Goal: Task Accomplishment & Management: Complete application form

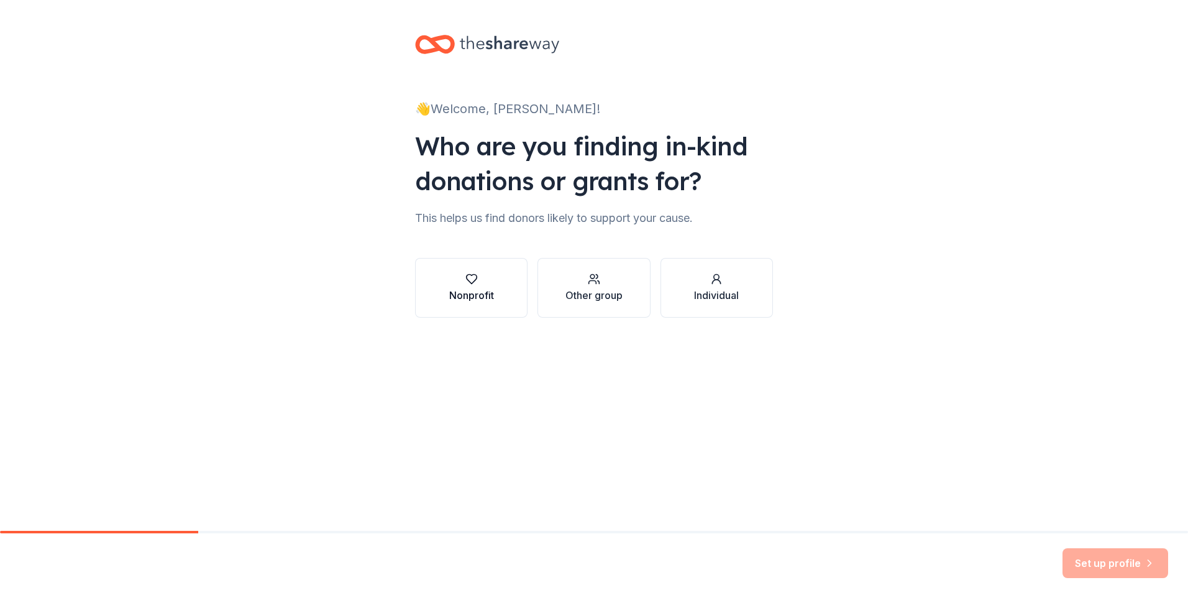
click at [471, 275] on icon "button" at bounding box center [472, 279] width 12 height 12
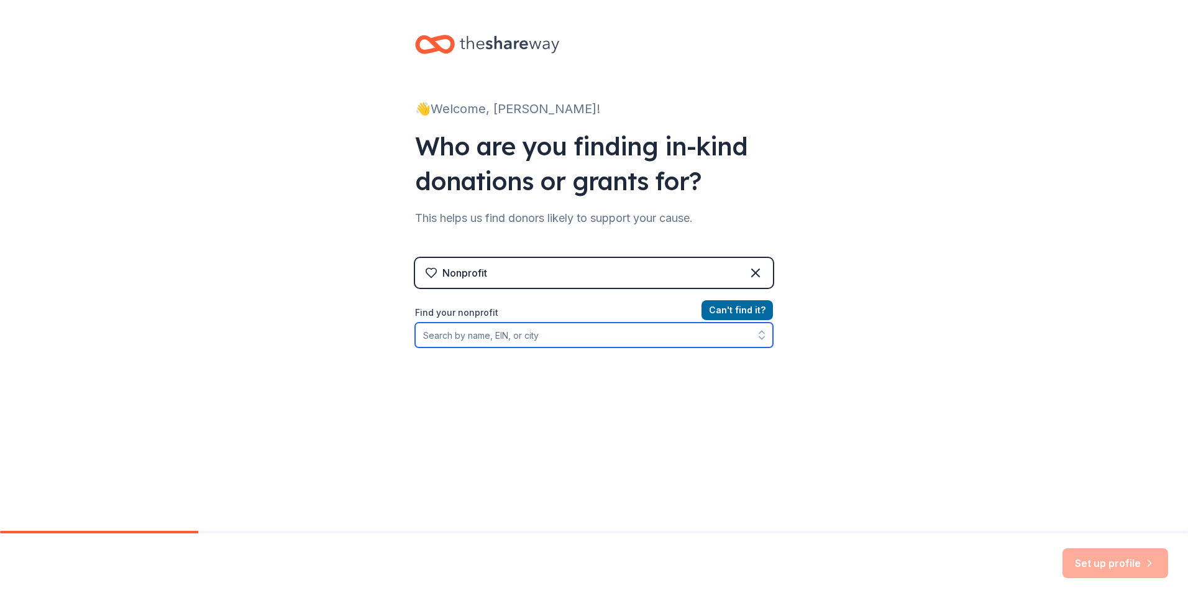
click at [530, 336] on input "Find your nonprofit" at bounding box center [594, 335] width 358 height 25
click at [492, 334] on input "Find your nonprofit" at bounding box center [594, 335] width 358 height 25
paste input "[US_EMPLOYER_IDENTIFICATION_NUMBER]"
type input "[US_EMPLOYER_IDENTIFICATION_NUMBER]"
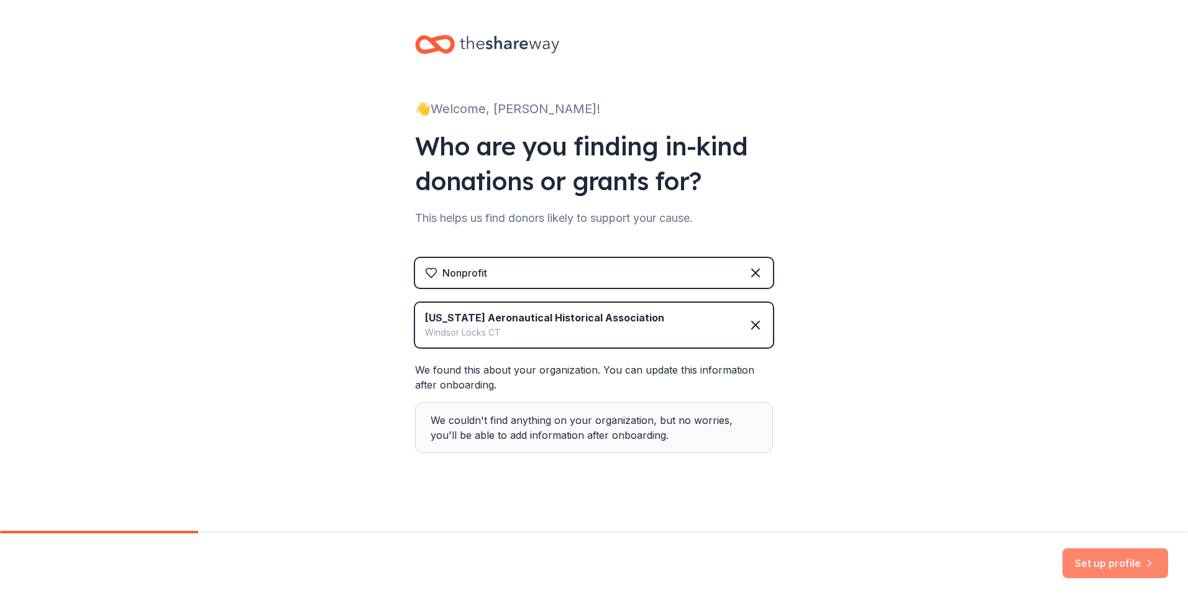
click at [1098, 561] on button "Set up profile" at bounding box center [1116, 563] width 106 height 30
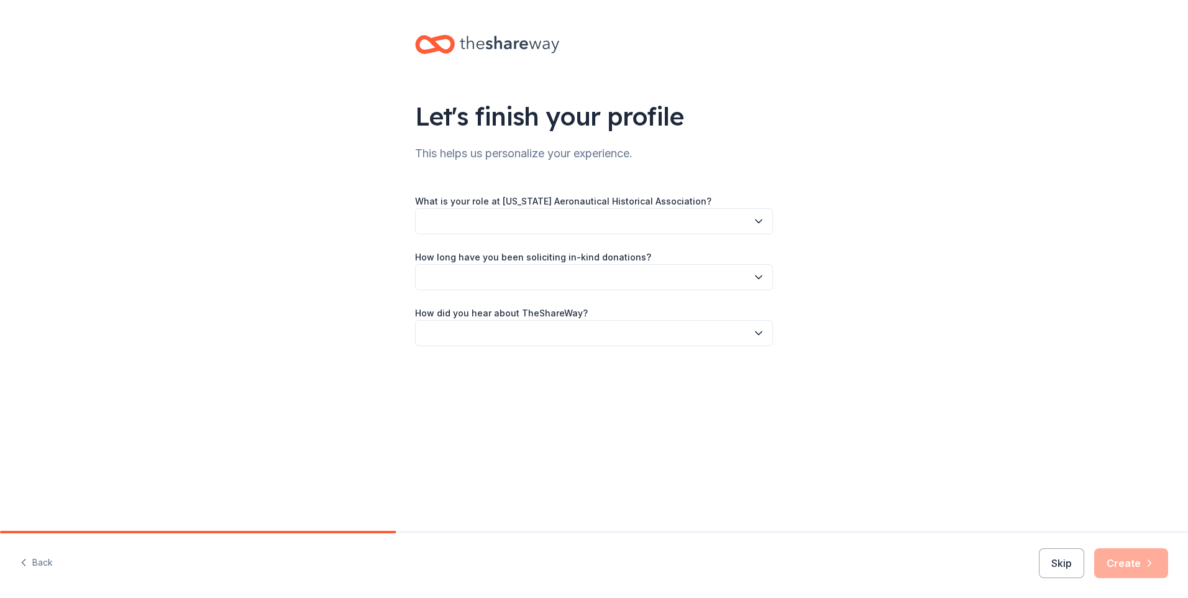
click at [621, 217] on button "button" at bounding box center [594, 221] width 358 height 26
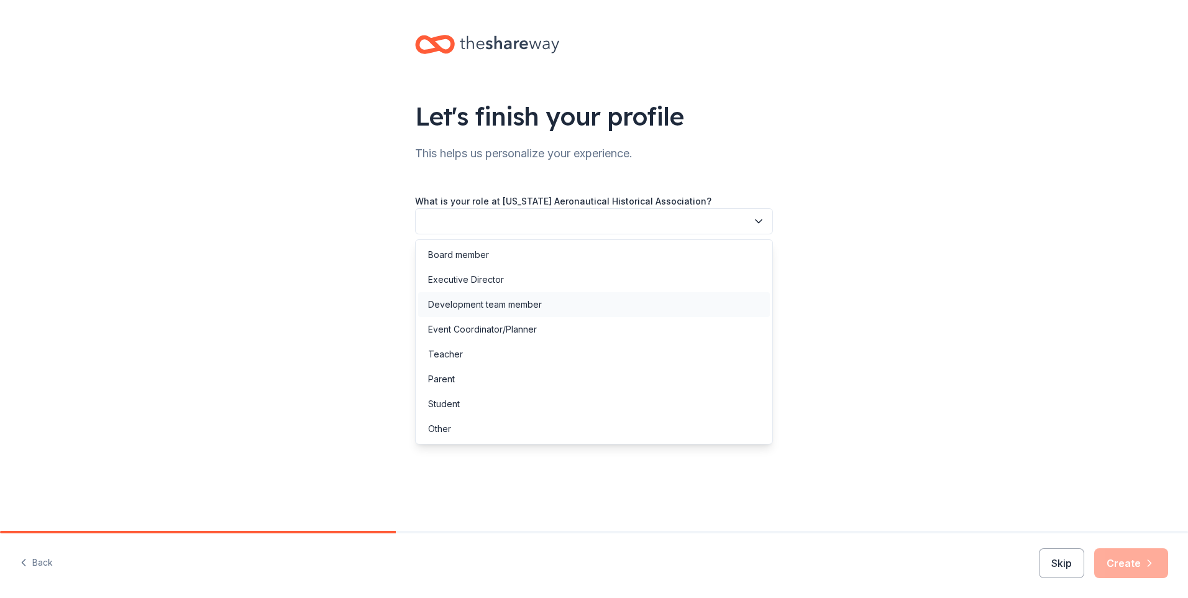
click at [608, 310] on div "Development team member" at bounding box center [594, 304] width 352 height 25
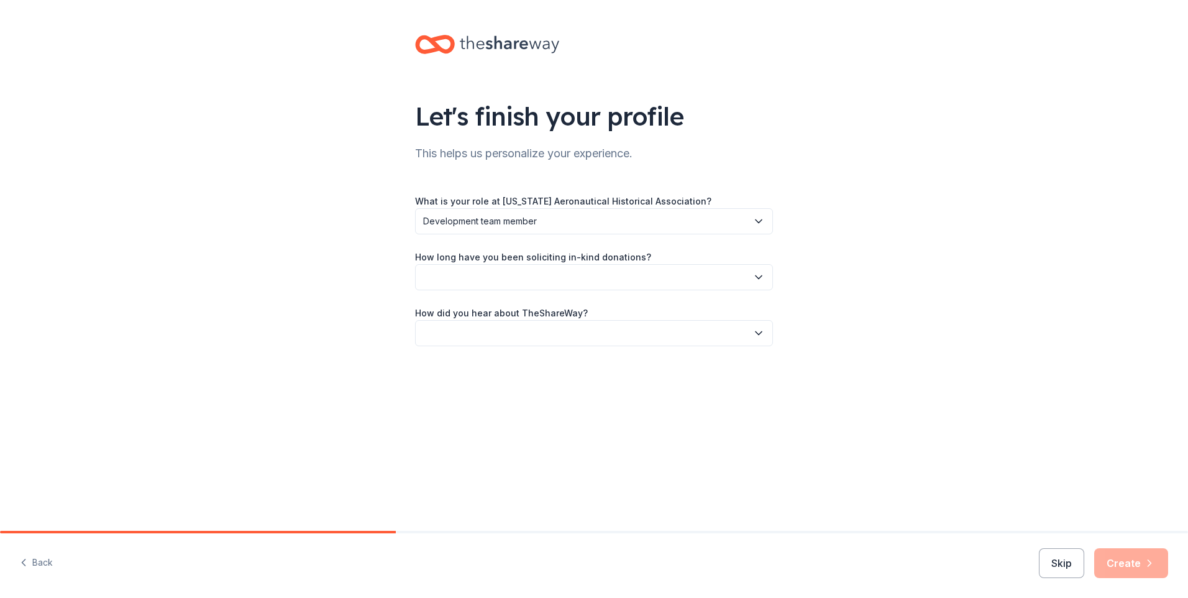
click at [597, 280] on button "button" at bounding box center [594, 277] width 358 height 26
click at [577, 307] on div "This is my first time!" at bounding box center [594, 310] width 352 height 25
click at [594, 329] on button "button" at bounding box center [594, 333] width 358 height 26
click at [489, 395] on div "Online search" at bounding box center [594, 391] width 352 height 25
click at [1136, 560] on button "Create" at bounding box center [1132, 563] width 74 height 30
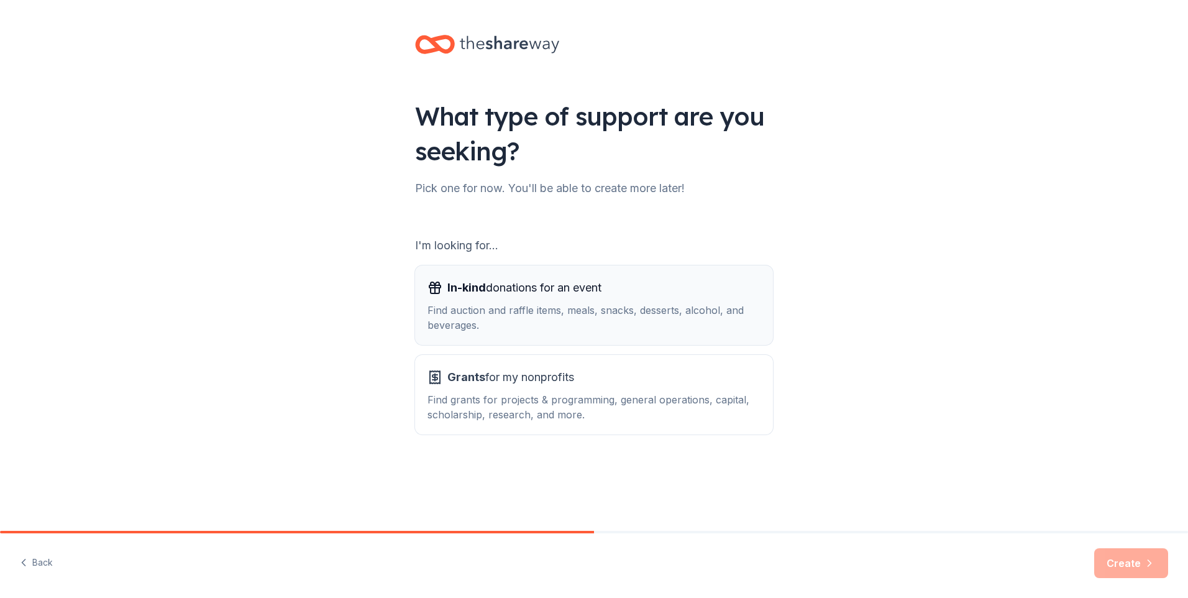
click at [595, 298] on div "In-kind donations for an event Find auction and raffle items, meals, snacks, de…" at bounding box center [594, 305] width 333 height 55
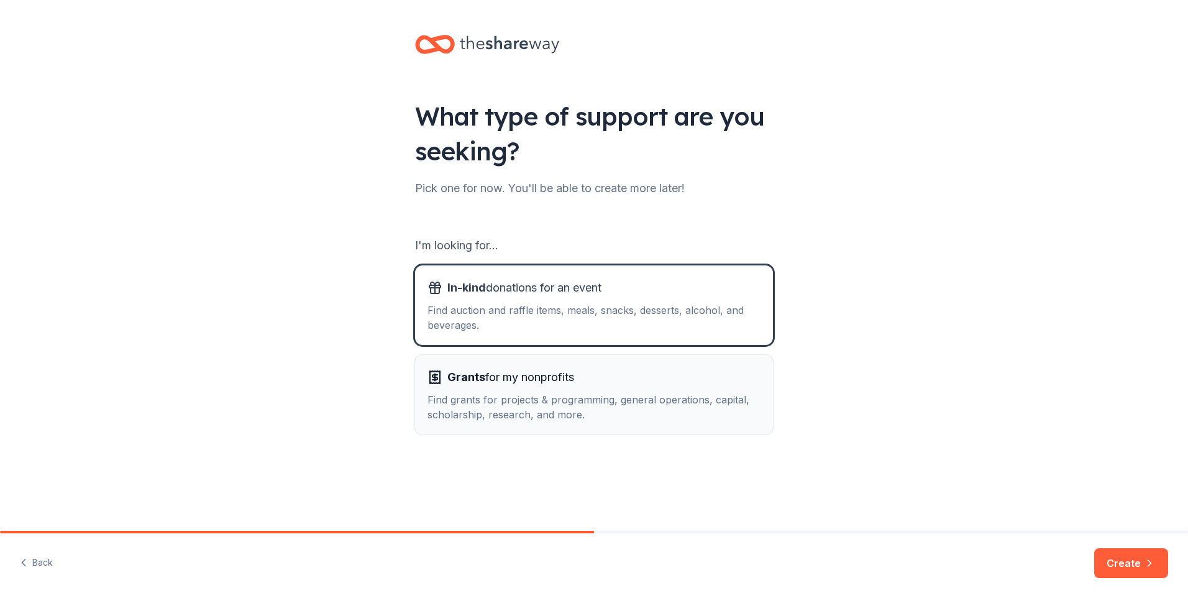
click at [639, 380] on div "Grants for my nonprofits" at bounding box center [594, 377] width 333 height 20
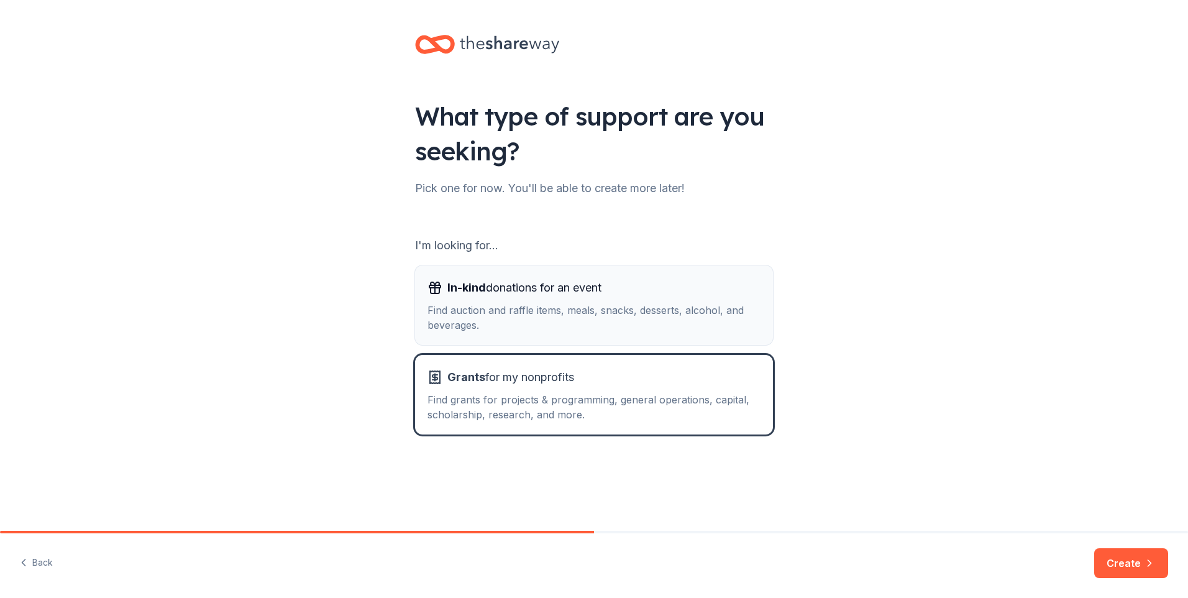
click at [649, 312] on div "Find auction and raffle items, meals, snacks, desserts, alcohol, and beverages." at bounding box center [594, 318] width 333 height 30
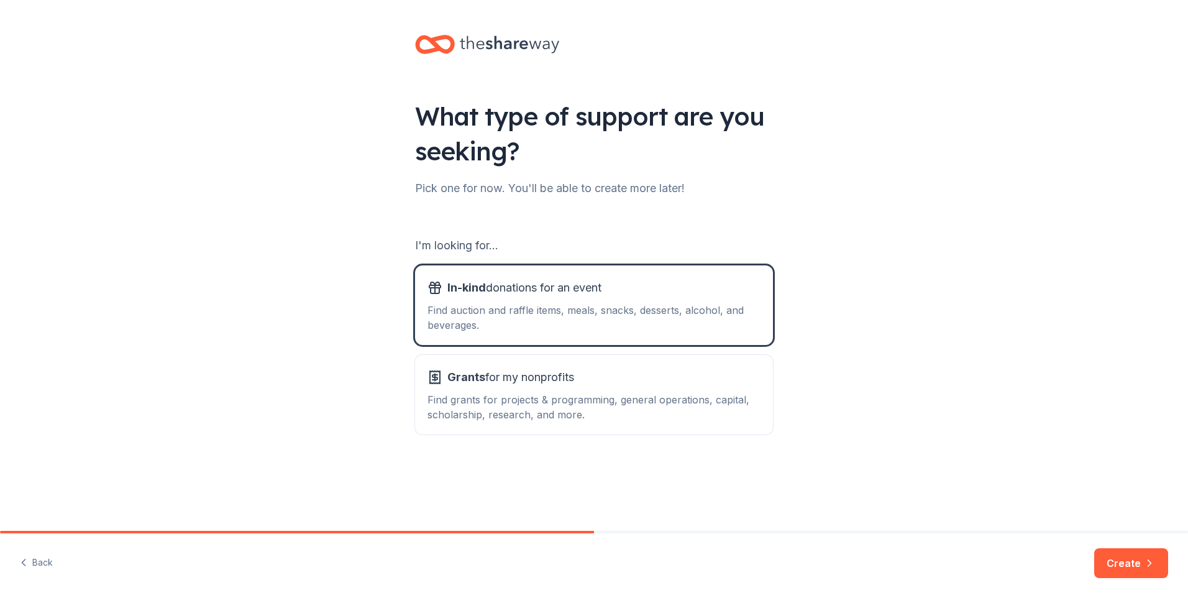
click at [1139, 561] on button "Create" at bounding box center [1132, 563] width 74 height 30
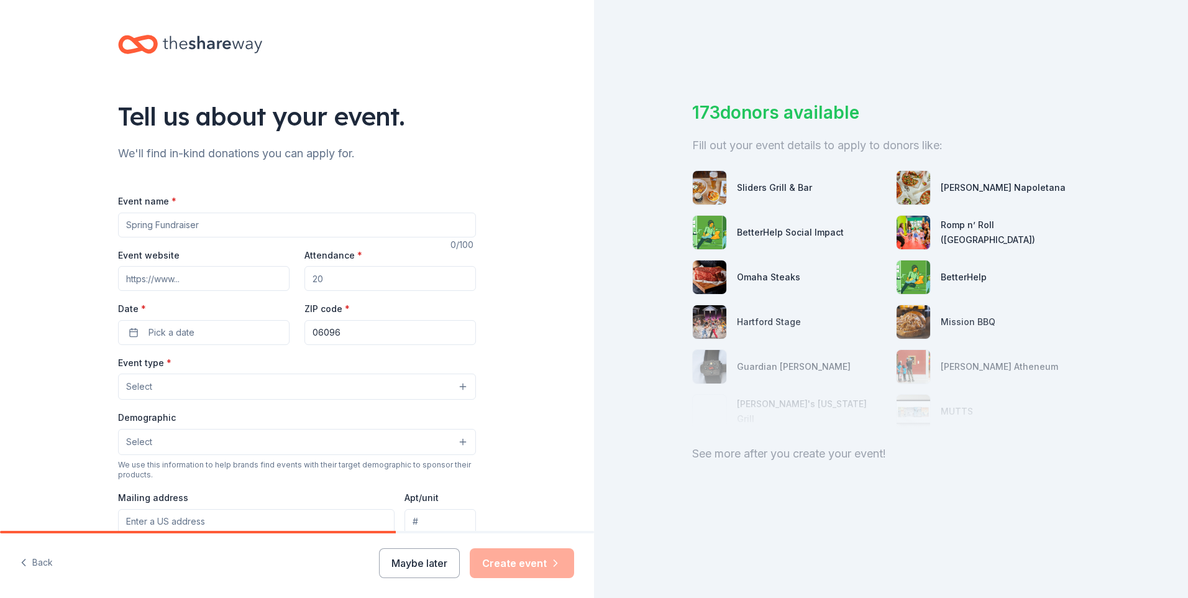
click at [147, 226] on input "Event name *" at bounding box center [297, 225] width 358 height 25
type input "Flight Forward Gala"
click at [165, 276] on input "Event website" at bounding box center [204, 278] width 172 height 25
paste input "https://NEAMGala.givesmart.com"
type input "https://NEAMGala.givesmart.com"
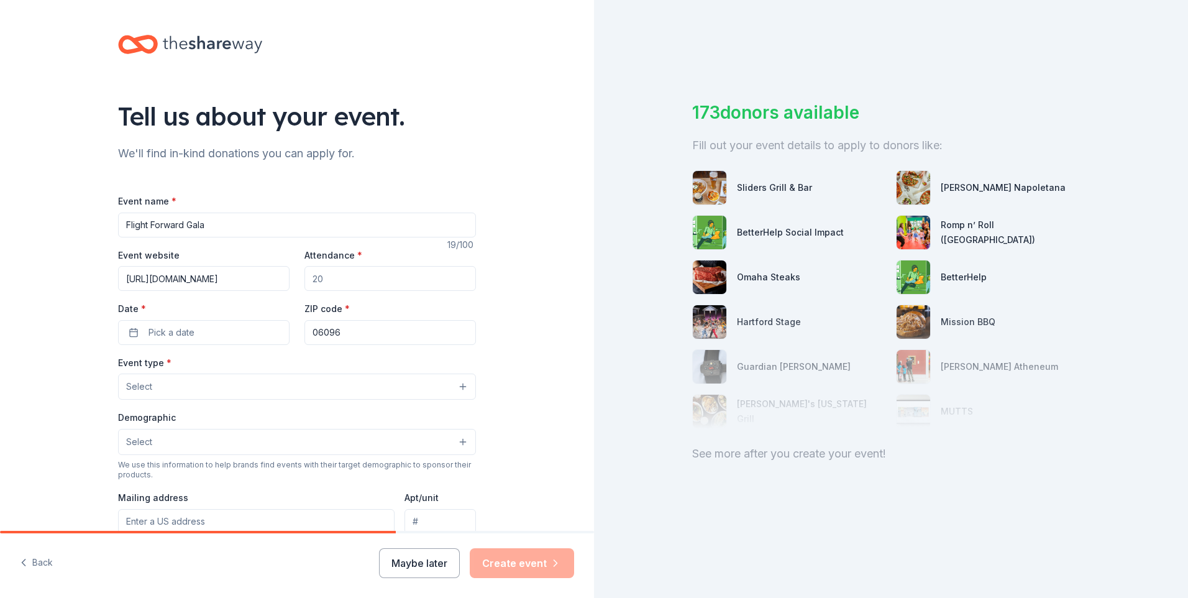
drag, startPoint x: 331, startPoint y: 280, endPoint x: 287, endPoint y: 280, distance: 43.5
click at [287, 280] on div "Event website https://NEAMGala.givesmart.com Attendance * Date * Pick a date ZI…" at bounding box center [297, 296] width 358 height 98
type input "250"
click at [180, 326] on span "Pick a date" at bounding box center [172, 332] width 46 height 15
click at [265, 364] on button "Go to next month" at bounding box center [266, 365] width 17 height 17
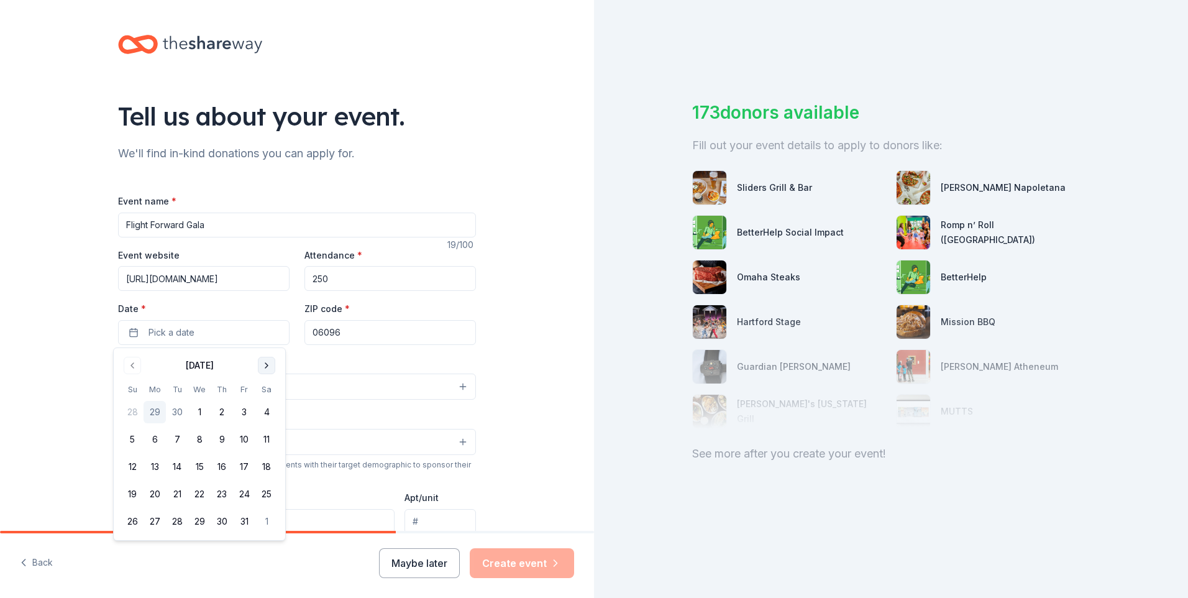
click at [265, 364] on button "Go to next month" at bounding box center [266, 365] width 17 height 17
click at [269, 438] on button "8" at bounding box center [266, 439] width 22 height 22
click at [364, 361] on div "Event type * Select" at bounding box center [297, 377] width 358 height 45
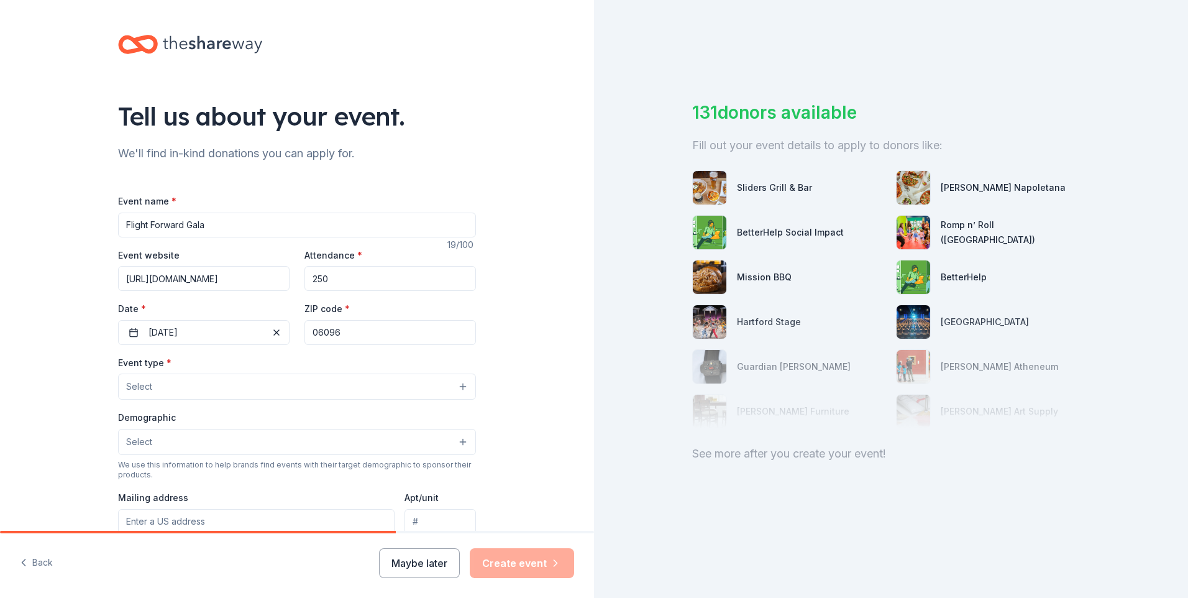
click at [184, 388] on button "Select" at bounding box center [297, 387] width 358 height 26
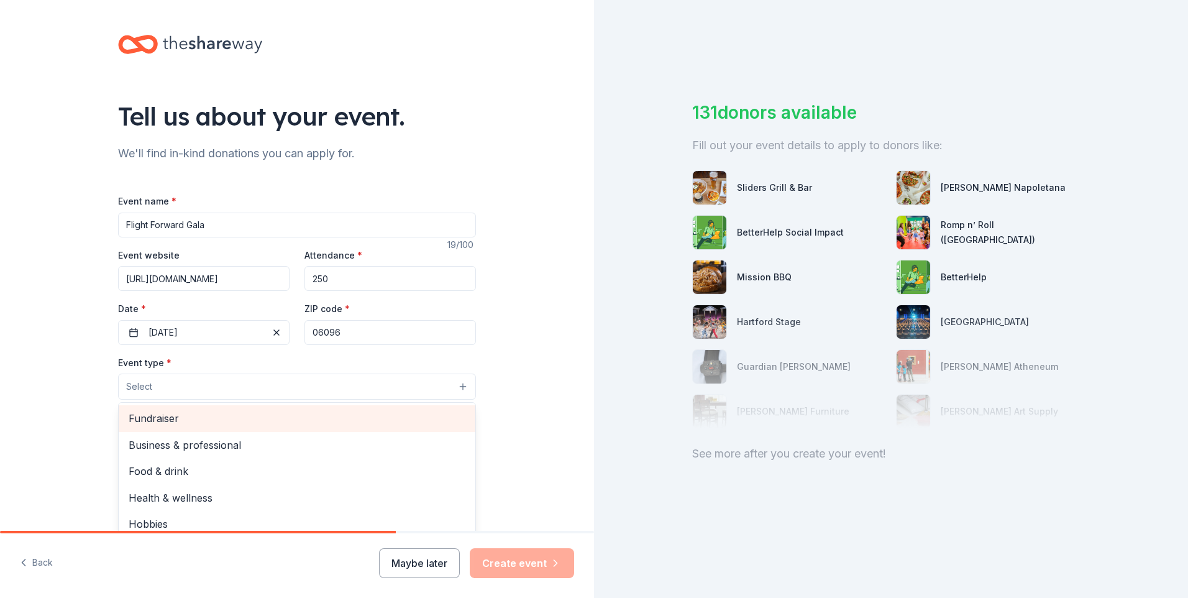
click at [163, 419] on span "Fundraiser" at bounding box center [297, 418] width 337 height 16
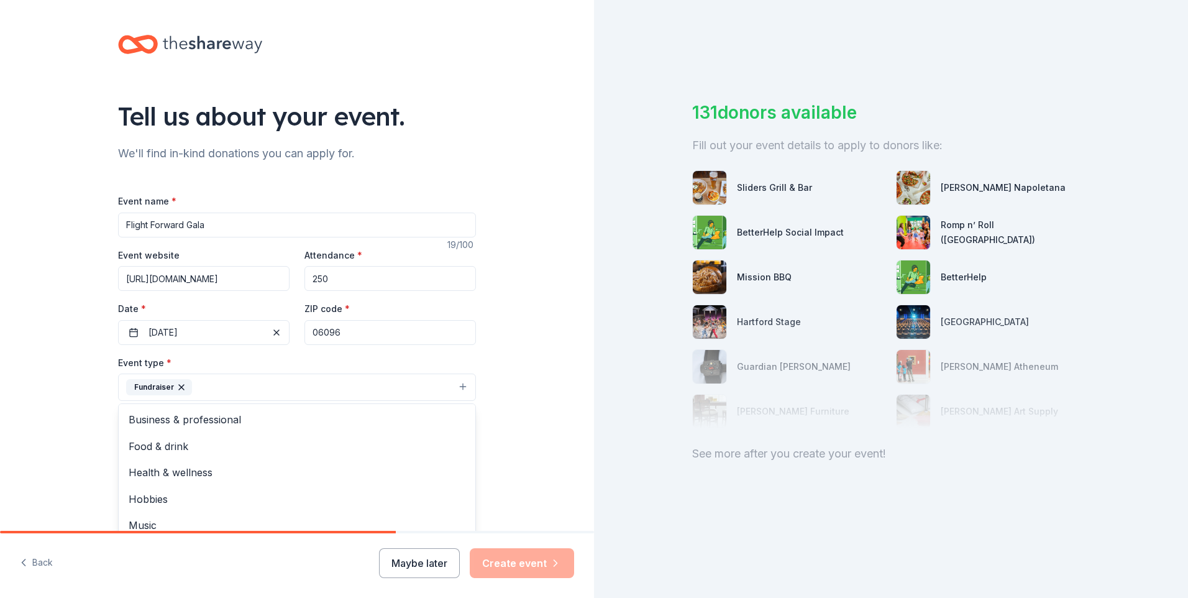
click at [25, 328] on div "Tell us about your event. We'll find in-kind donations you can apply for. Event…" at bounding box center [297, 414] width 594 height 829
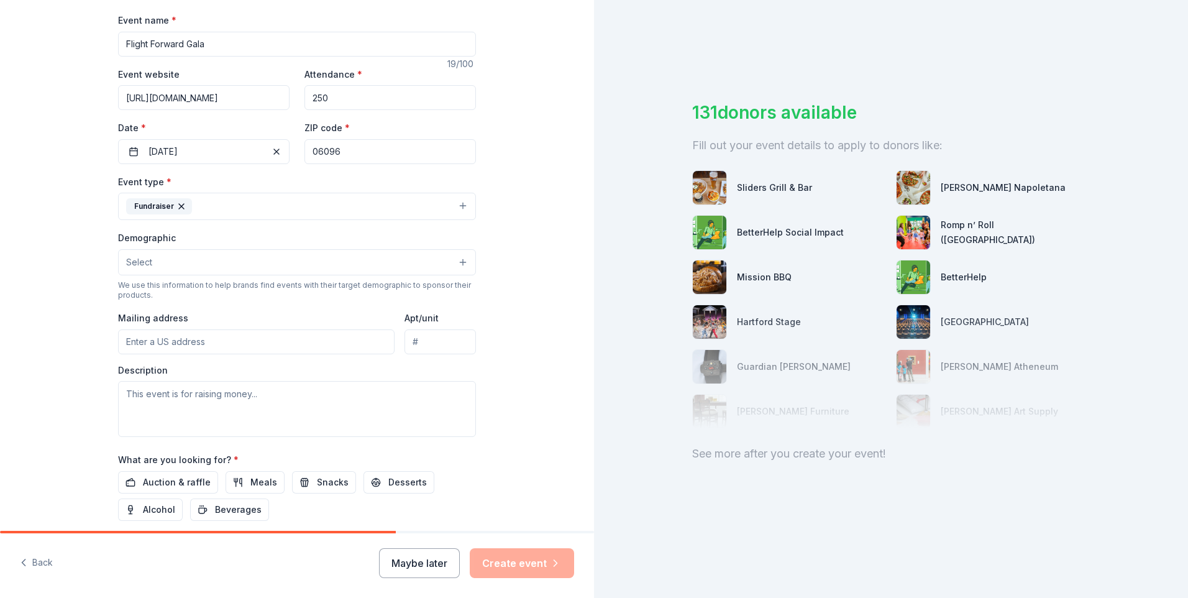
scroll to position [186, 0]
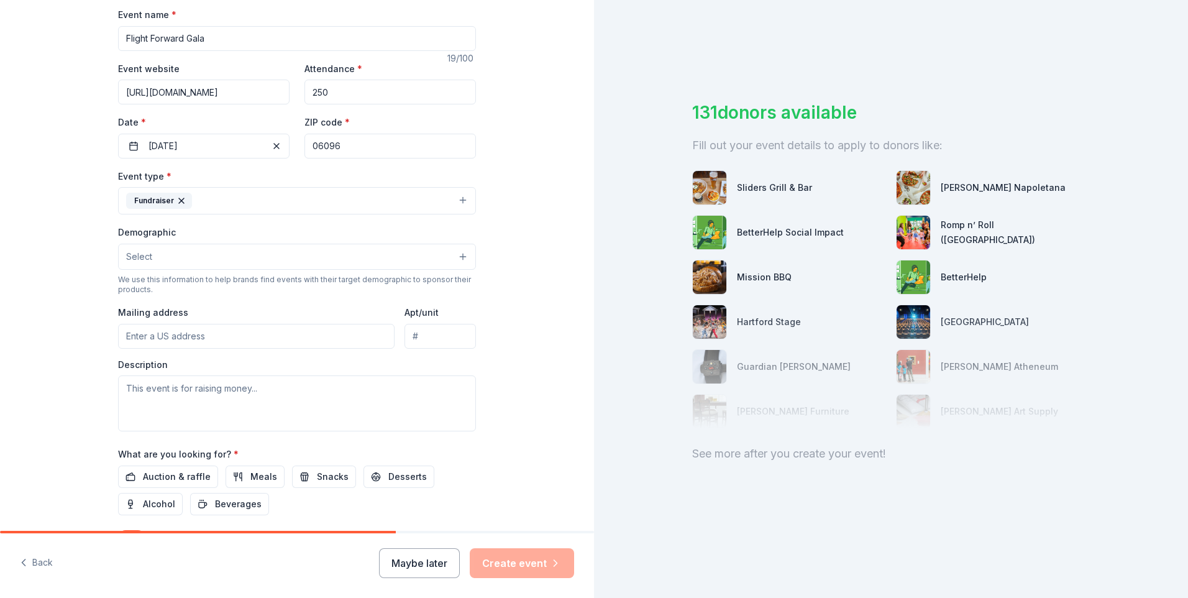
click at [149, 259] on button "Select" at bounding box center [297, 257] width 358 height 26
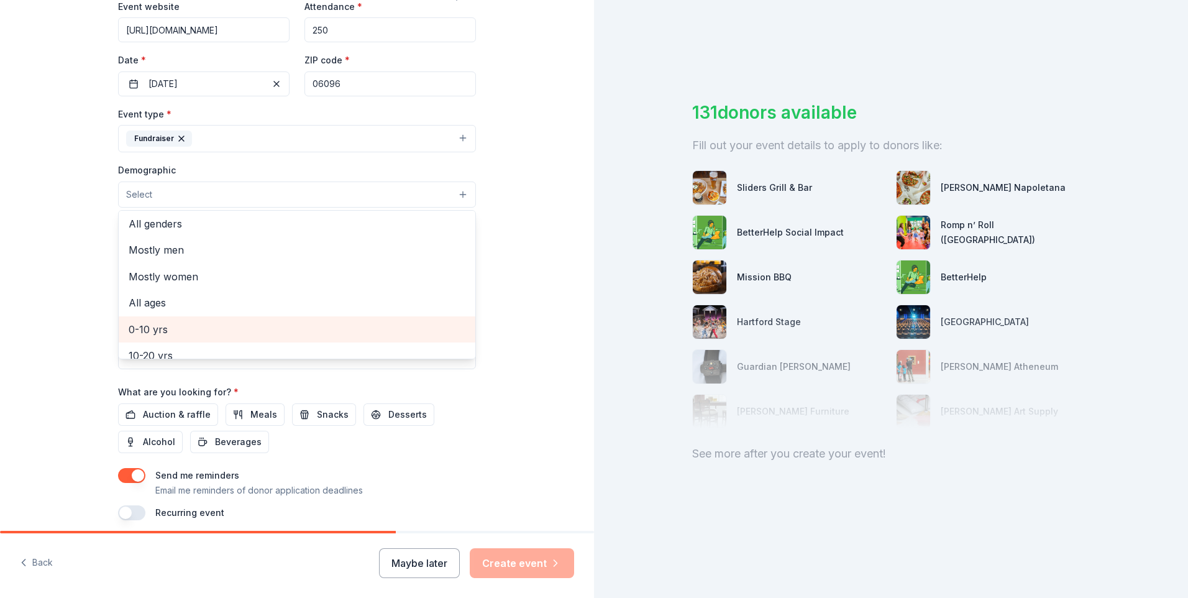
scroll to position [0, 0]
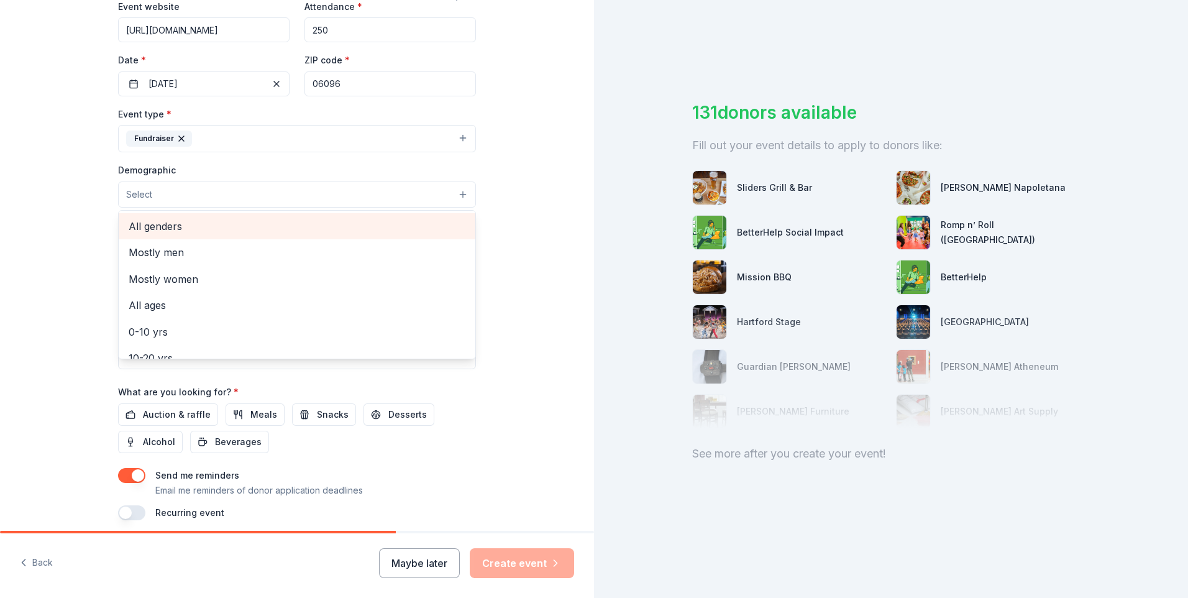
click at [160, 227] on span "All genders" at bounding box center [297, 226] width 337 height 16
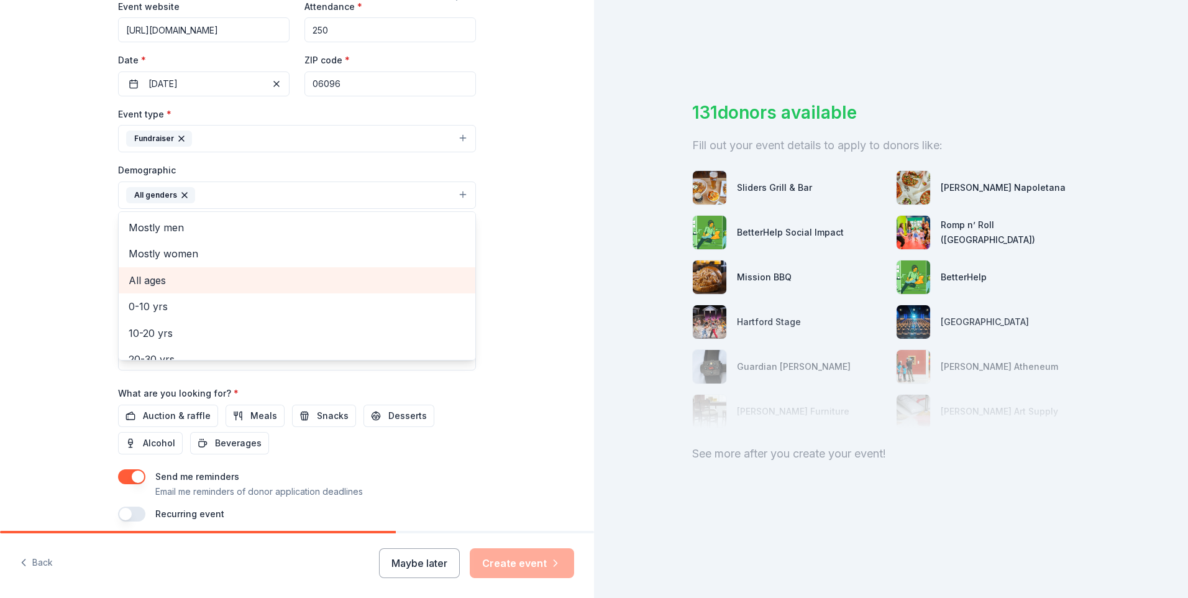
click at [159, 272] on span "All ages" at bounding box center [297, 280] width 337 height 16
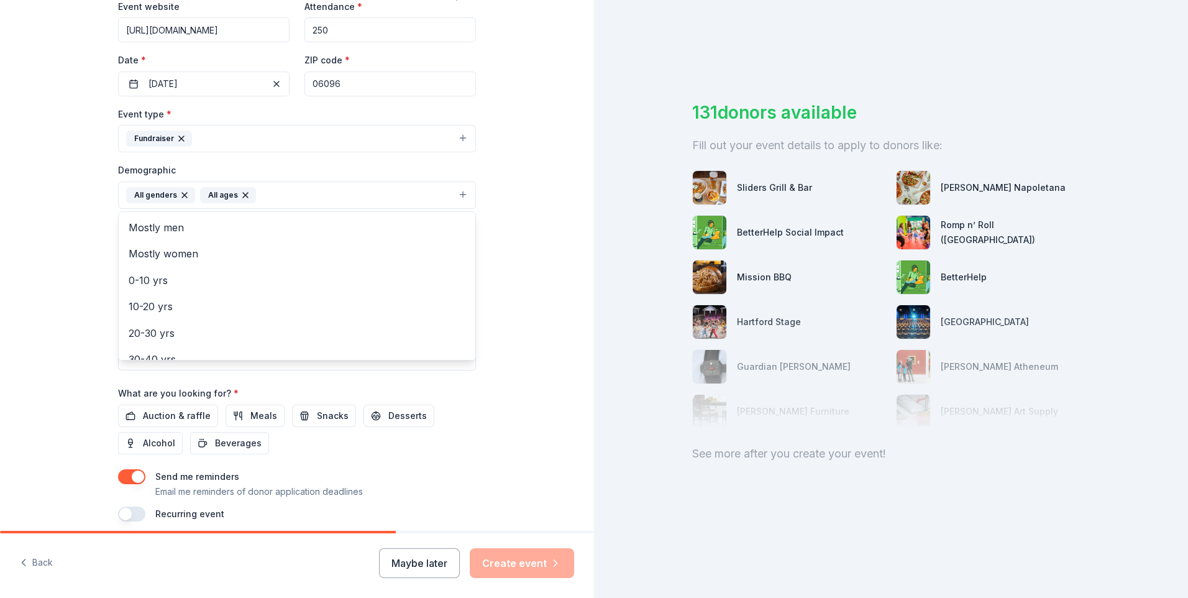
click at [11, 235] on div "Tell us about your event. We'll find in-kind donations you can apply for. Event…" at bounding box center [297, 166] width 594 height 830
click at [150, 270] on input "Mailing address" at bounding box center [256, 275] width 277 height 25
type input "36 Perimeter Rd"
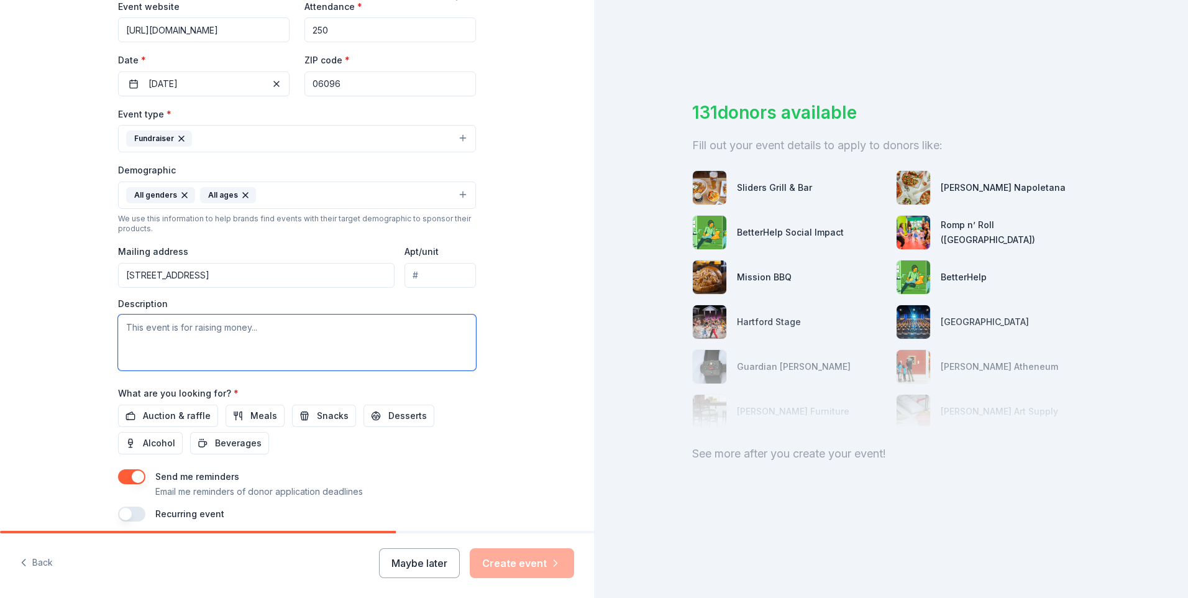
click at [179, 327] on textarea at bounding box center [297, 343] width 358 height 56
type textarea "To raise money for the museum."
click at [83, 307] on div "Tell us about your event. We'll find in-kind donations you can apply for. Event…" at bounding box center [297, 166] width 594 height 830
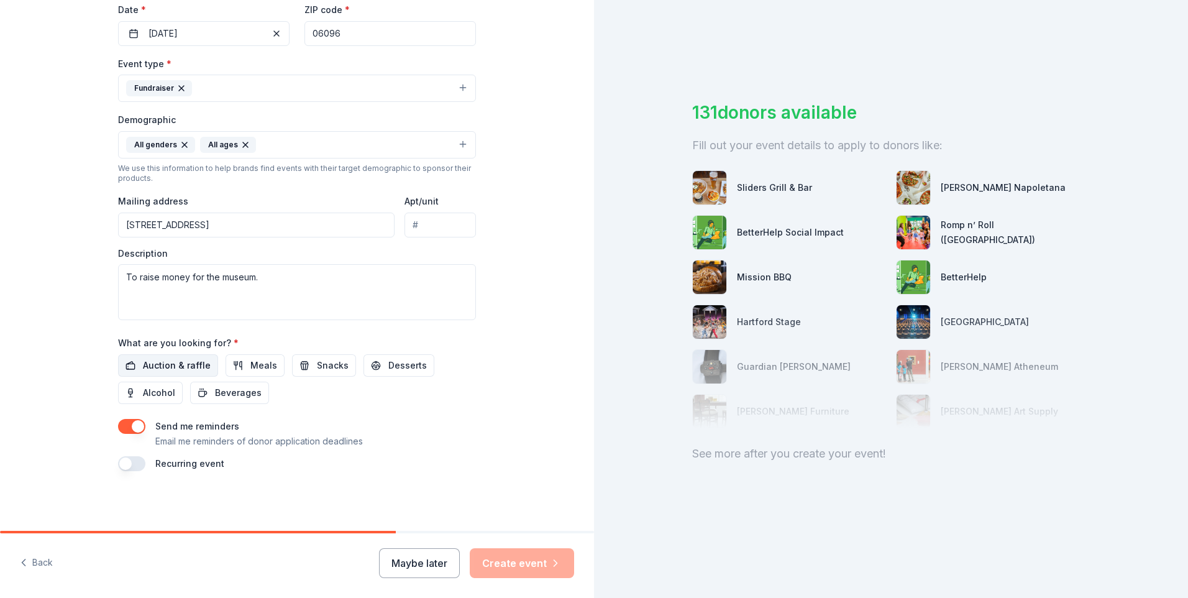
click at [172, 365] on span "Auction & raffle" at bounding box center [177, 365] width 68 height 15
click at [140, 423] on div "Send me reminders Email me reminders of donor application deadlines" at bounding box center [297, 434] width 358 height 30
click at [133, 425] on button "button" at bounding box center [131, 426] width 27 height 15
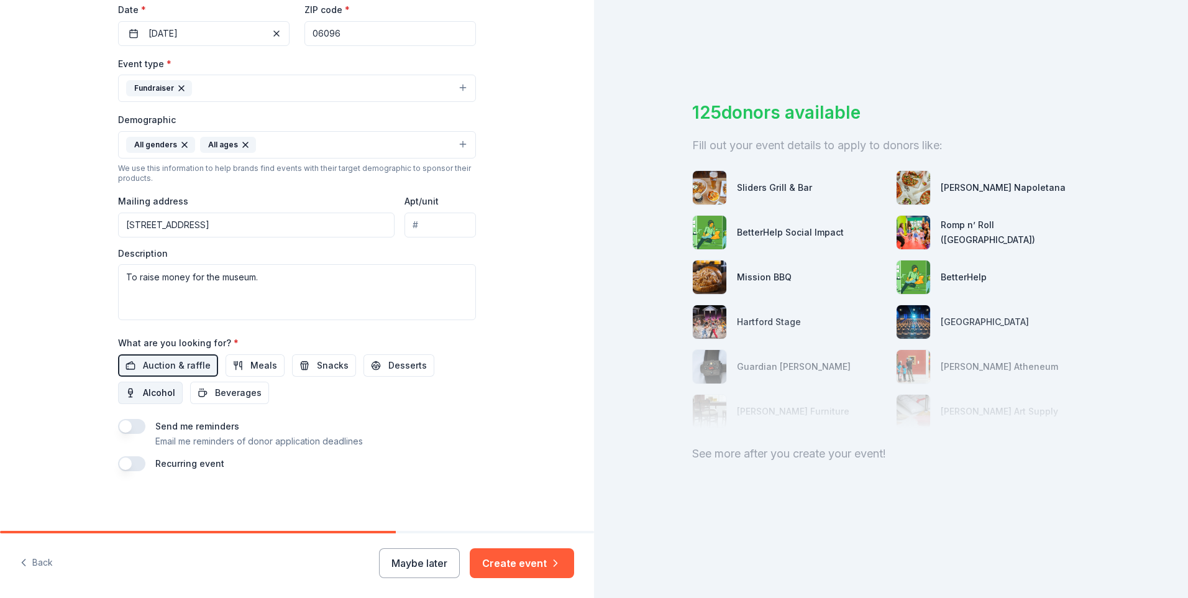
click at [156, 393] on span "Alcohol" at bounding box center [159, 392] width 32 height 15
click at [242, 395] on span "Beverages" at bounding box center [238, 392] width 47 height 15
click at [528, 566] on button "Create event" at bounding box center [522, 563] width 104 height 30
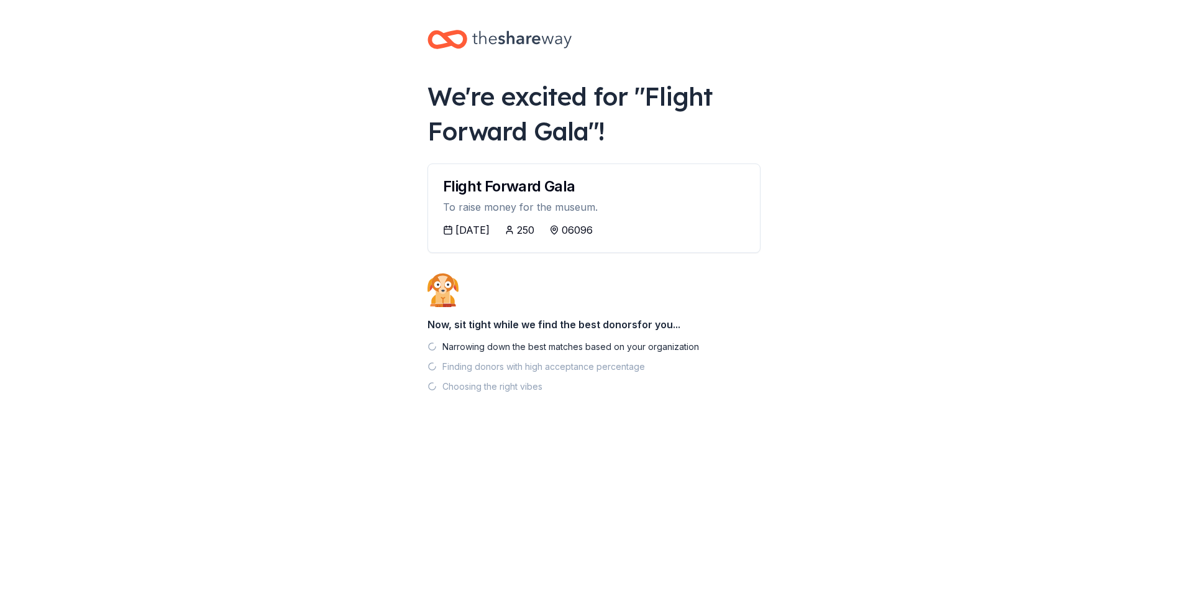
click at [244, 364] on body "We're excited for " Flight Forward Gala "! Flight Forward Gala To raise money f…" at bounding box center [594, 299] width 1188 height 598
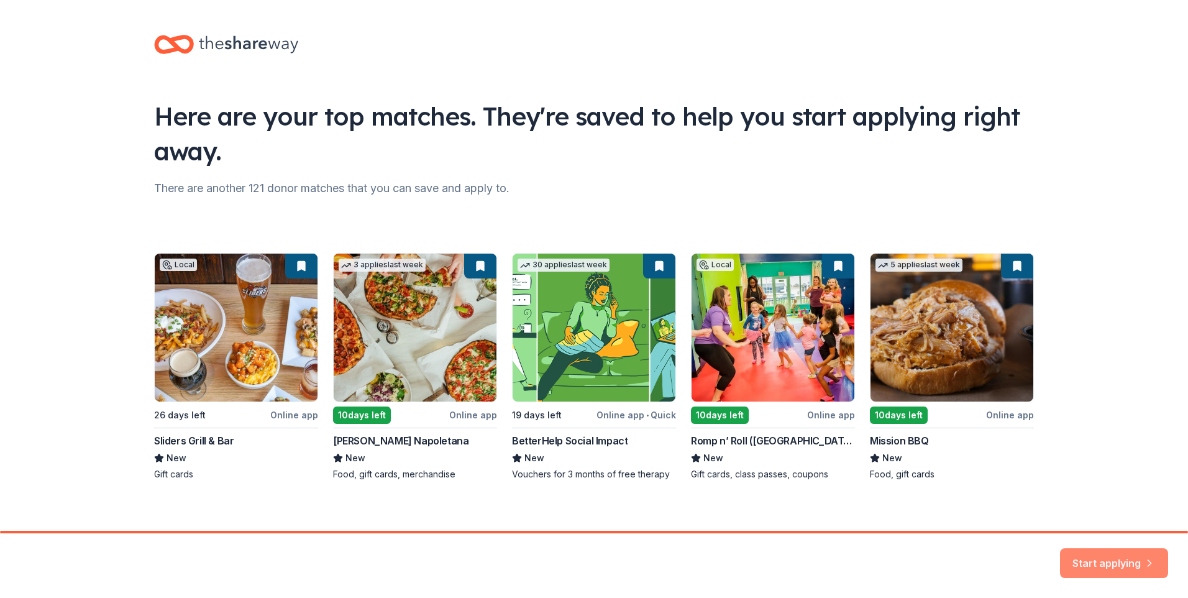
click at [1113, 553] on button "Start applying" at bounding box center [1114, 556] width 108 height 30
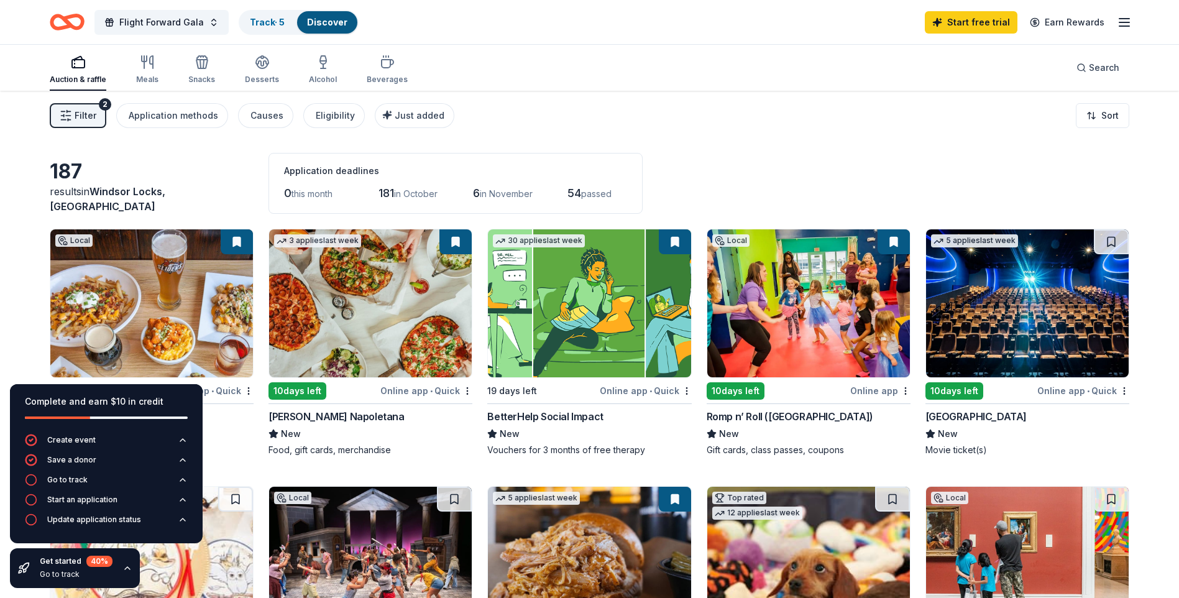
click at [952, 185] on div "187 results in Windsor Locks, CT Application deadlines 0 this month 181 in Octo…" at bounding box center [590, 183] width 1080 height 61
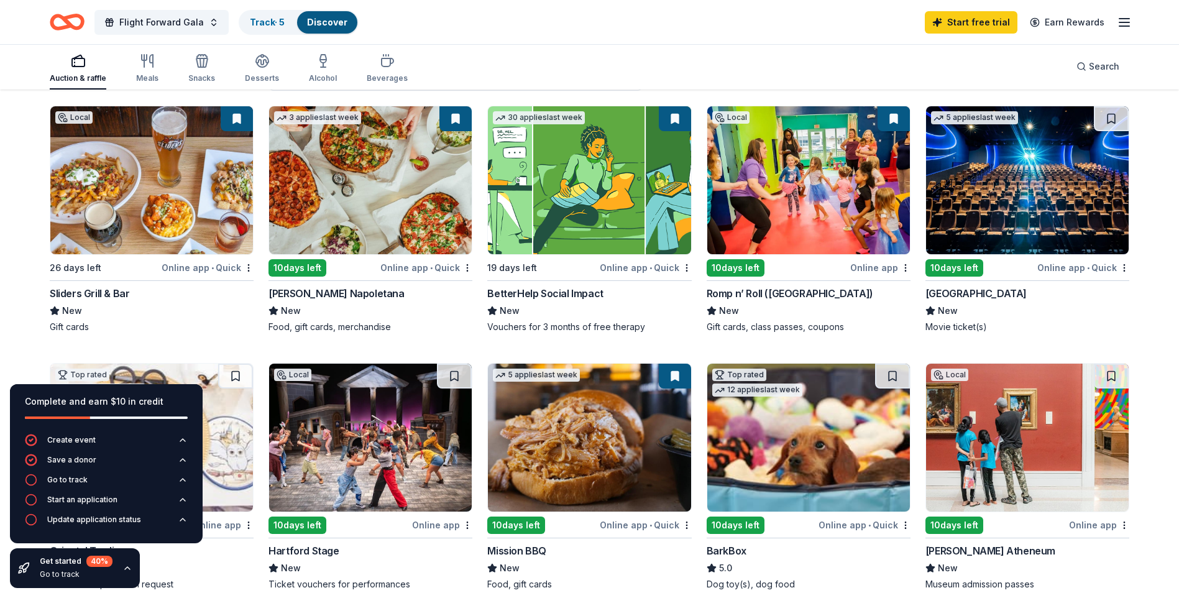
scroll to position [124, 0]
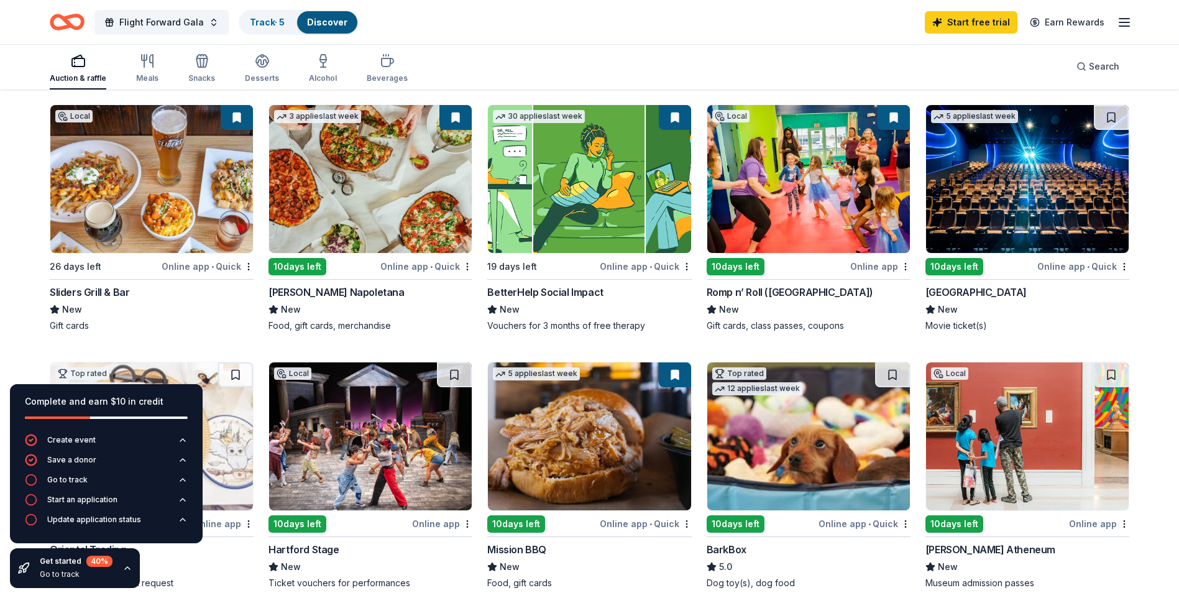
click at [124, 567] on icon "button" at bounding box center [127, 568] width 10 height 10
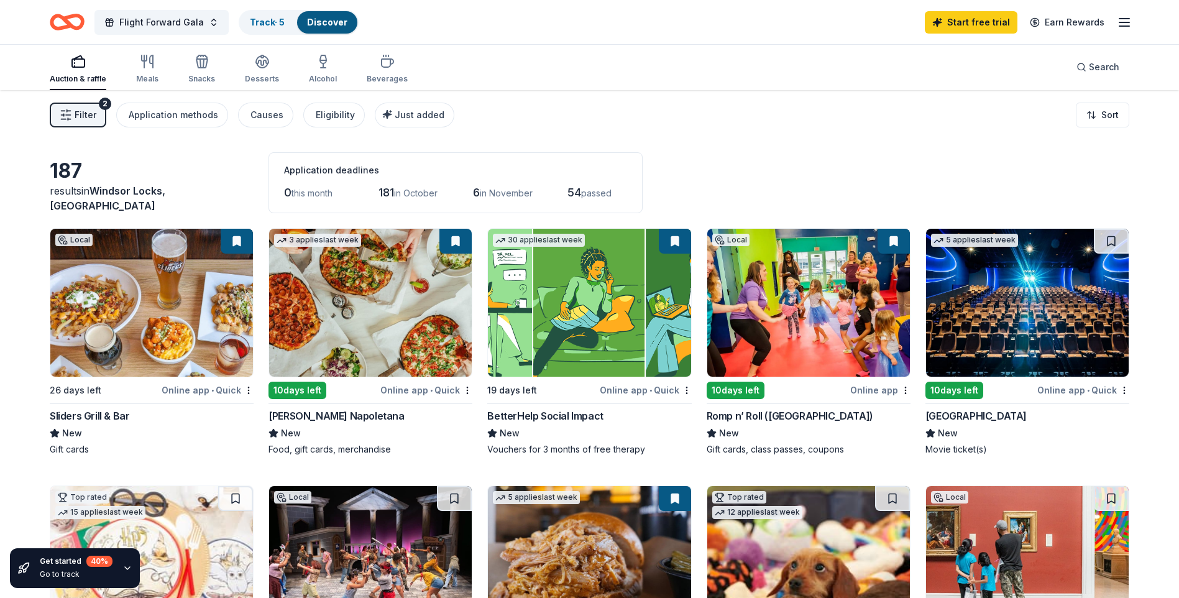
scroll to position [0, 0]
click at [140, 65] on icon "button" at bounding box center [147, 62] width 15 height 15
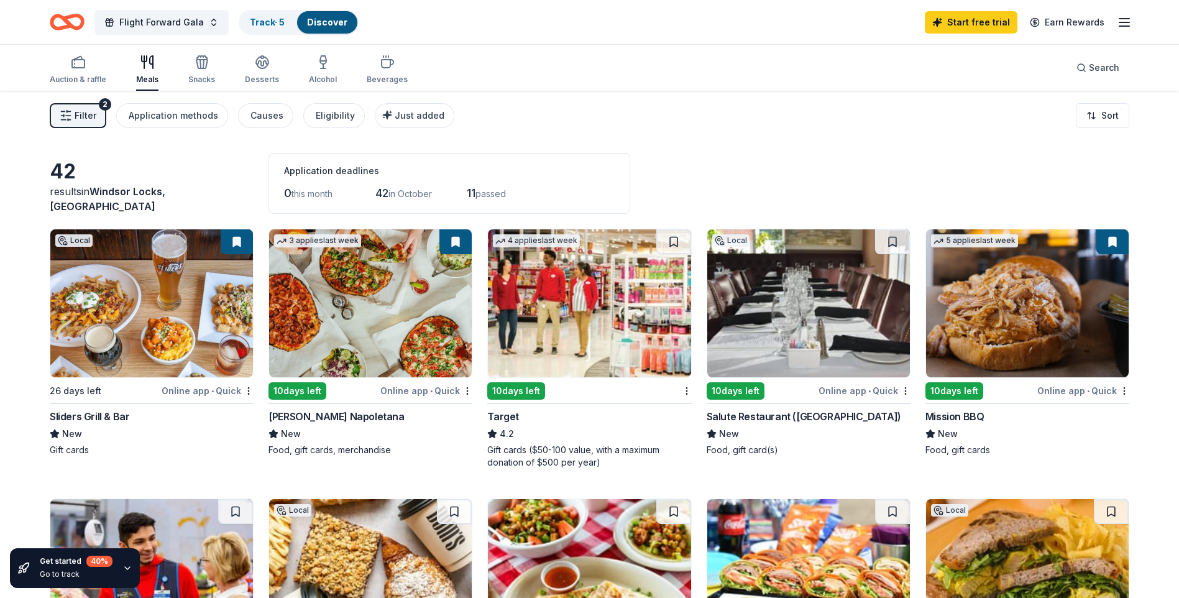
click at [890, 392] on div "Online app • Quick" at bounding box center [865, 391] width 92 height 16
click at [351, 110] on button "Eligibility" at bounding box center [334, 115] width 62 height 25
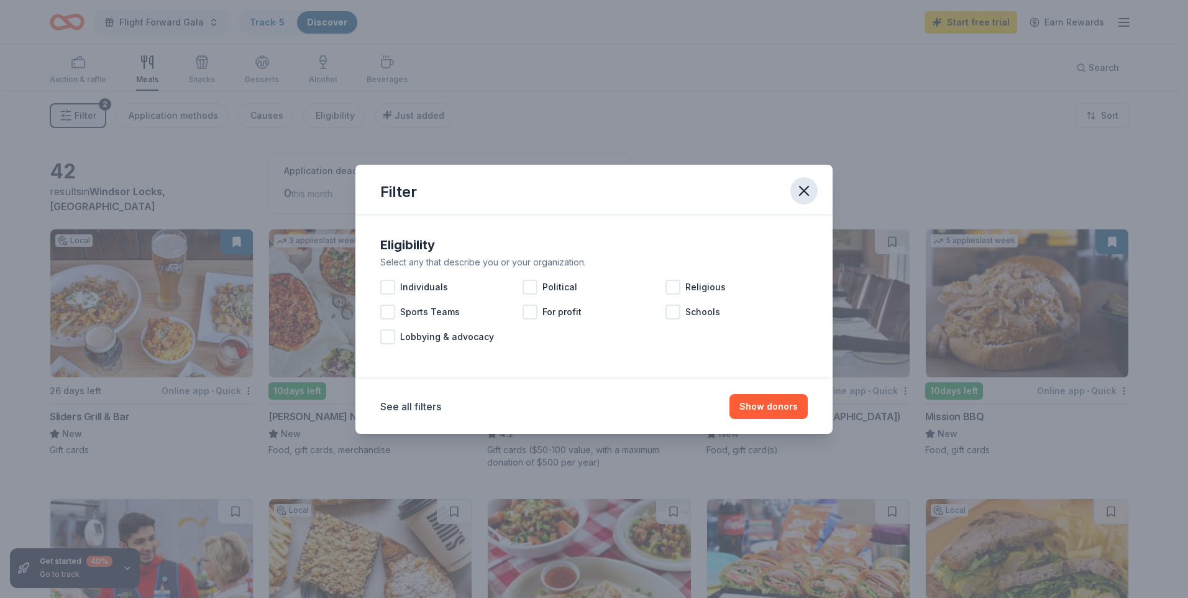
click at [802, 188] on icon "button" at bounding box center [804, 190] width 9 height 9
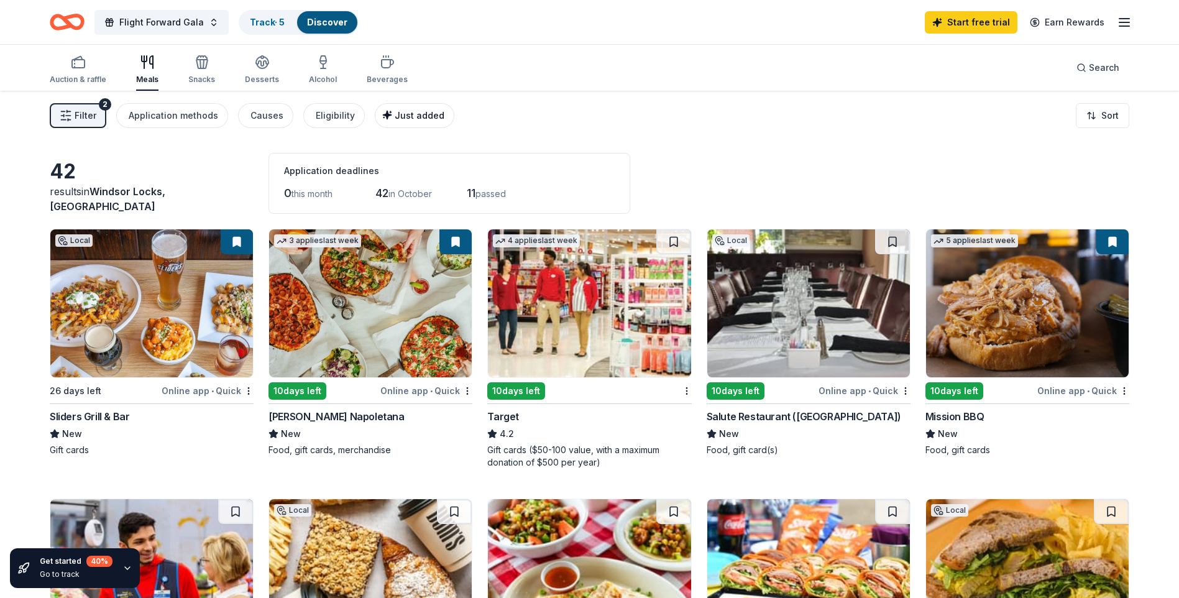
click at [398, 113] on span "Just added" at bounding box center [420, 115] width 50 height 11
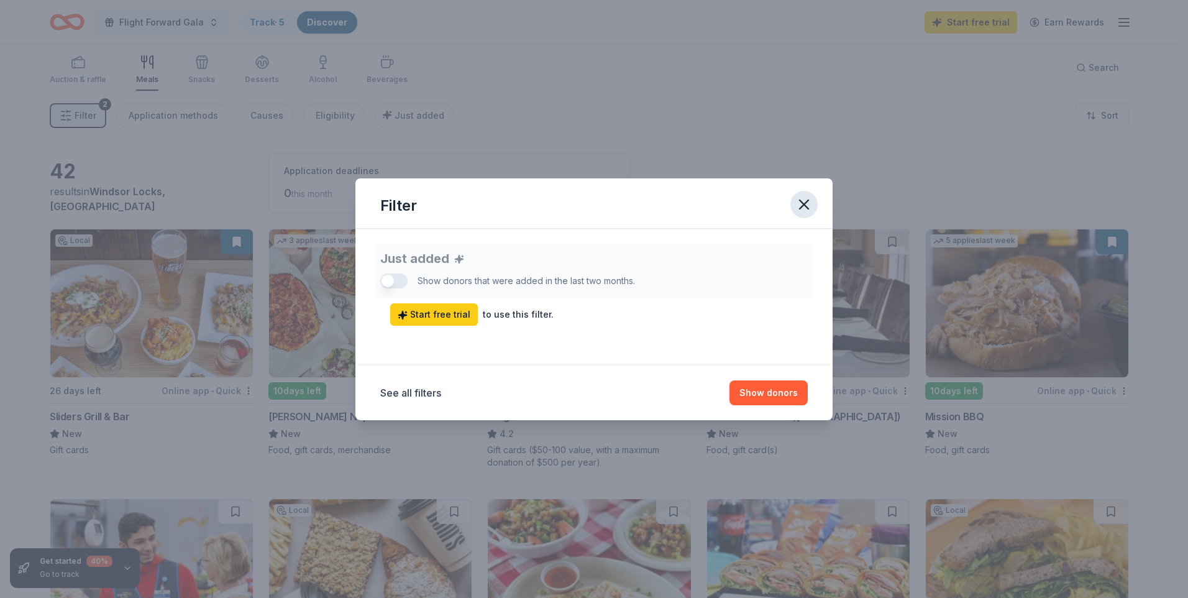
click at [806, 208] on icon "button" at bounding box center [804, 204] width 17 height 17
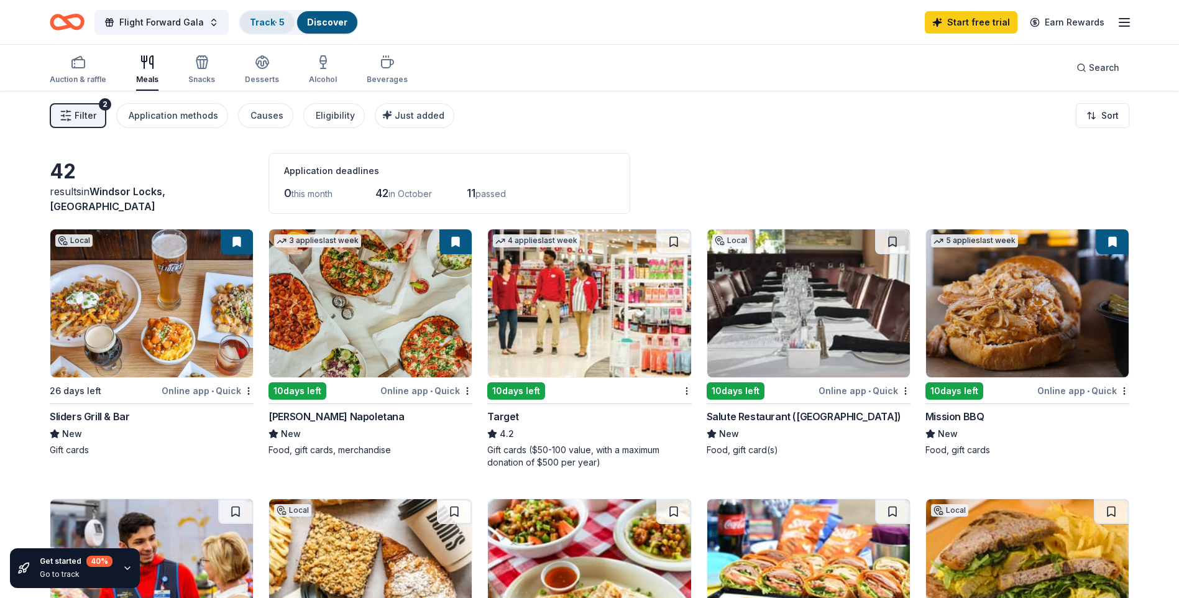
click at [271, 24] on link "Track · 5" at bounding box center [267, 22] width 35 height 11
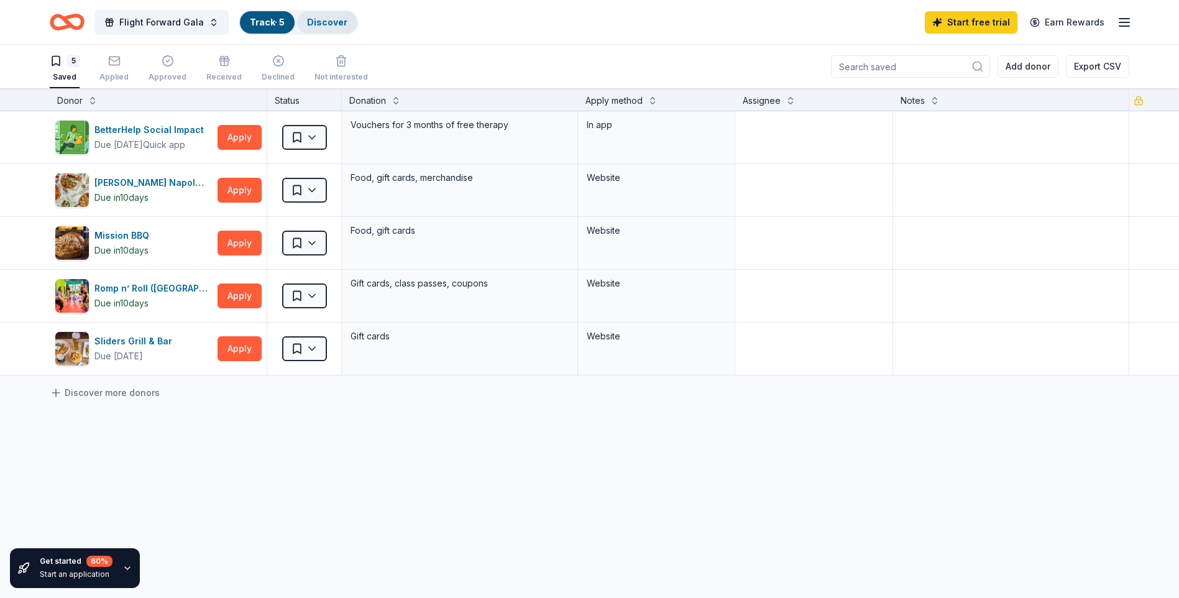
click at [318, 22] on link "Discover" at bounding box center [327, 22] width 40 height 11
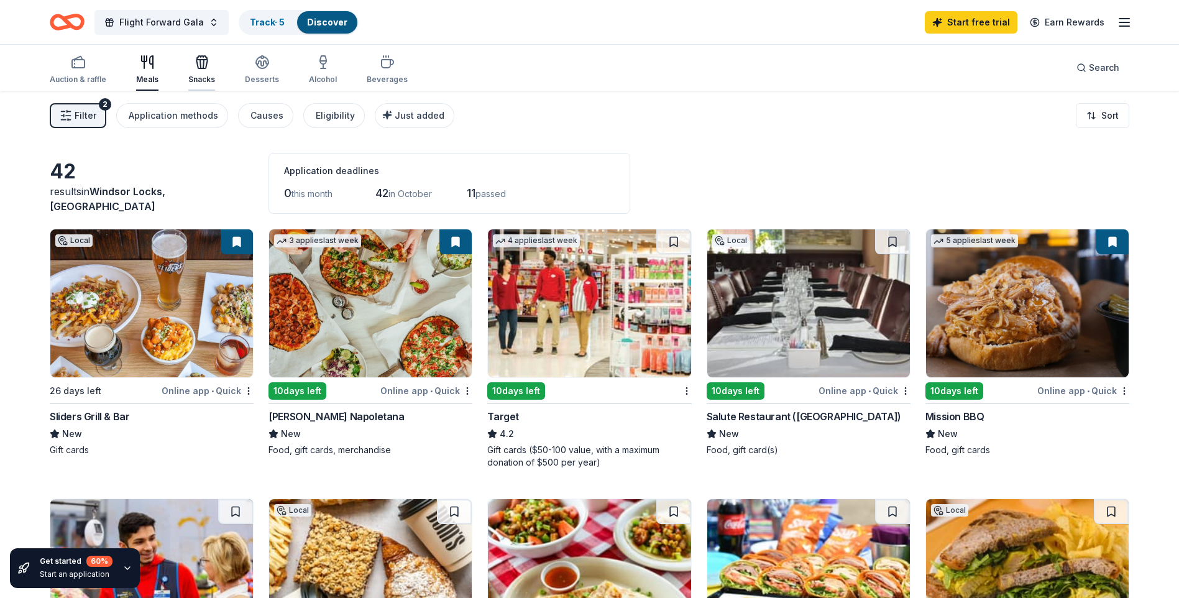
click at [196, 69] on icon "button" at bounding box center [202, 62] width 15 height 15
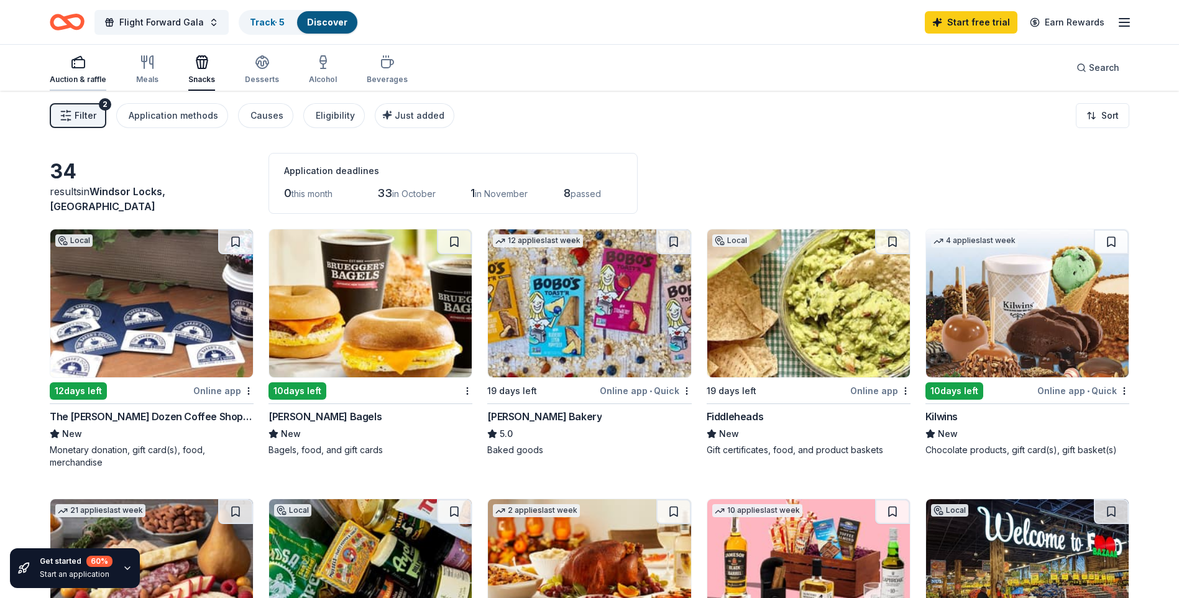
click at [75, 61] on icon "button" at bounding box center [78, 62] width 15 height 15
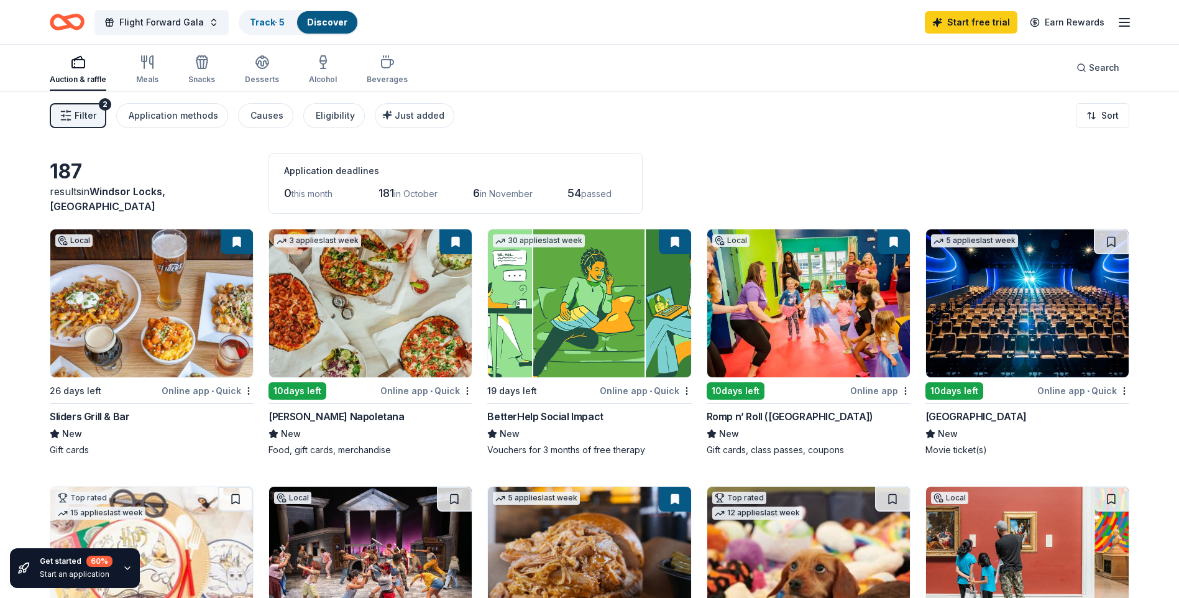
click at [94, 114] on button "Filter 2" at bounding box center [78, 115] width 57 height 25
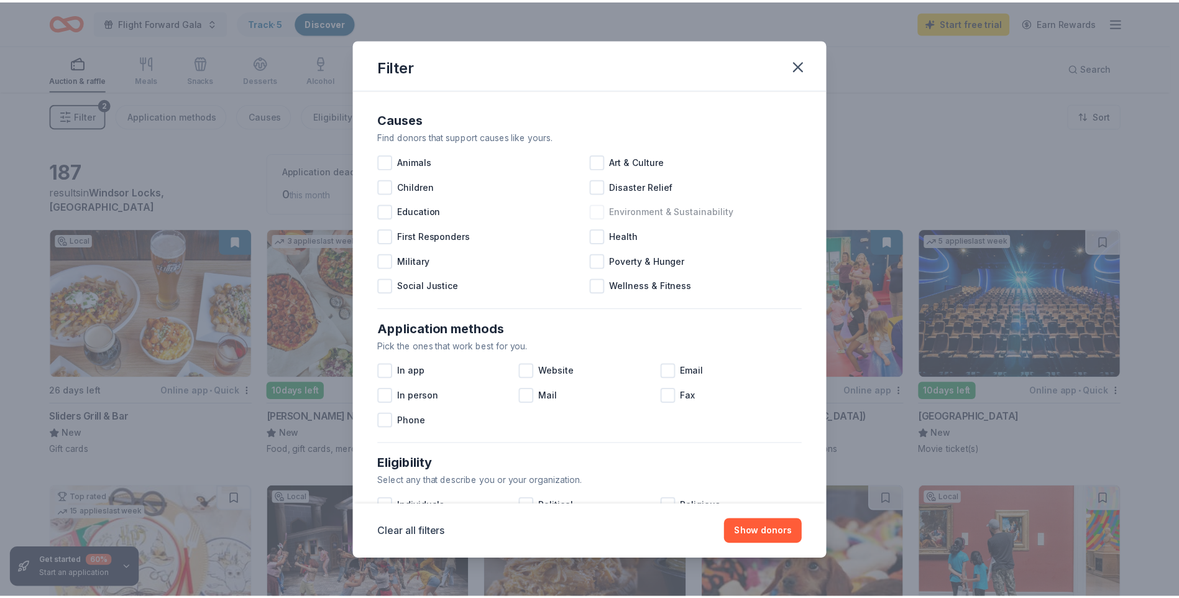
scroll to position [489, 0]
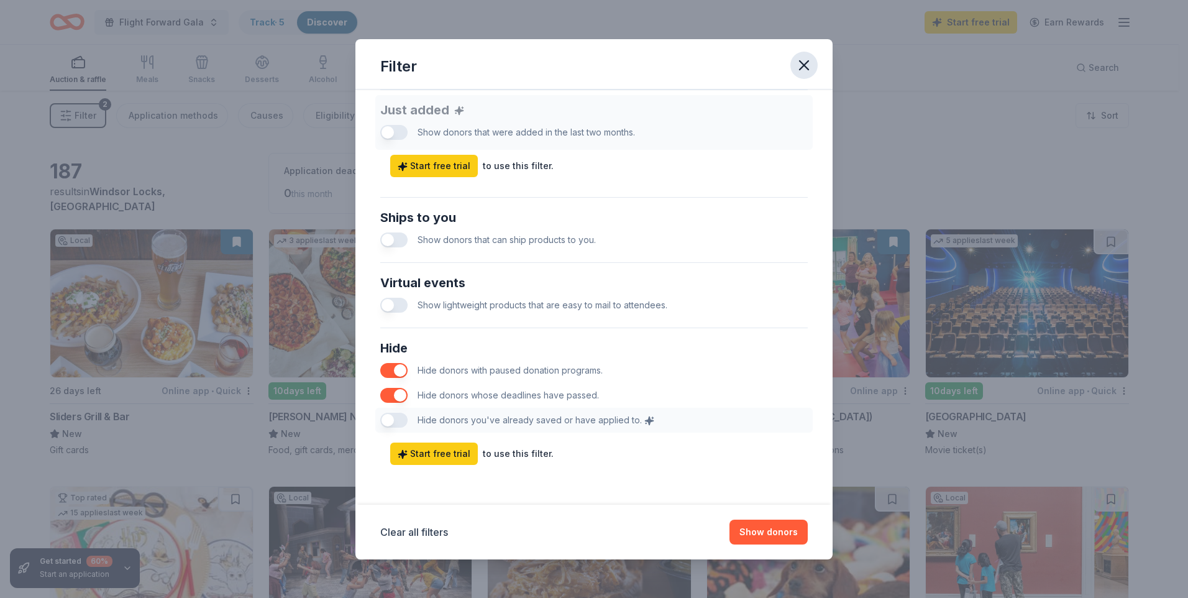
click at [799, 62] on icon "button" at bounding box center [804, 65] width 17 height 17
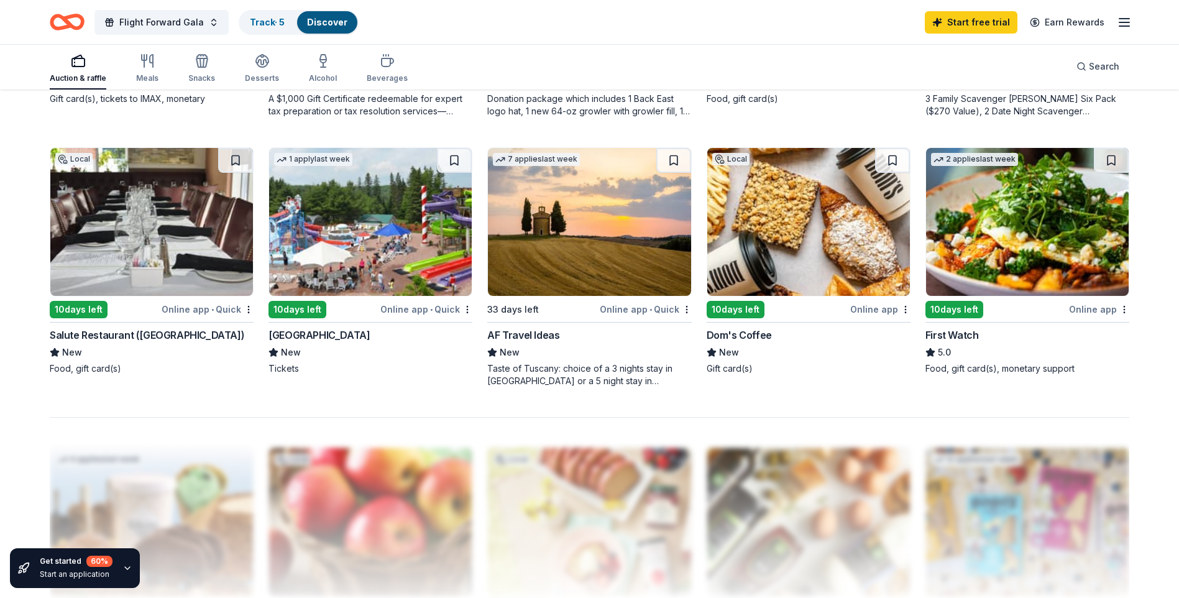
scroll to position [870, 0]
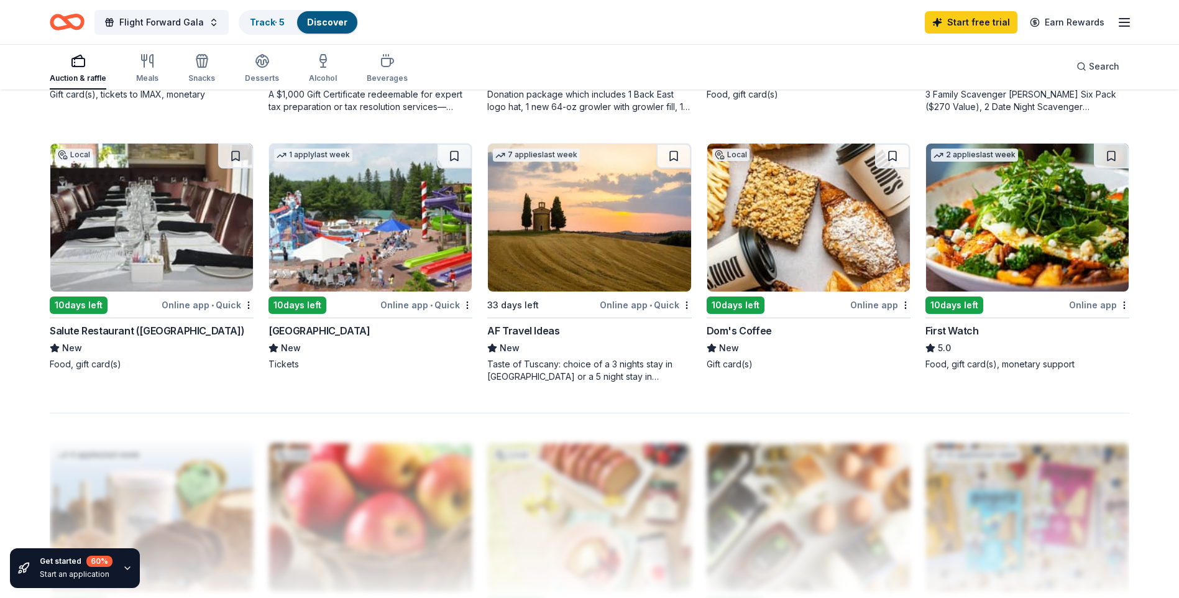
click at [591, 226] on img at bounding box center [589, 218] width 203 height 148
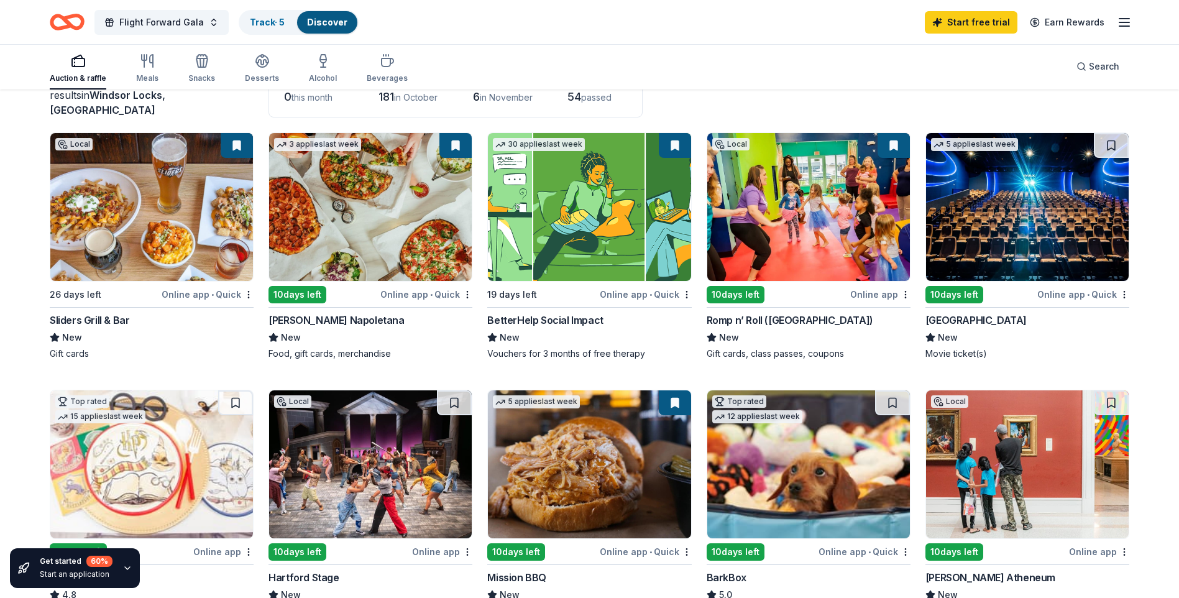
scroll to position [0, 0]
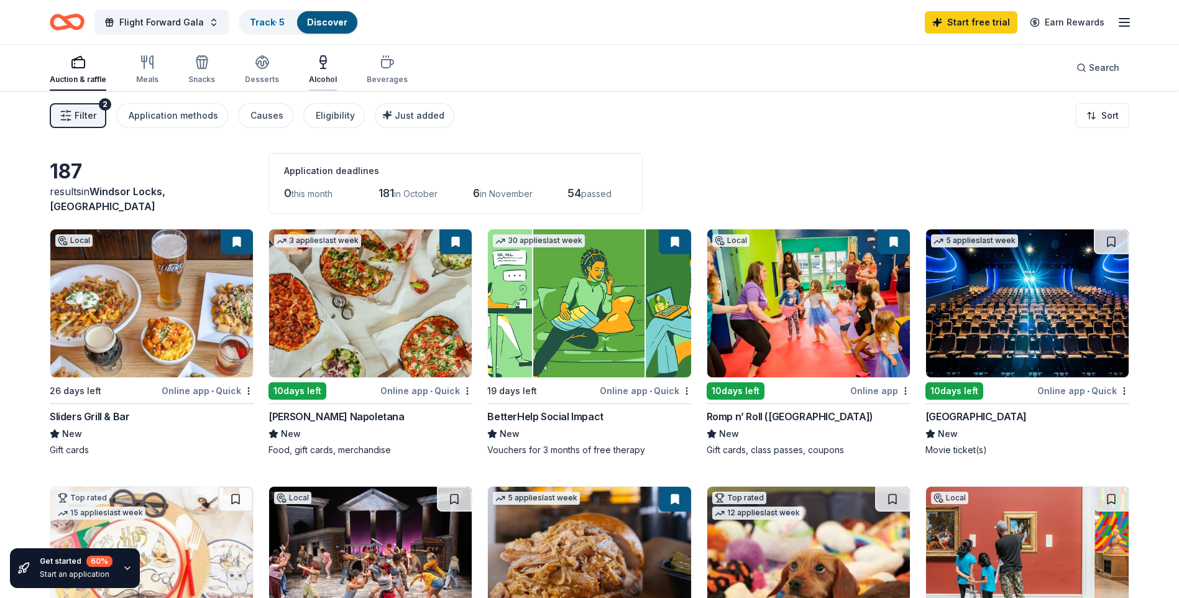
click at [310, 74] on div "Alcohol" at bounding box center [323, 70] width 28 height 30
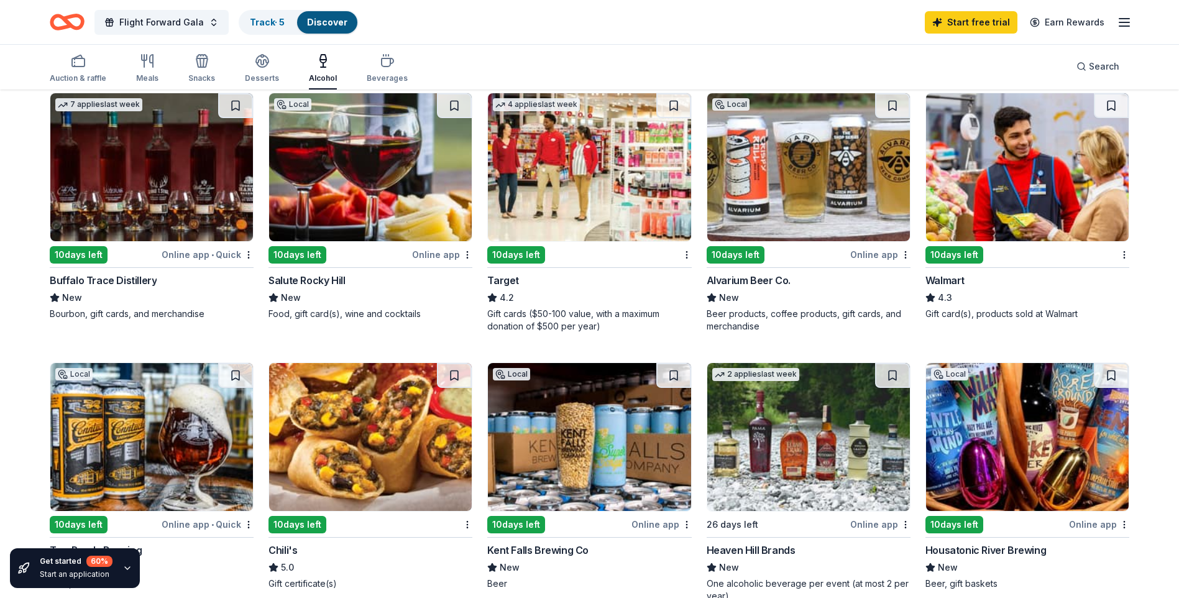
scroll to position [497, 0]
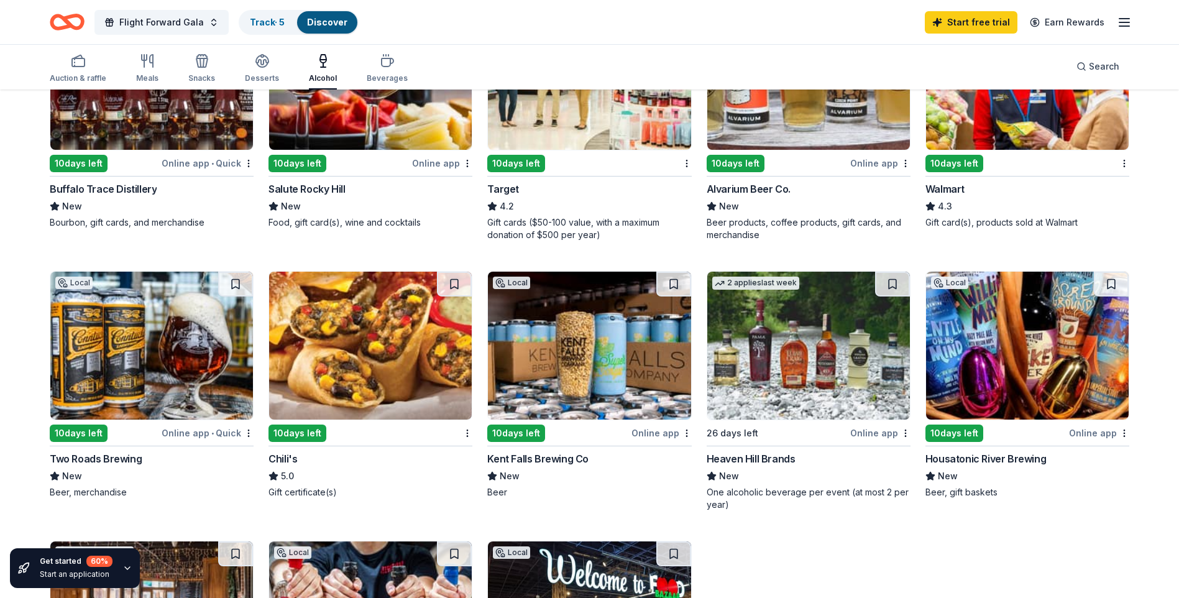
click at [224, 431] on div "Online app • Quick" at bounding box center [208, 433] width 92 height 16
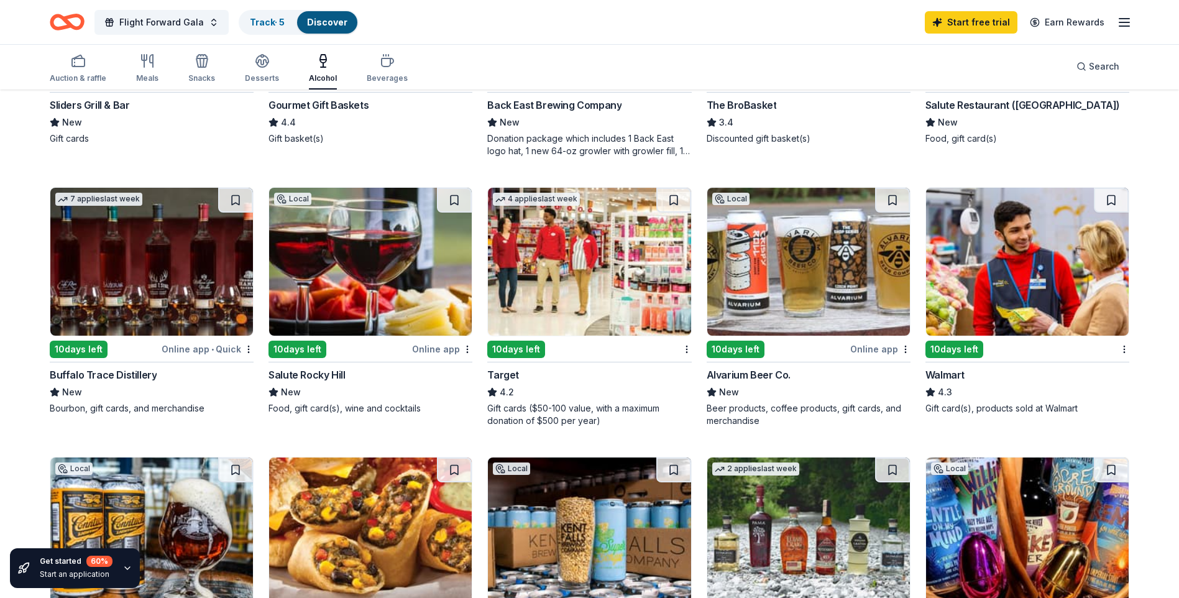
scroll to position [311, 0]
click at [205, 349] on div "Online app • Quick" at bounding box center [208, 350] width 92 height 16
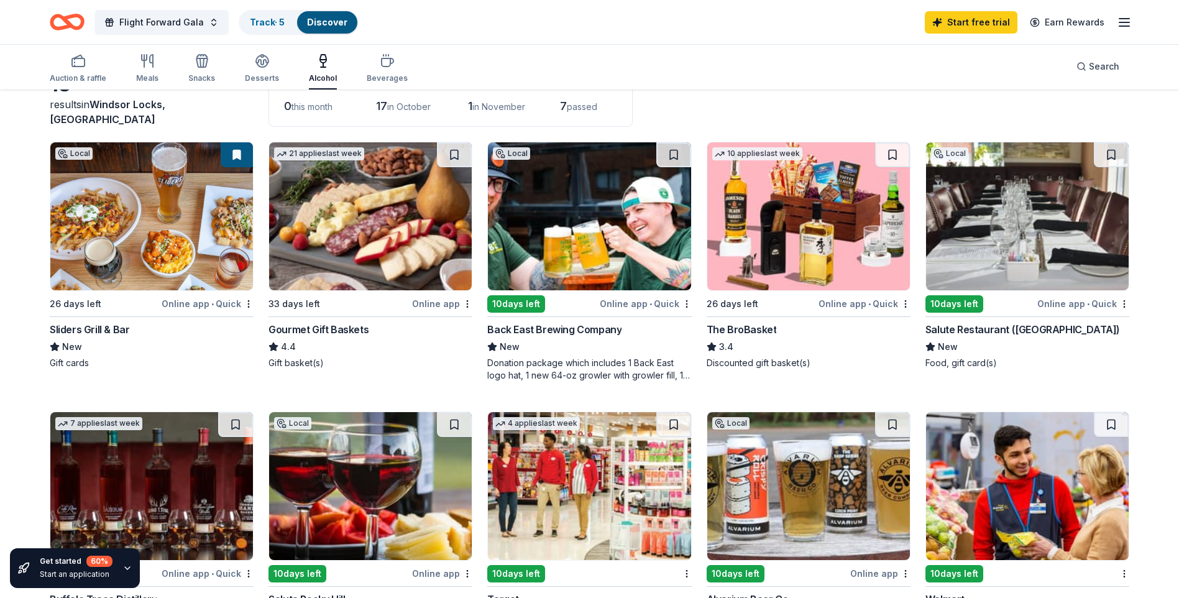
scroll to position [62, 0]
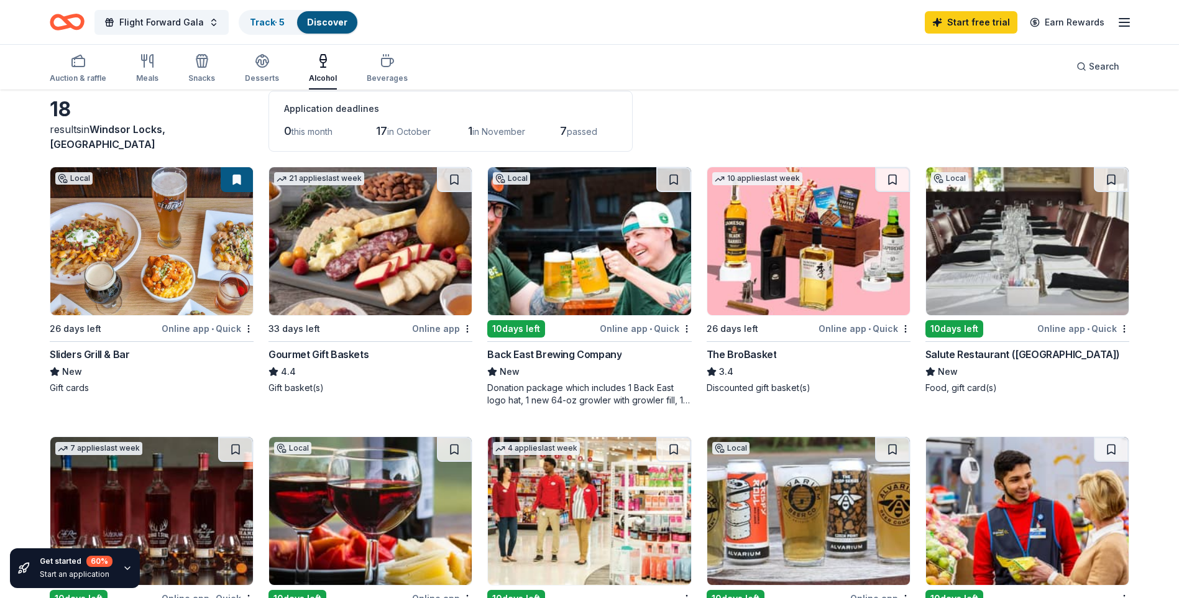
click at [635, 325] on div "Online app • Quick" at bounding box center [646, 329] width 92 height 16
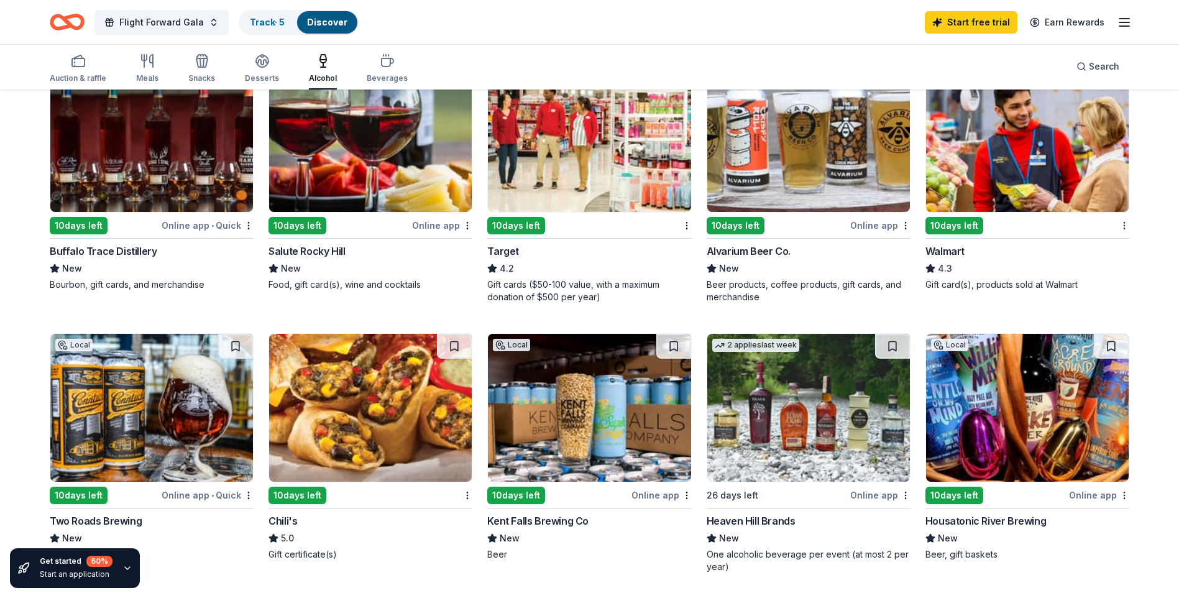
scroll to position [0, 0]
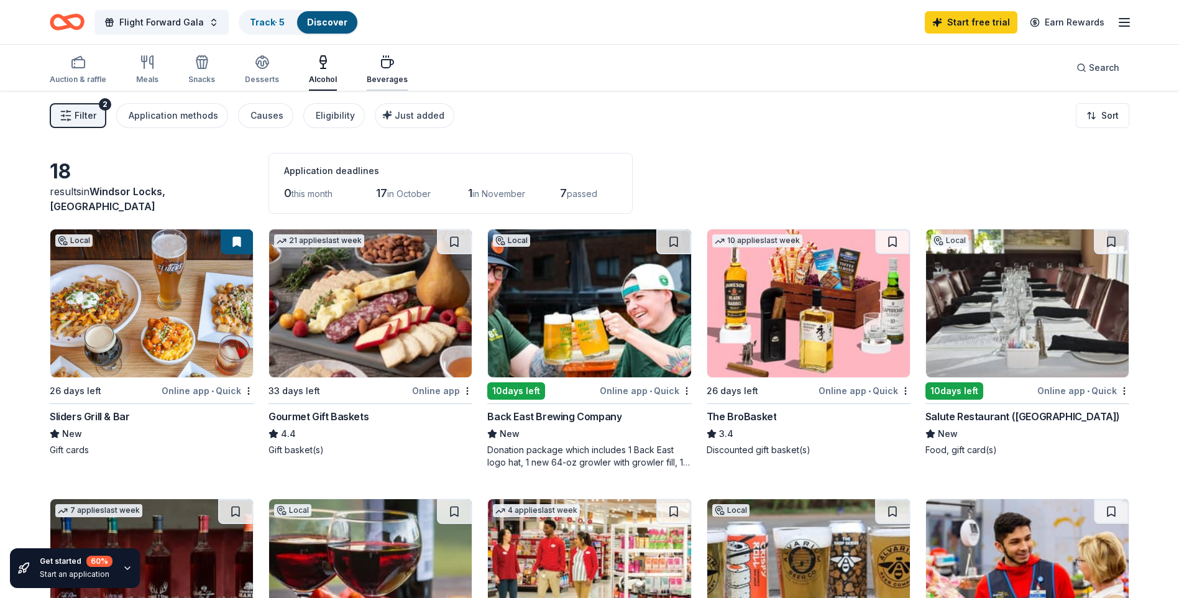
click at [387, 60] on icon "button" at bounding box center [388, 64] width 12 height 8
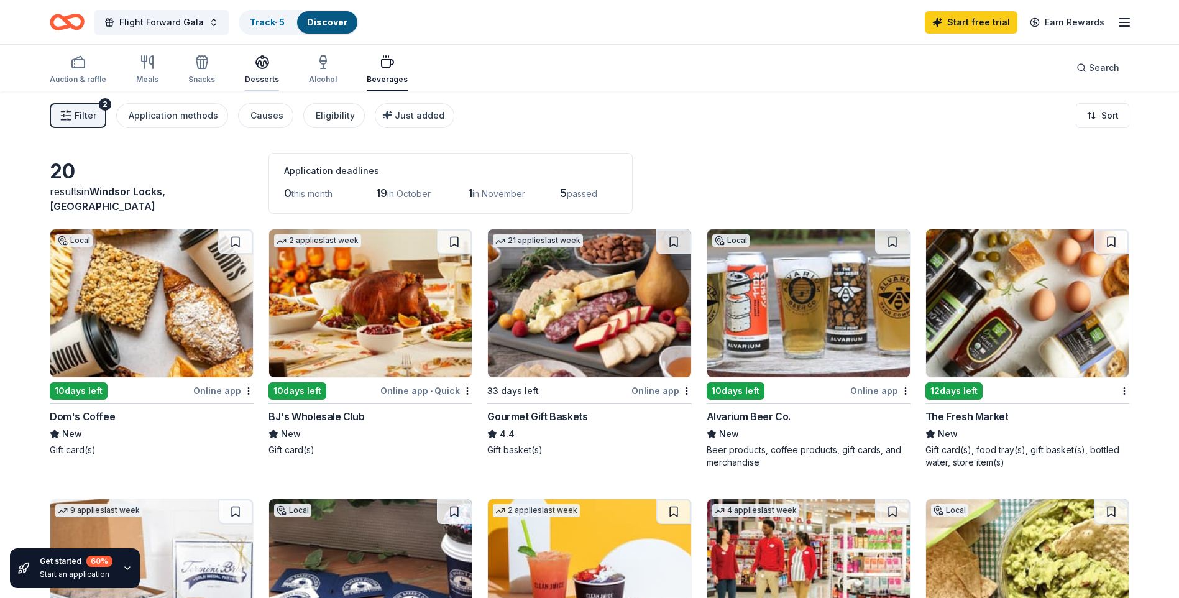
click at [268, 71] on div "Desserts" at bounding box center [262, 70] width 34 height 30
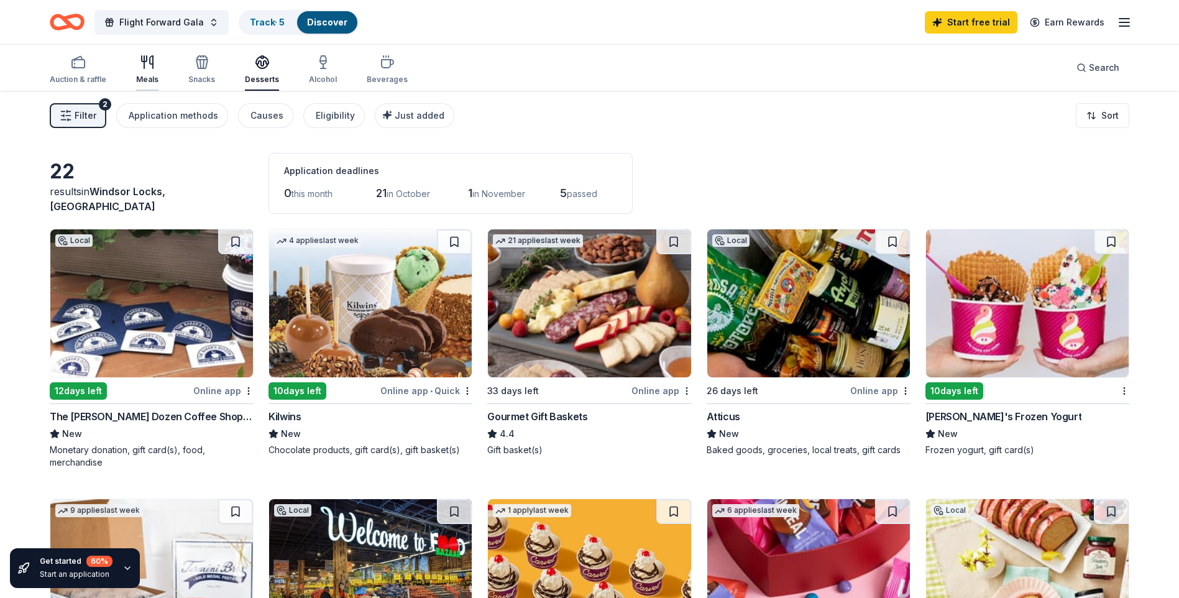
click at [142, 68] on icon "button" at bounding box center [147, 62] width 15 height 15
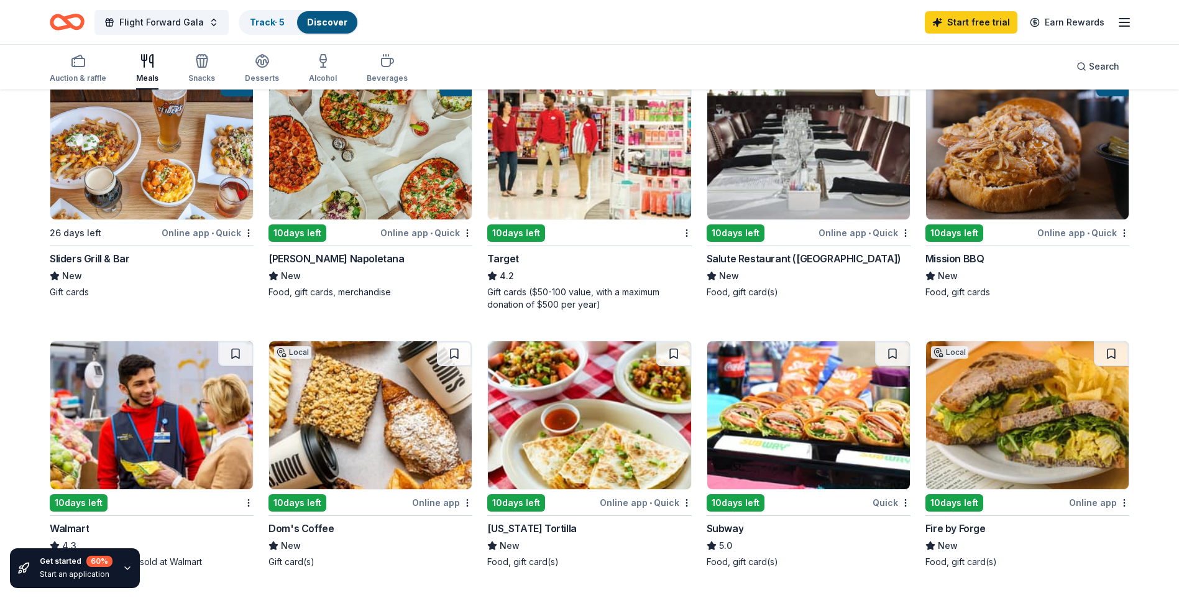
scroll to position [62, 0]
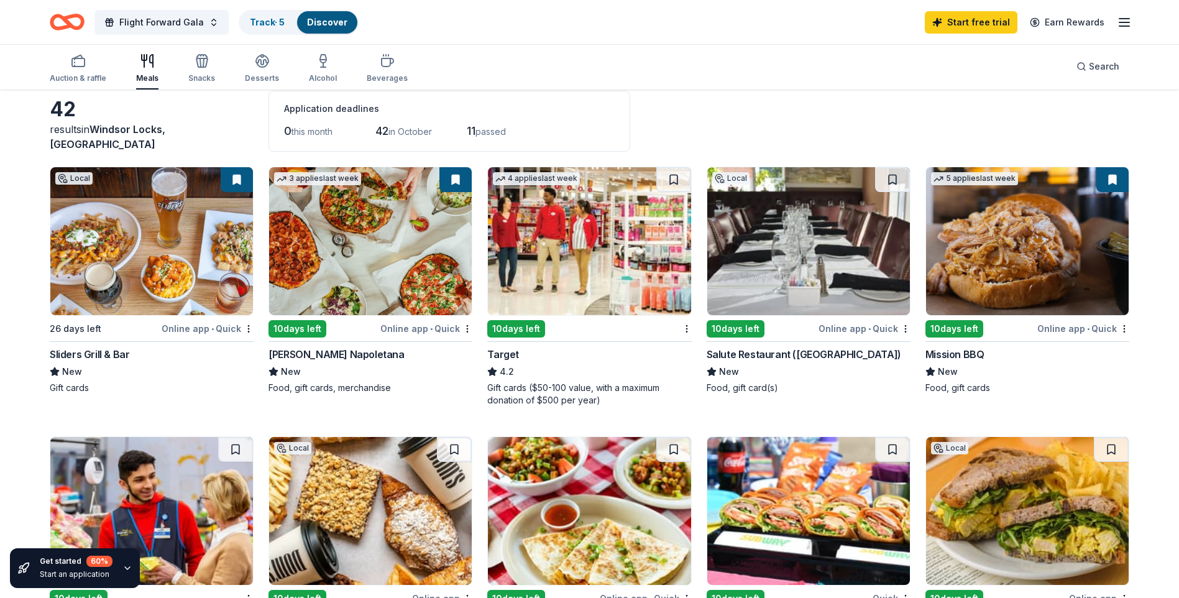
click at [846, 329] on div "Online app • Quick" at bounding box center [865, 329] width 92 height 16
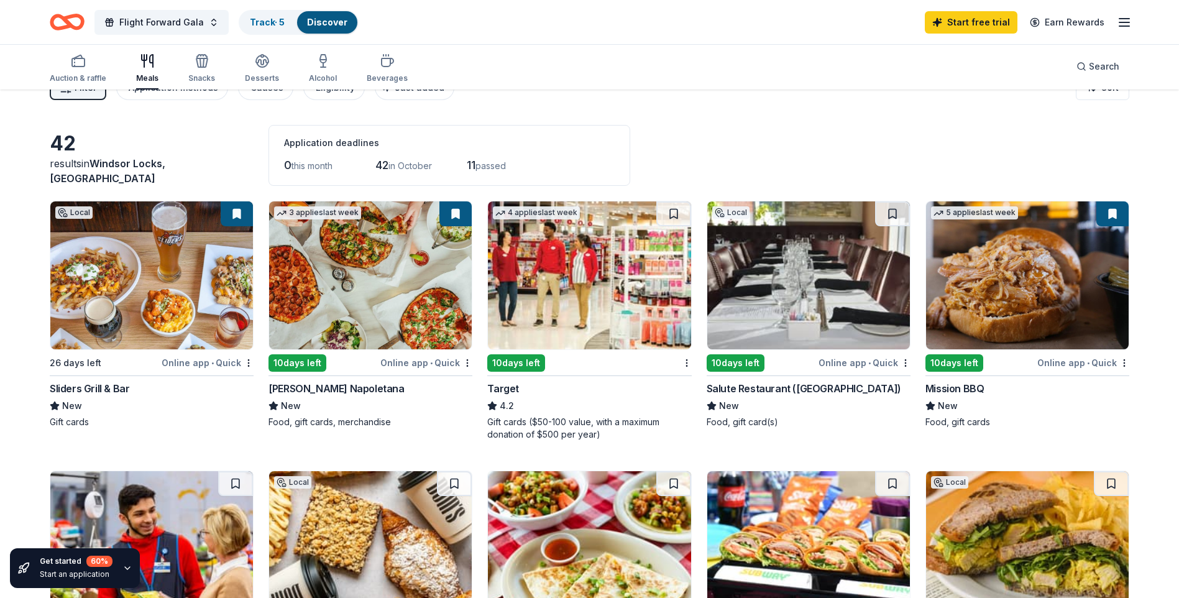
scroll to position [0, 0]
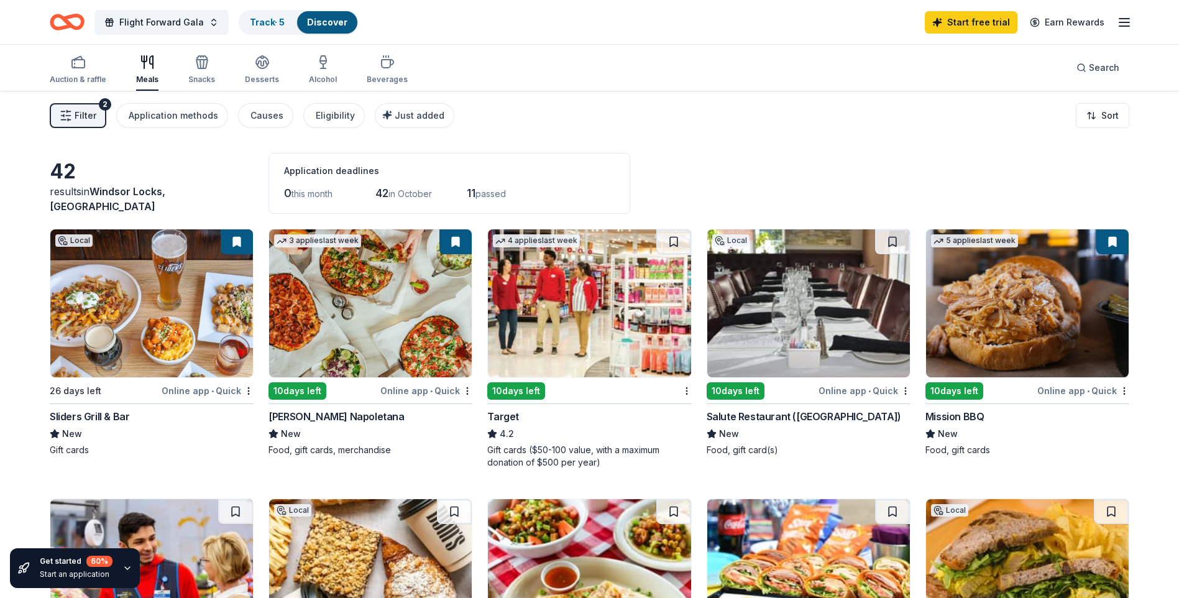
drag, startPoint x: 83, startPoint y: 75, endPoint x: 290, endPoint y: 94, distance: 207.9
click at [83, 75] on div "Auction & raffle" at bounding box center [78, 80] width 57 height 10
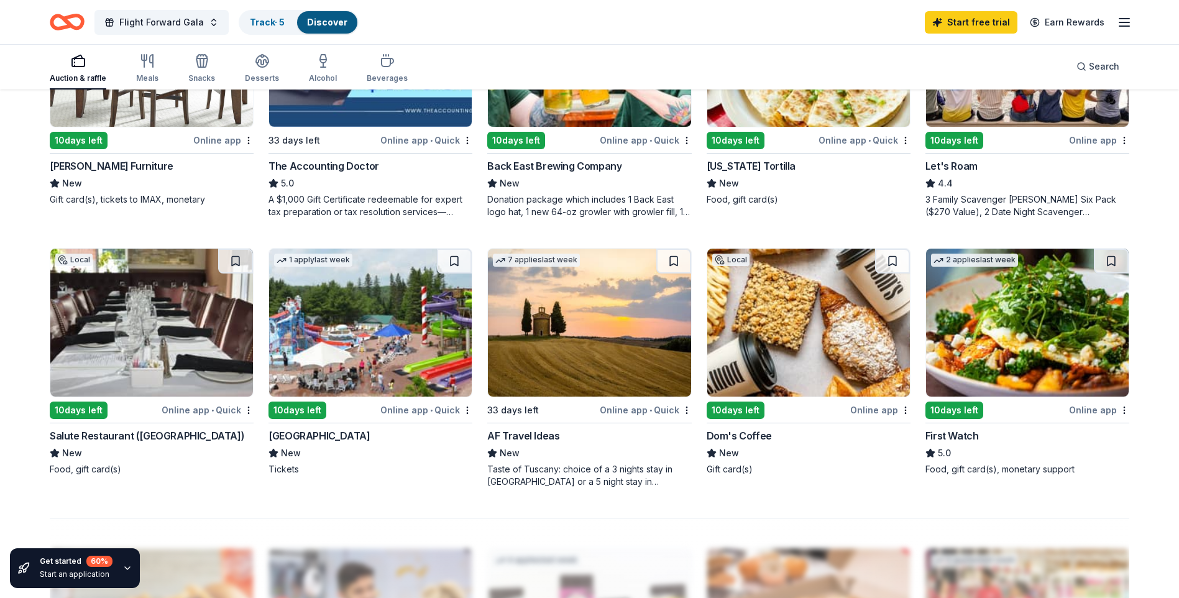
scroll to position [748, 0]
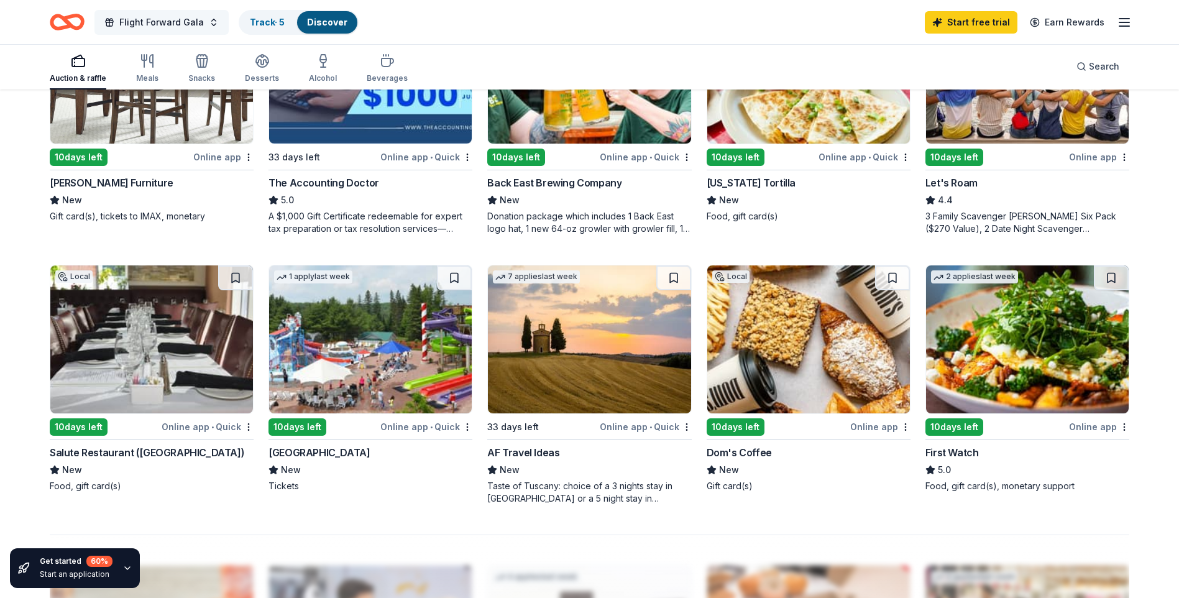
click at [159, 17] on span "Flight Forward Gala" at bounding box center [161, 22] width 85 height 15
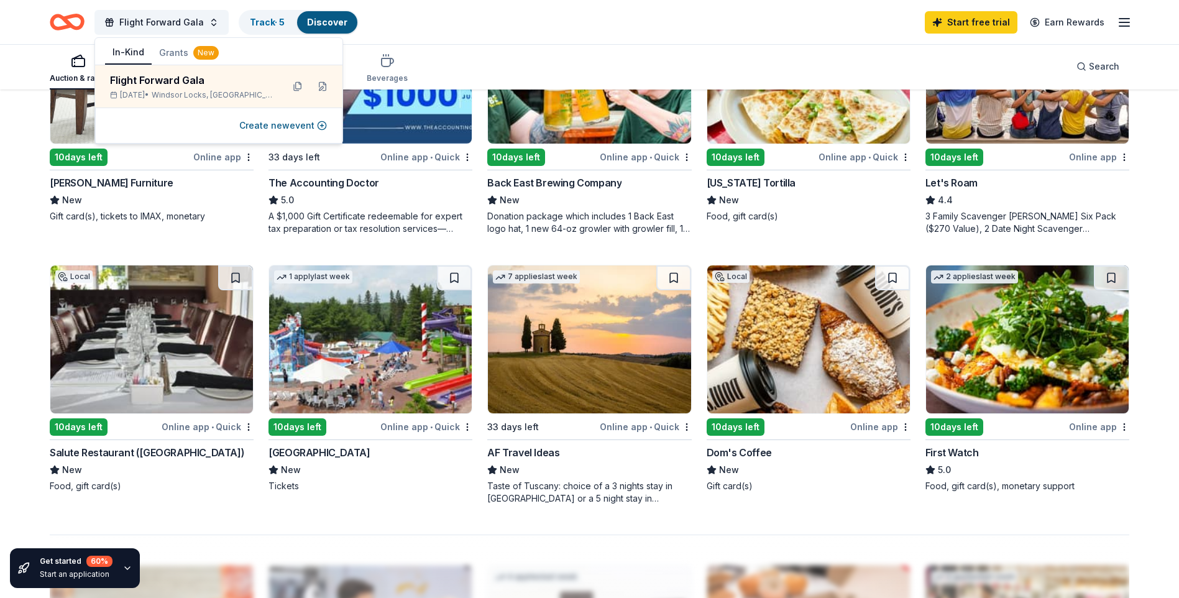
click at [454, 19] on div "Flight Forward Gala Track · 5 Discover Start free trial Earn Rewards" at bounding box center [590, 21] width 1080 height 29
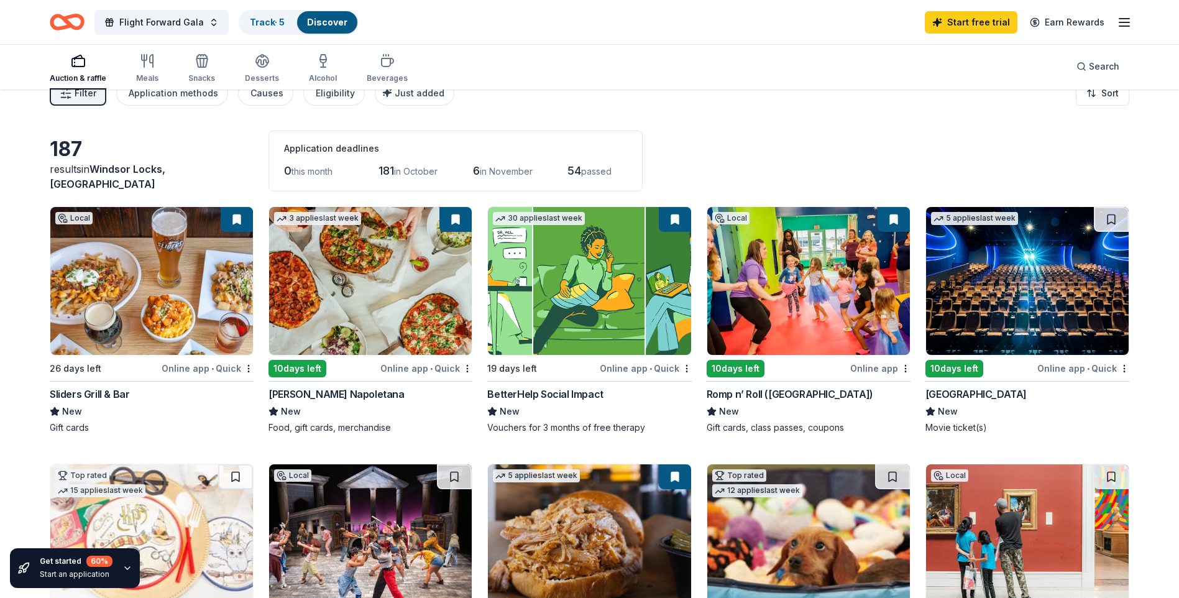
scroll to position [0, 0]
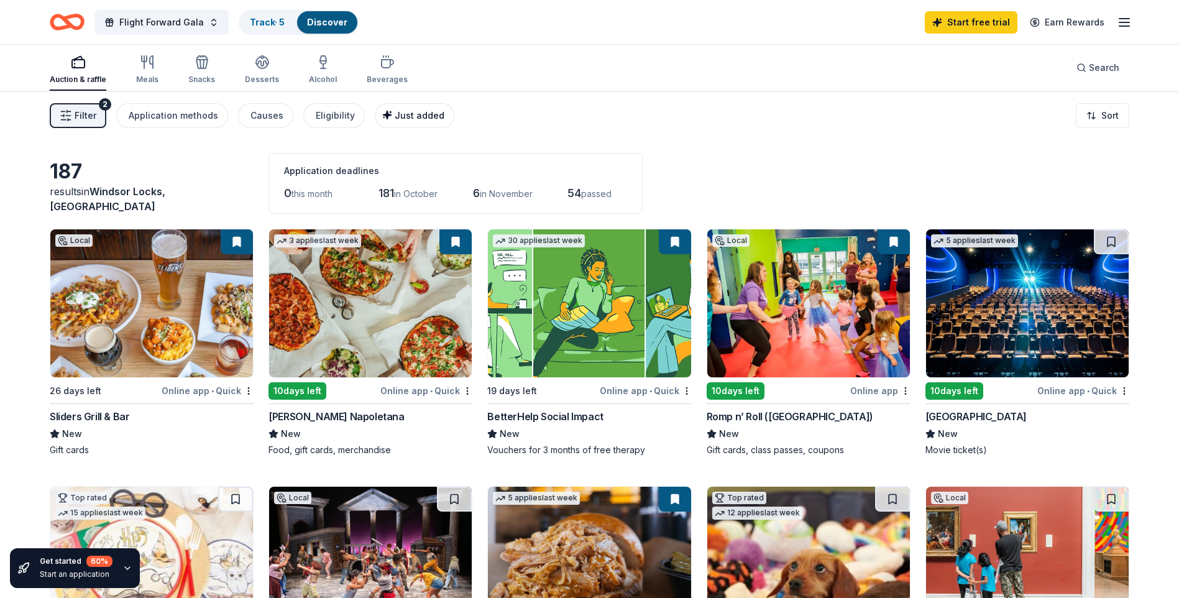
click at [415, 113] on span "Just added" at bounding box center [420, 115] width 50 height 11
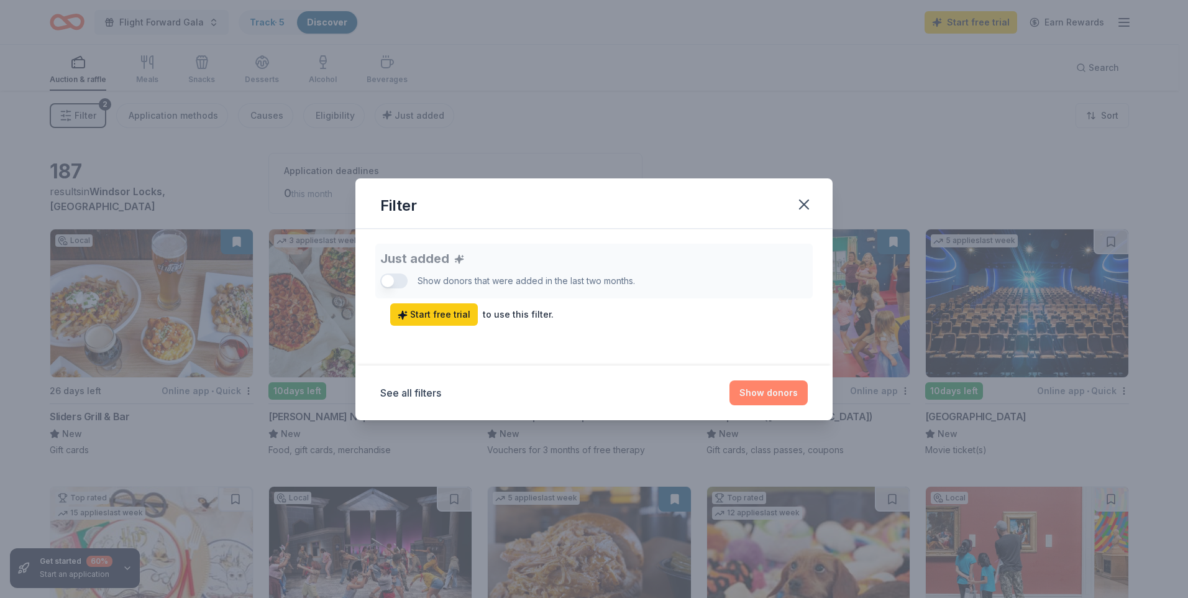
click at [781, 400] on button "Show donors" at bounding box center [769, 392] width 78 height 25
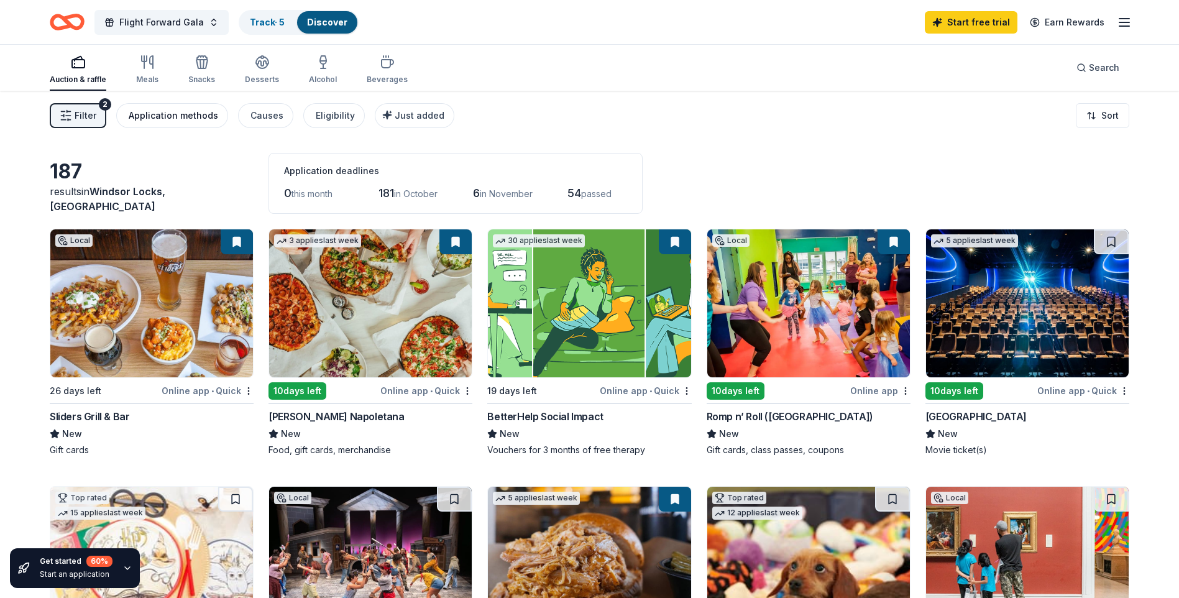
click at [182, 116] on div "Application methods" at bounding box center [174, 115] width 90 height 15
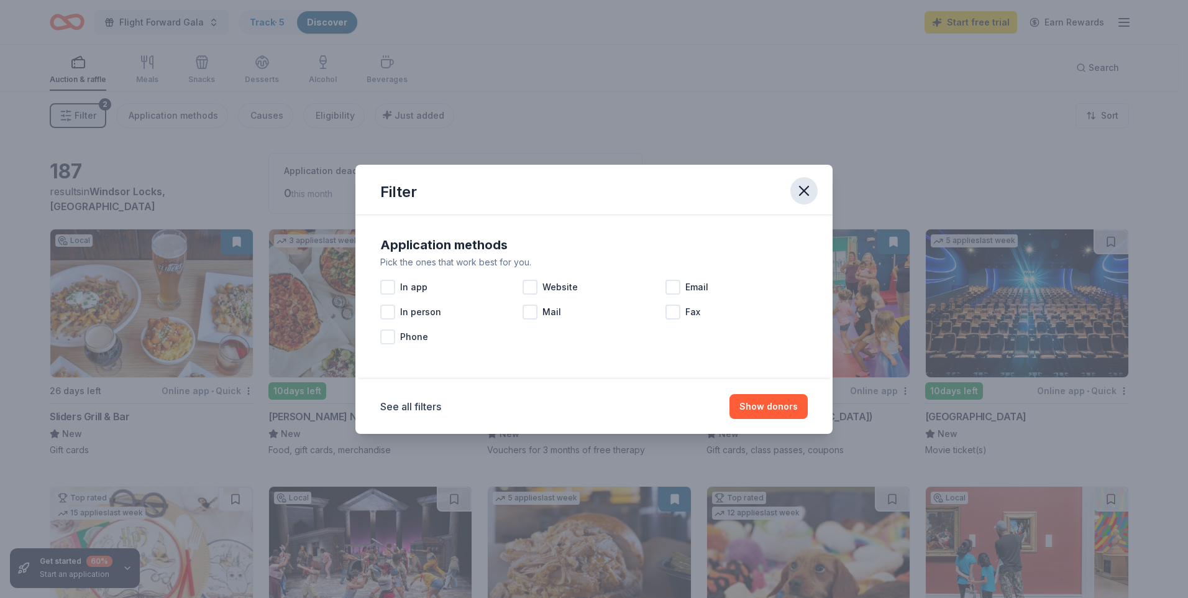
click at [799, 196] on icon "button" at bounding box center [804, 190] width 17 height 17
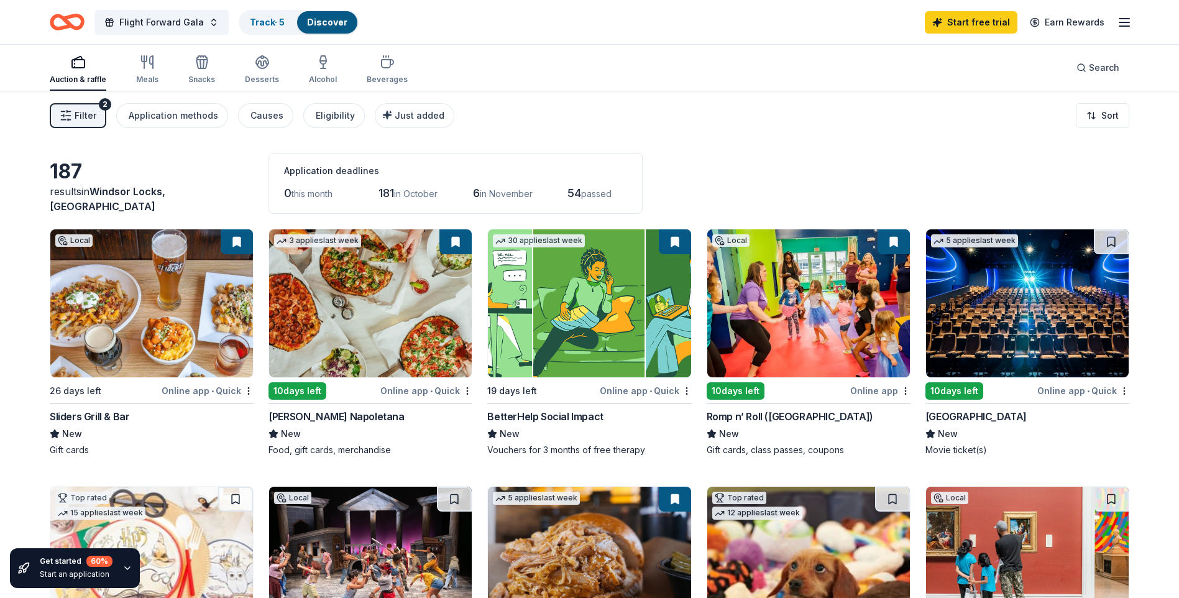
click at [1131, 26] on icon "button" at bounding box center [1124, 22] width 15 height 15
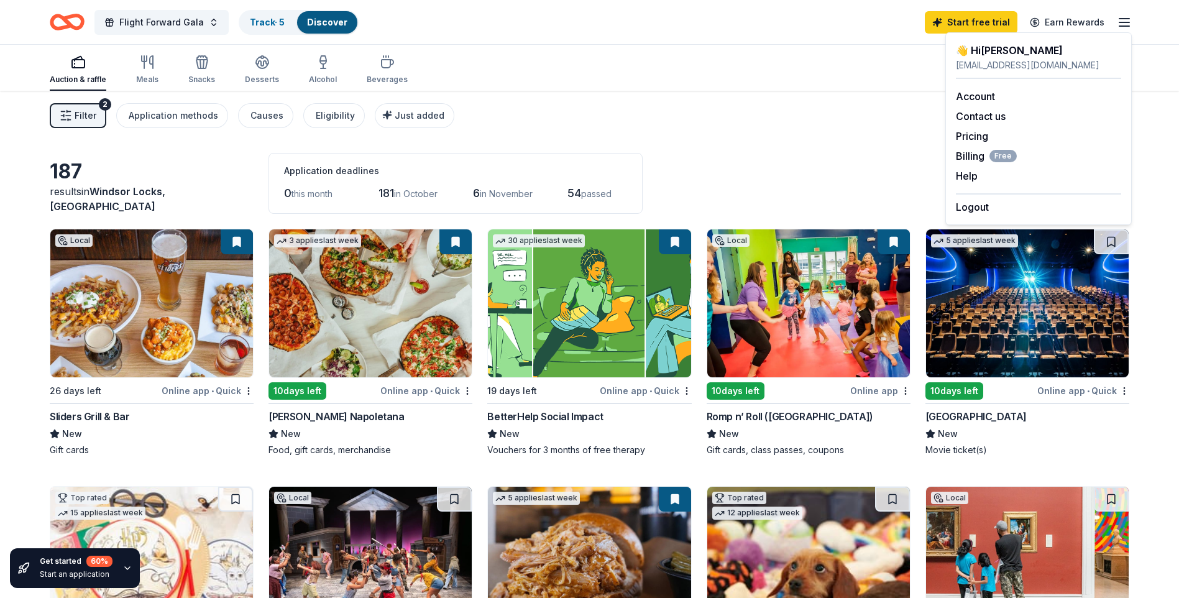
click at [674, 65] on div "Auction & raffle Meals Snacks Desserts Alcohol Beverages Search" at bounding box center [590, 68] width 1080 height 46
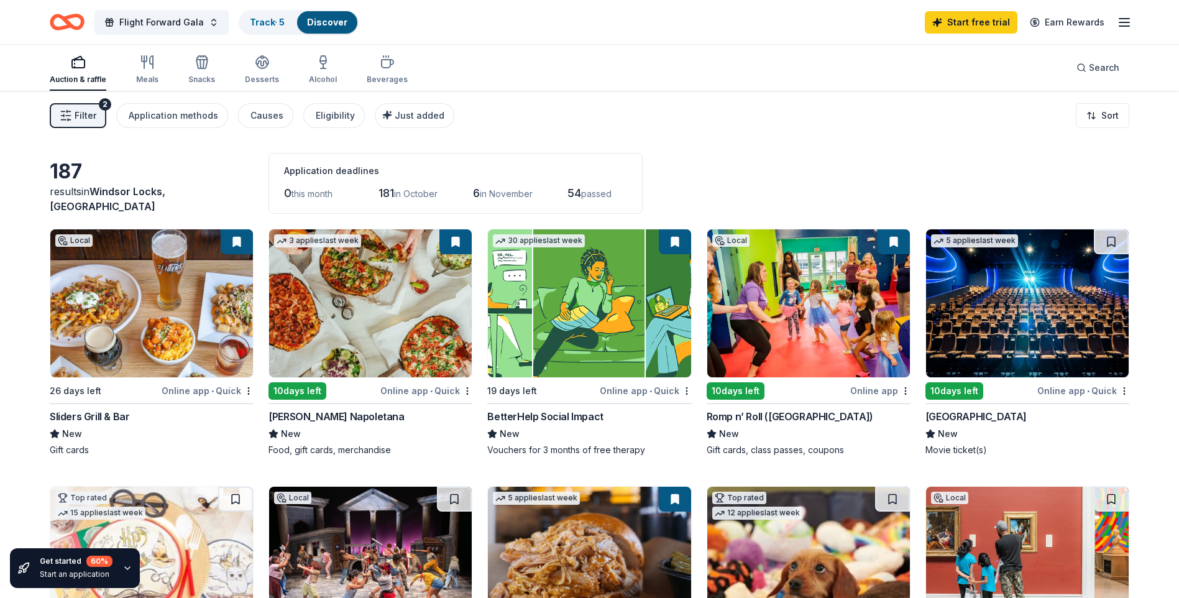
click at [82, 24] on icon "Home" at bounding box center [72, 22] width 19 height 12
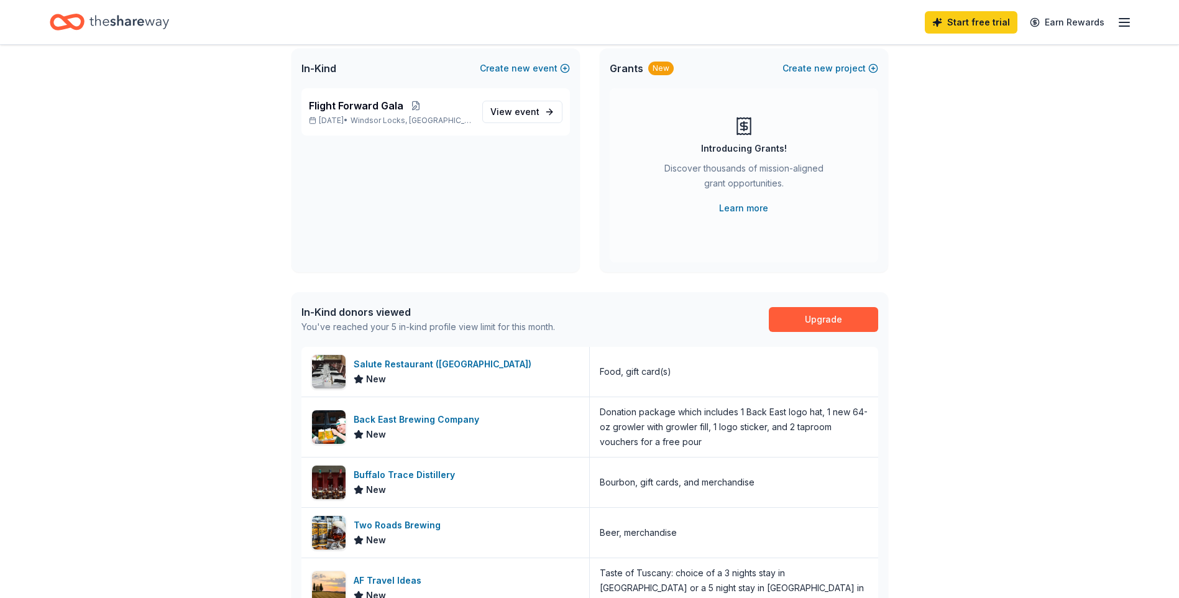
scroll to position [62, 0]
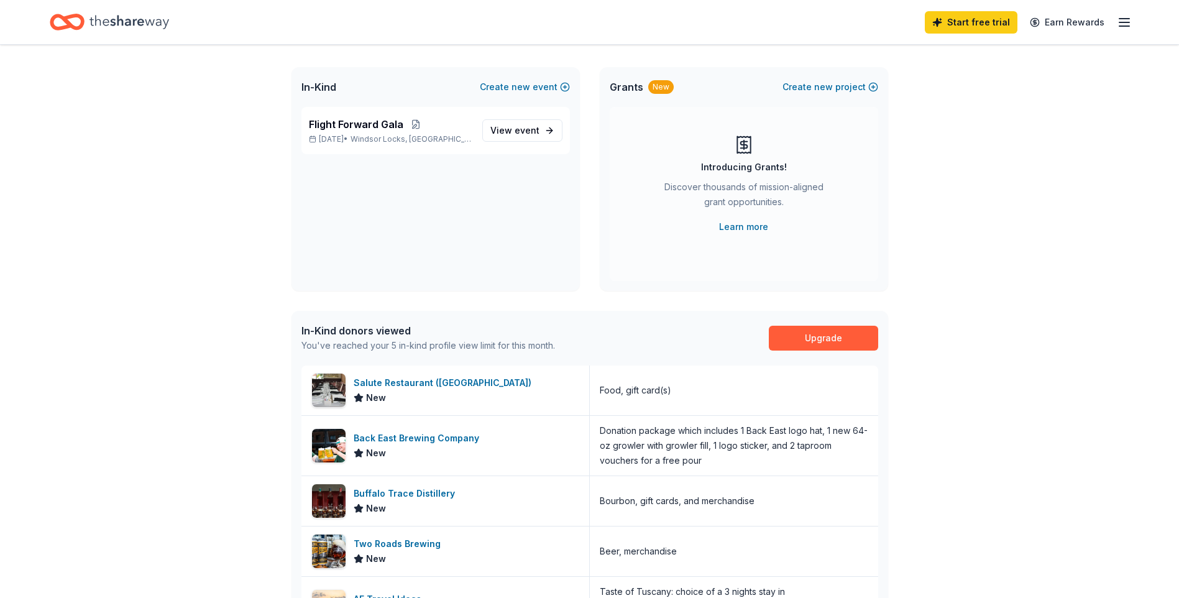
click at [132, 21] on icon "Home" at bounding box center [130, 21] width 80 height 25
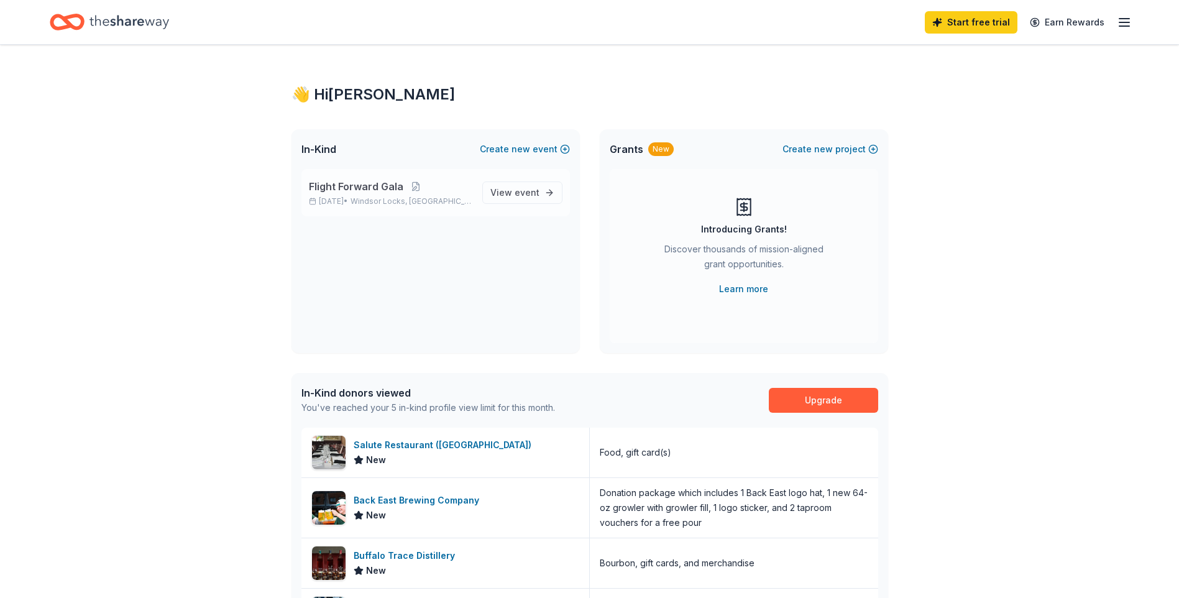
click at [500, 180] on div "Flight Forward Gala Nov 08, 2025 • Windsor Locks, CT View event" at bounding box center [435, 192] width 269 height 47
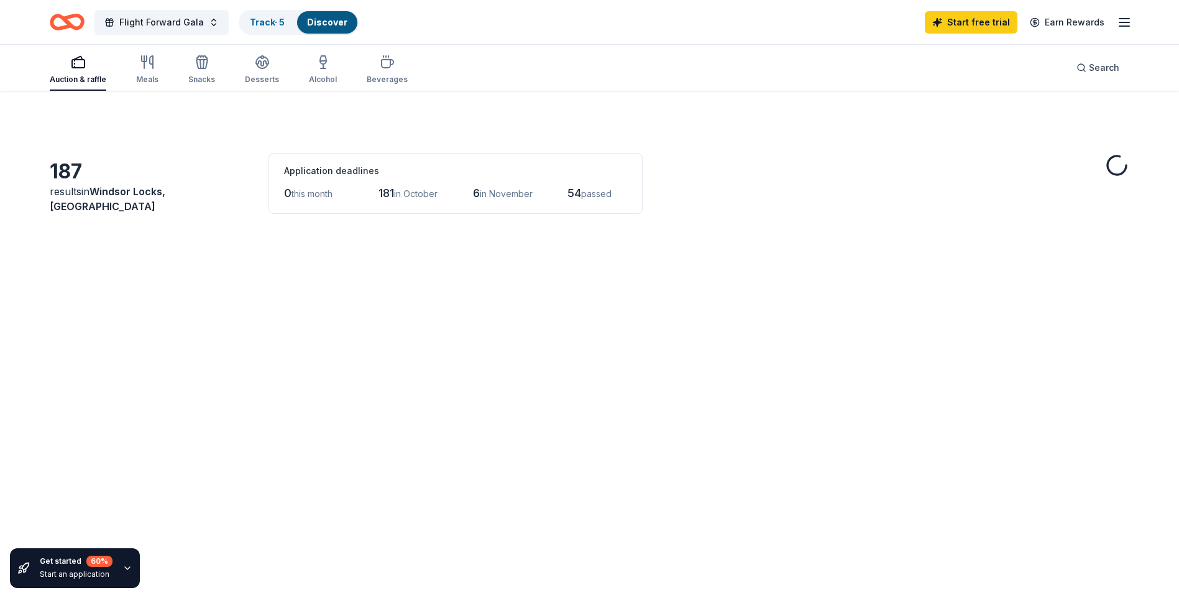
click at [522, 191] on span "in November" at bounding box center [506, 193] width 53 height 11
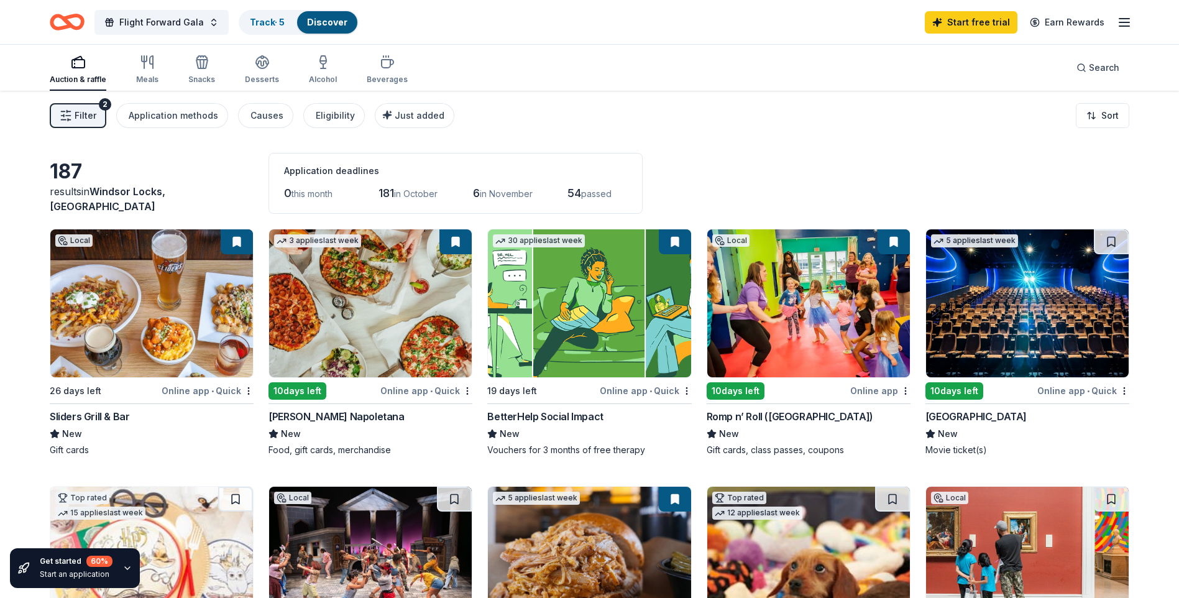
click at [1098, 388] on div "Online app • Quick" at bounding box center [1083, 391] width 92 height 16
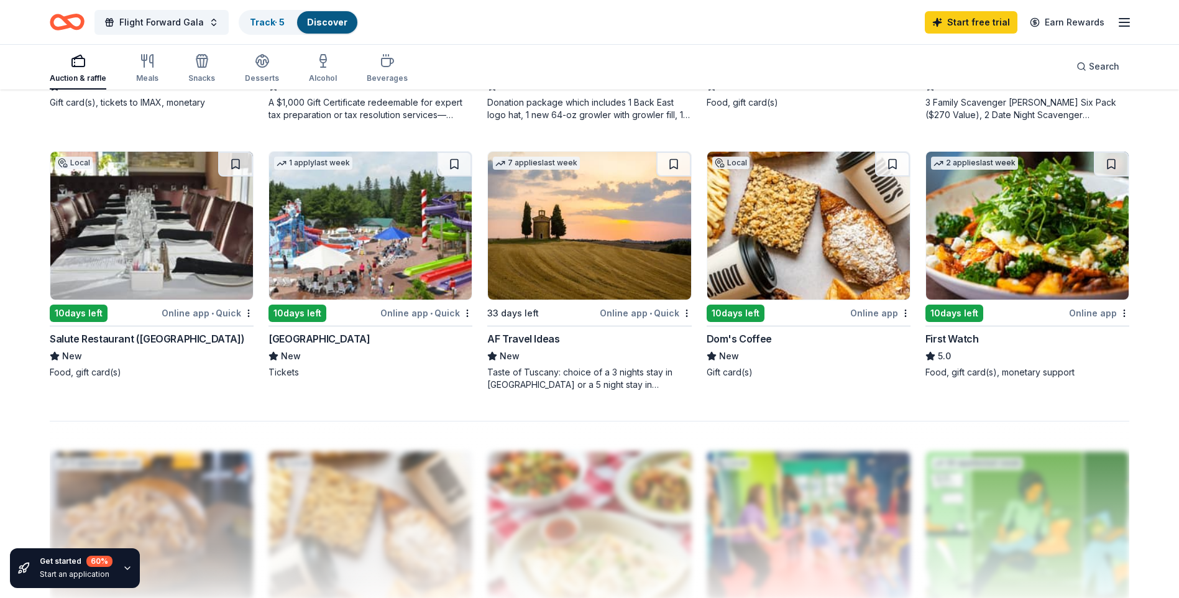
scroll to position [870, 0]
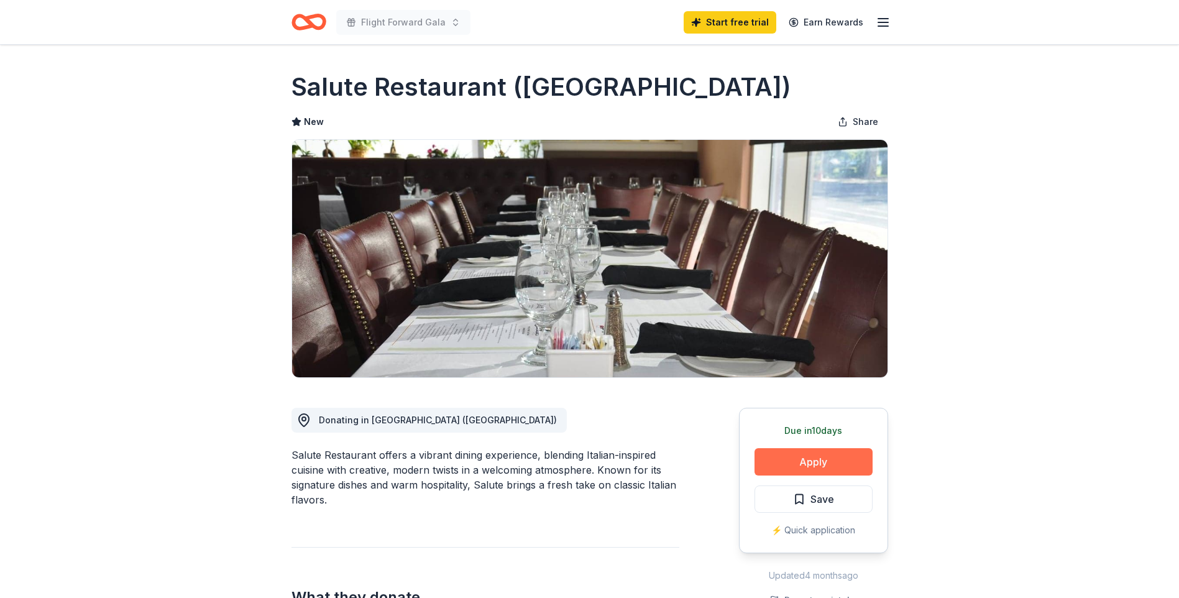
click at [812, 466] on button "Apply" at bounding box center [814, 461] width 118 height 27
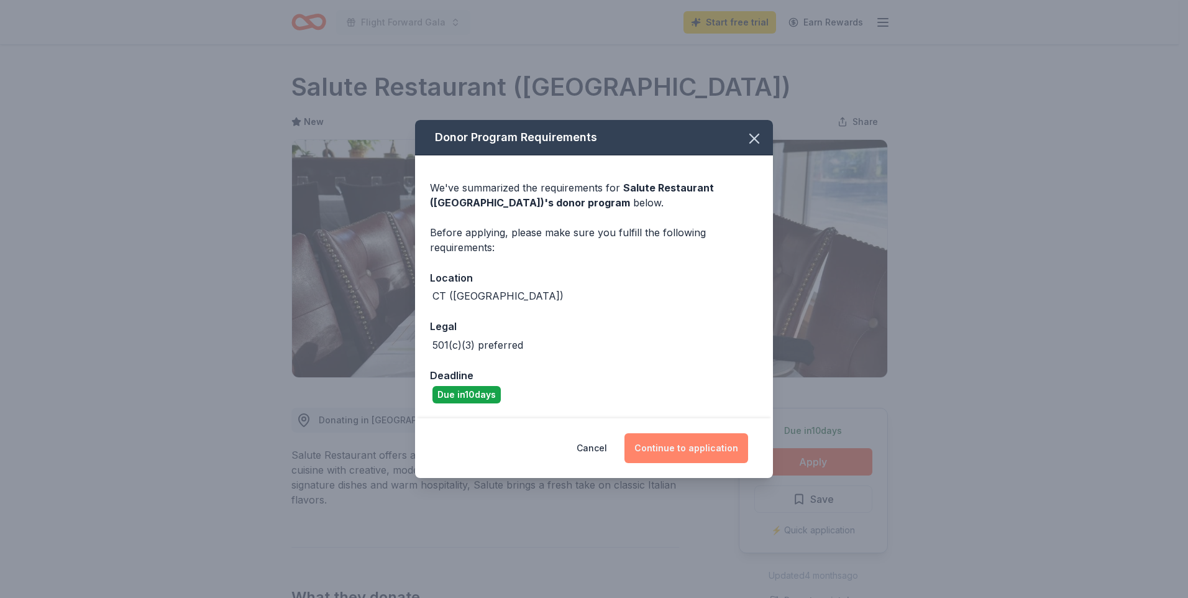
click at [696, 444] on button "Continue to application" at bounding box center [687, 448] width 124 height 30
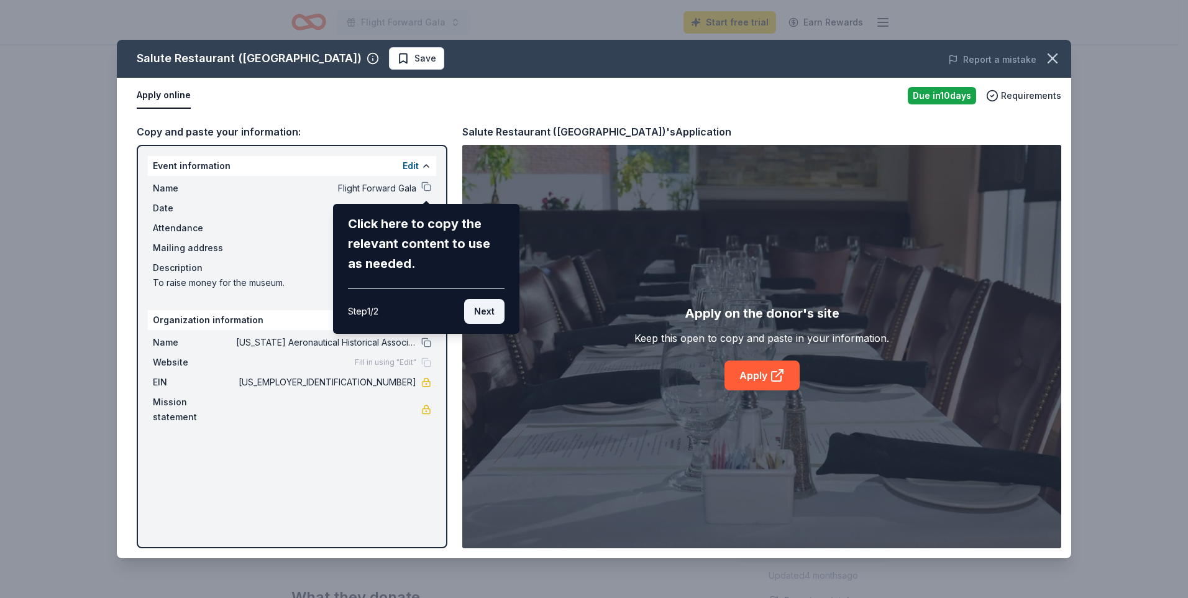
click at [489, 315] on button "Next" at bounding box center [484, 311] width 40 height 25
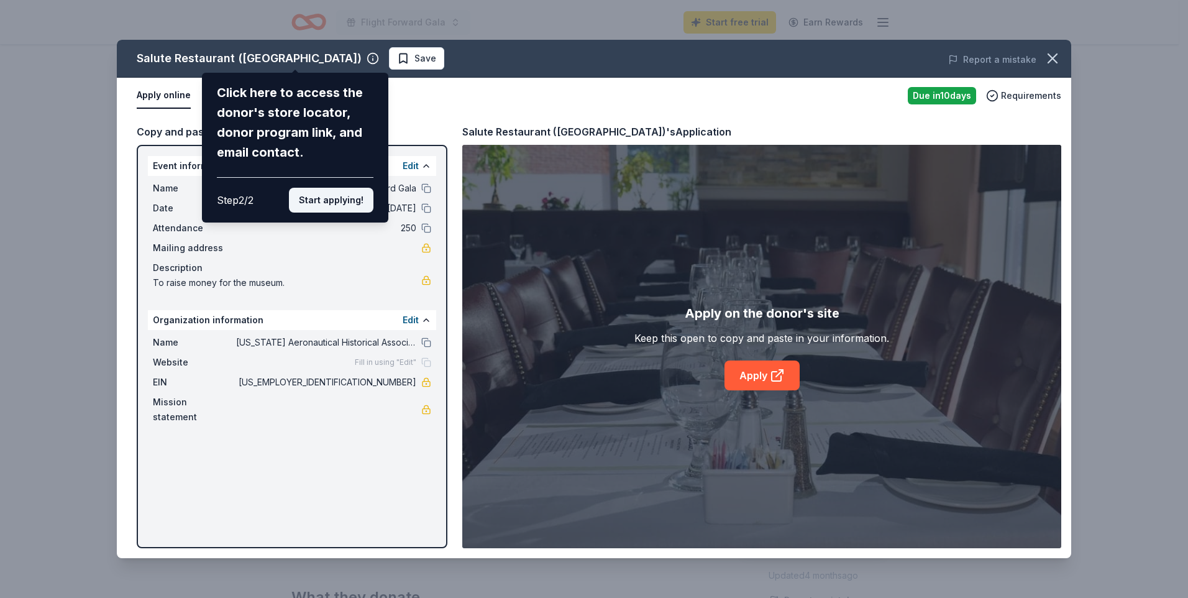
click at [328, 202] on button "Start applying!" at bounding box center [331, 200] width 85 height 25
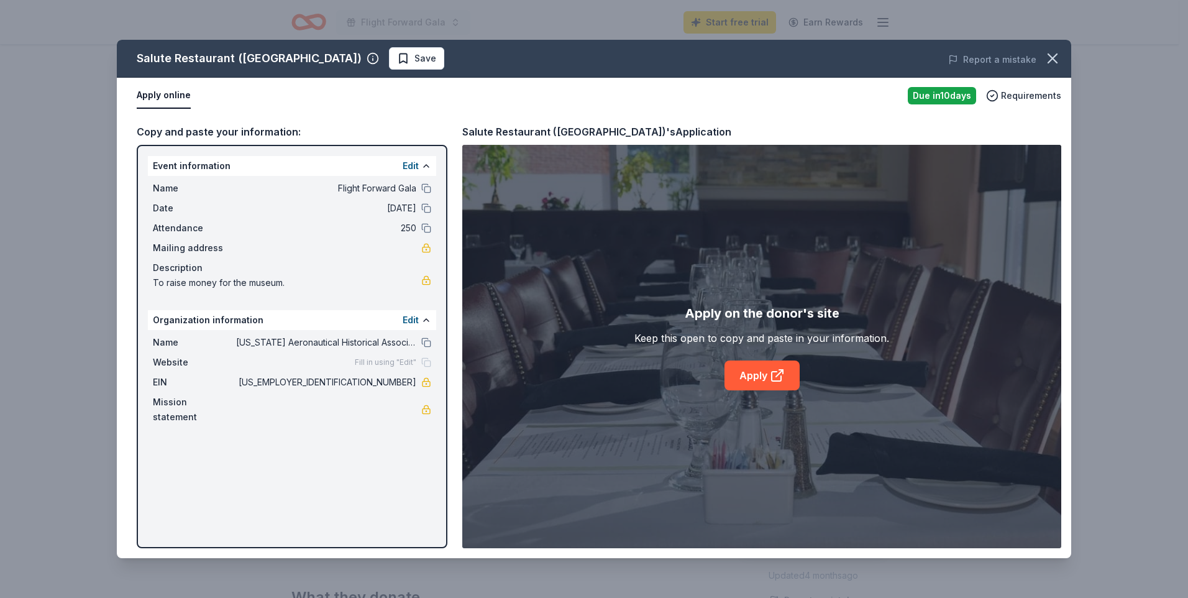
click at [392, 188] on div "Salute Restaurant (Hatford) Save Report a mistake Apply online Due in 10 days R…" at bounding box center [594, 299] width 955 height 518
click at [763, 367] on link "Apply" at bounding box center [762, 376] width 75 height 30
click at [1058, 55] on icon "button" at bounding box center [1052, 58] width 17 height 17
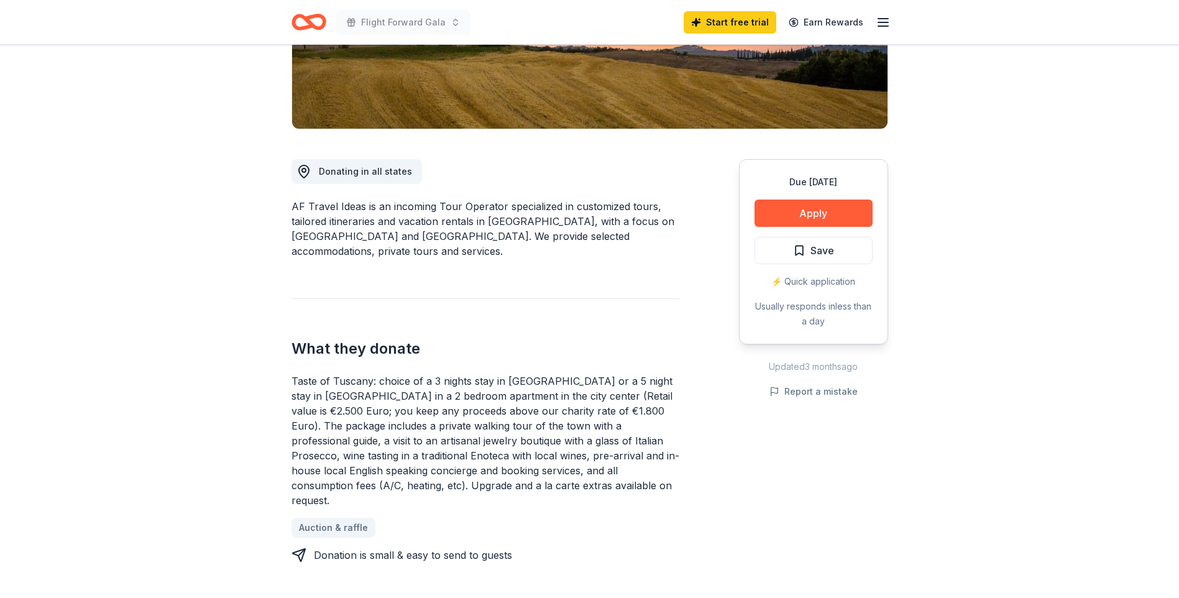
scroll to position [435, 0]
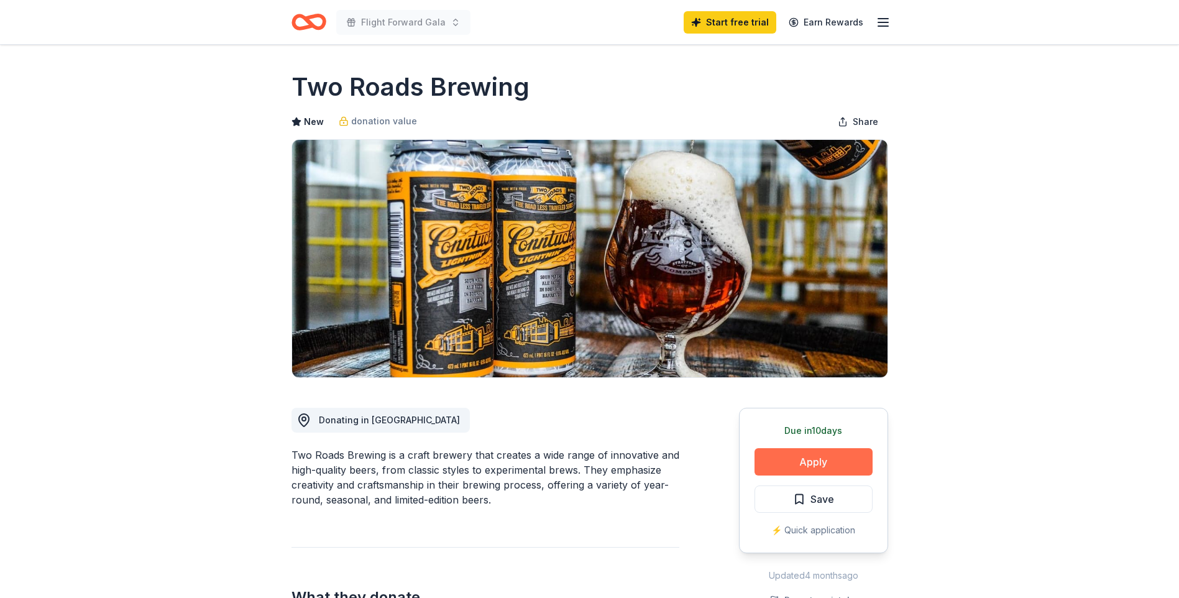
click at [815, 457] on button "Apply" at bounding box center [814, 461] width 118 height 27
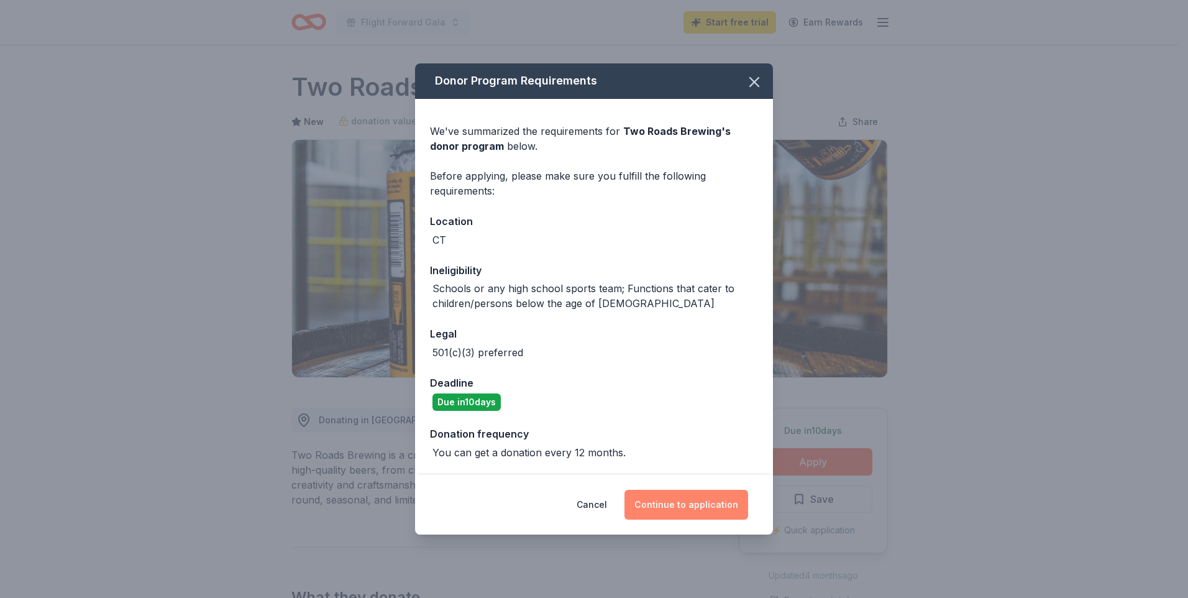
click at [697, 503] on button "Continue to application" at bounding box center [687, 505] width 124 height 30
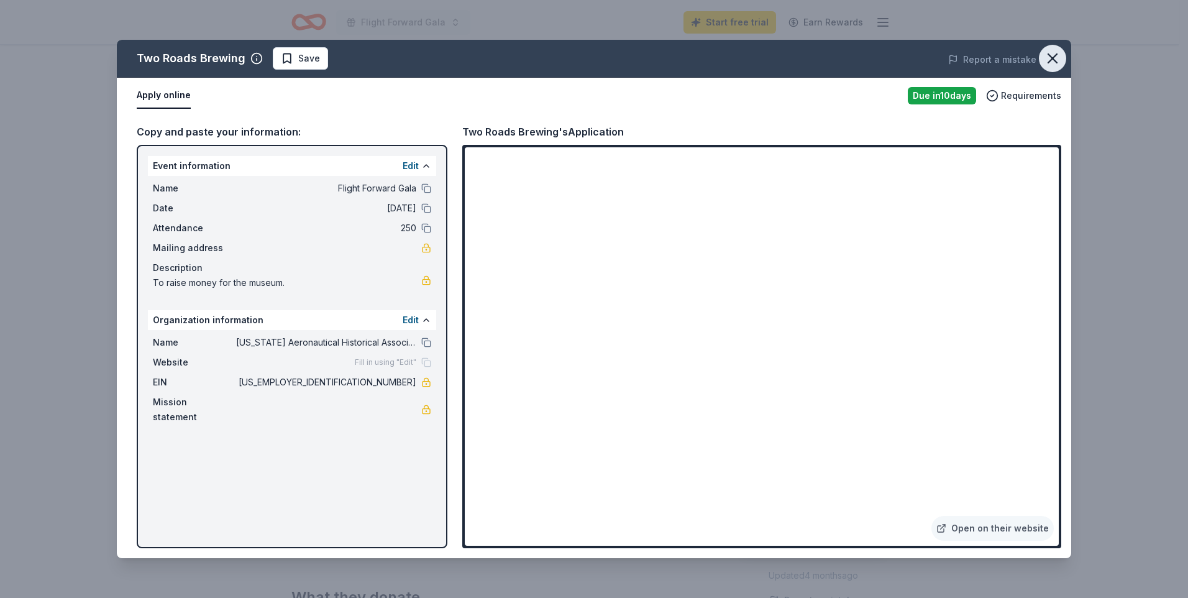
click at [1049, 57] on icon "button" at bounding box center [1052, 58] width 17 height 17
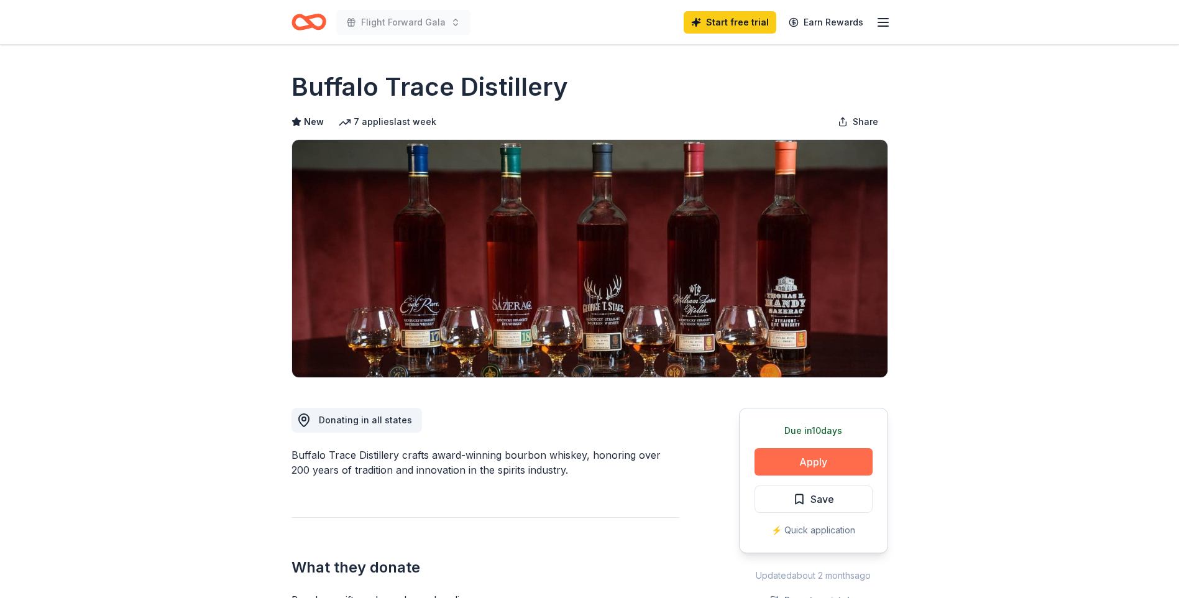
click at [831, 457] on button "Apply" at bounding box center [814, 461] width 118 height 27
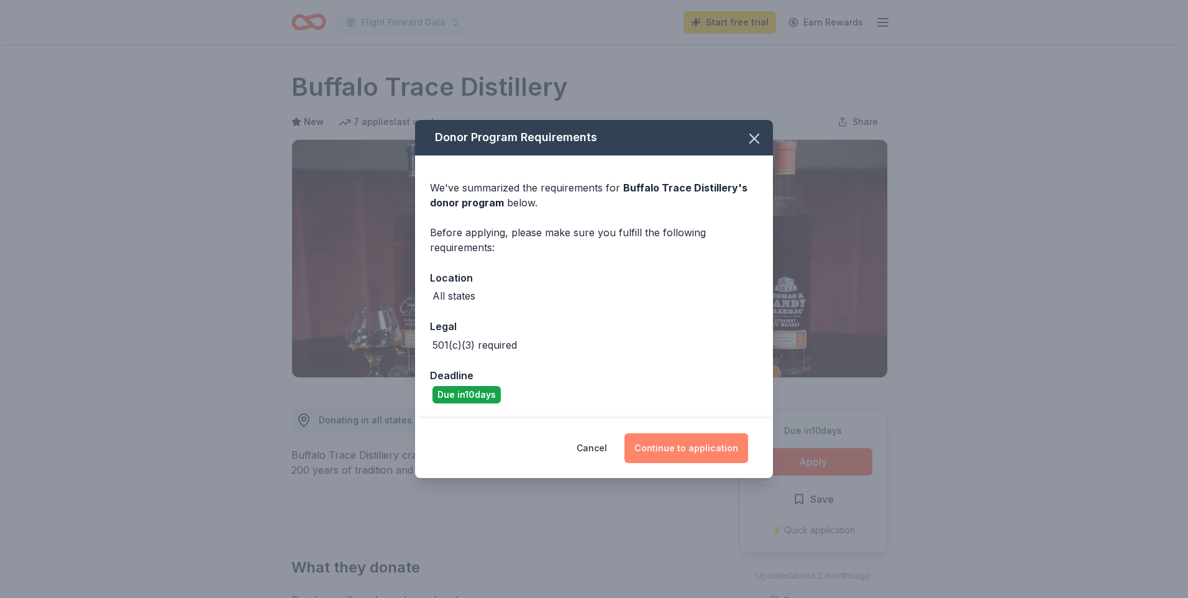
click at [683, 452] on button "Continue to application" at bounding box center [687, 448] width 124 height 30
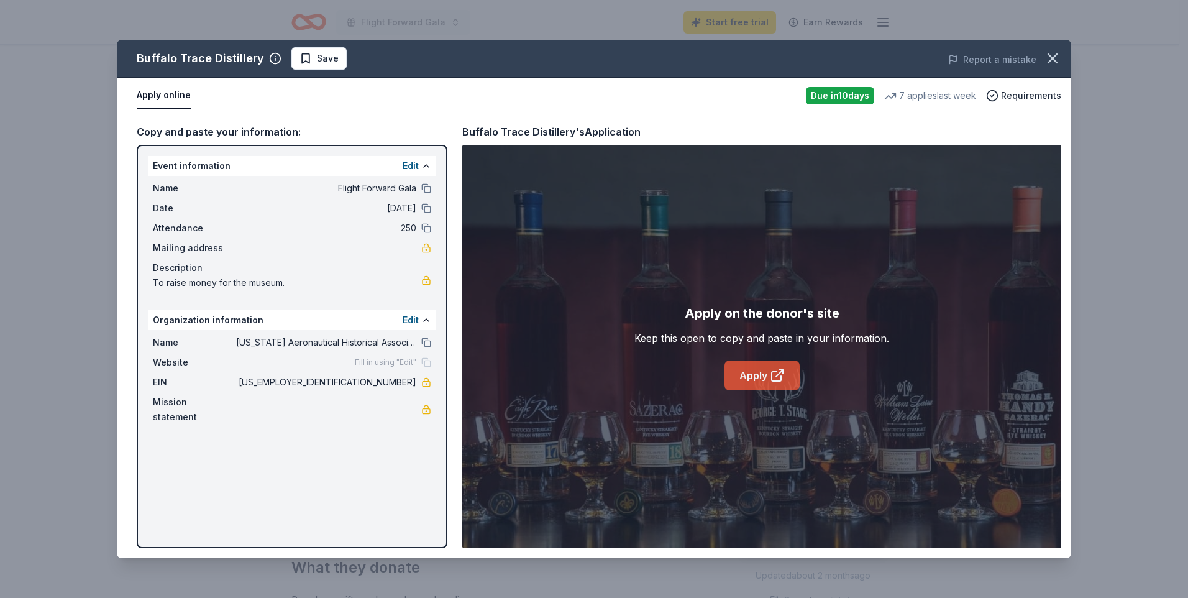
click at [756, 375] on link "Apply" at bounding box center [762, 376] width 75 height 30
click at [1047, 63] on icon "button" at bounding box center [1052, 58] width 17 height 17
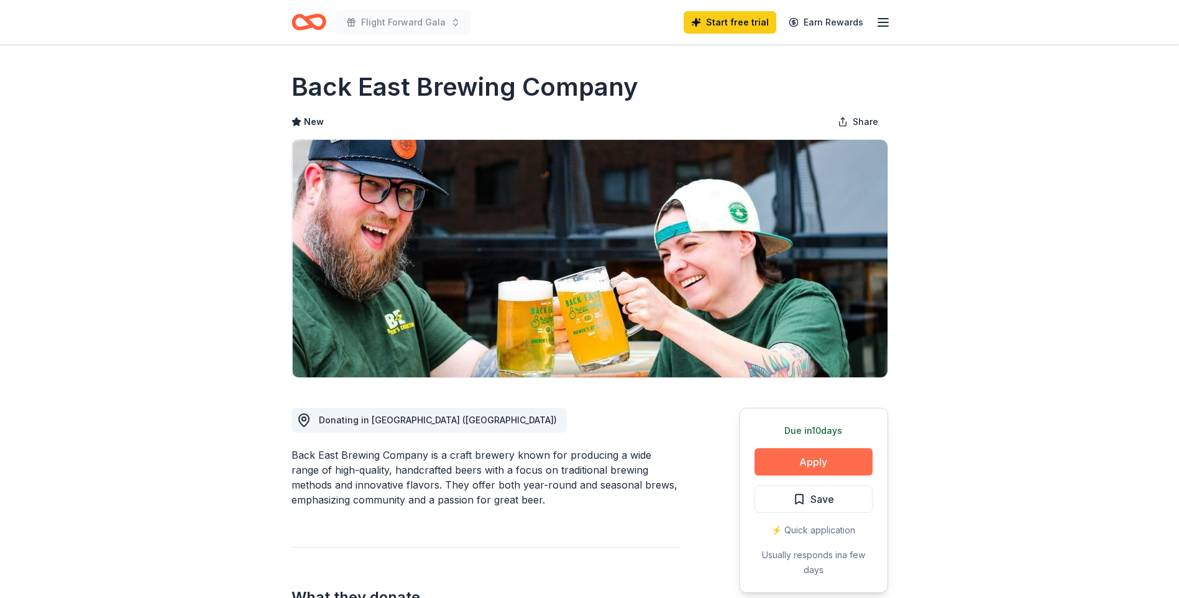
click at [830, 454] on button "Apply" at bounding box center [814, 461] width 118 height 27
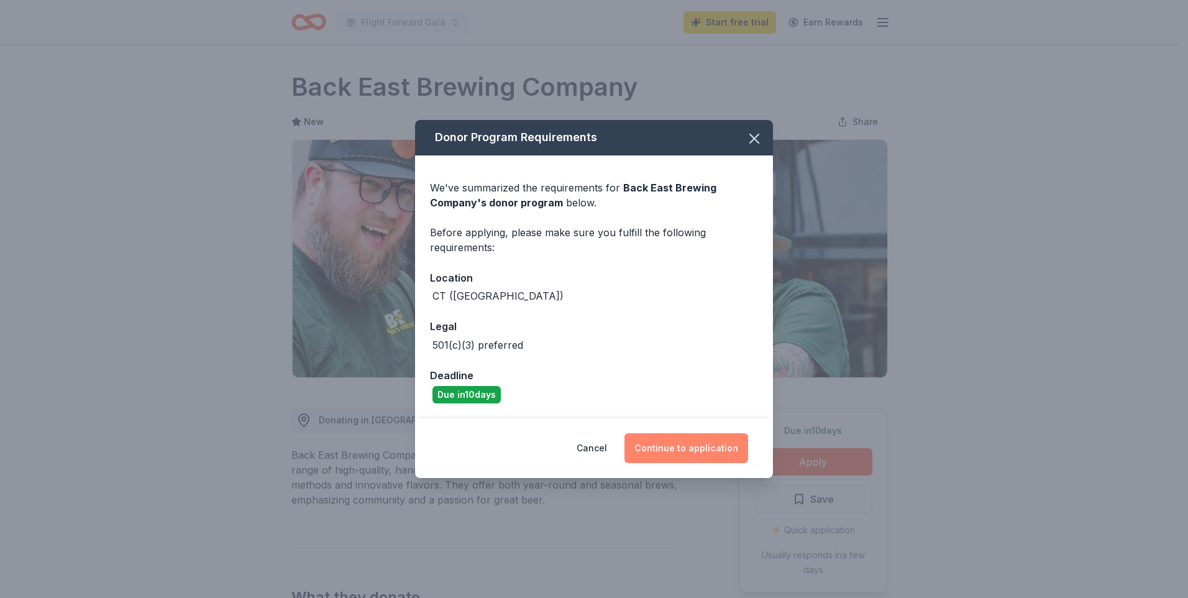
click at [701, 448] on button "Continue to application" at bounding box center [687, 448] width 124 height 30
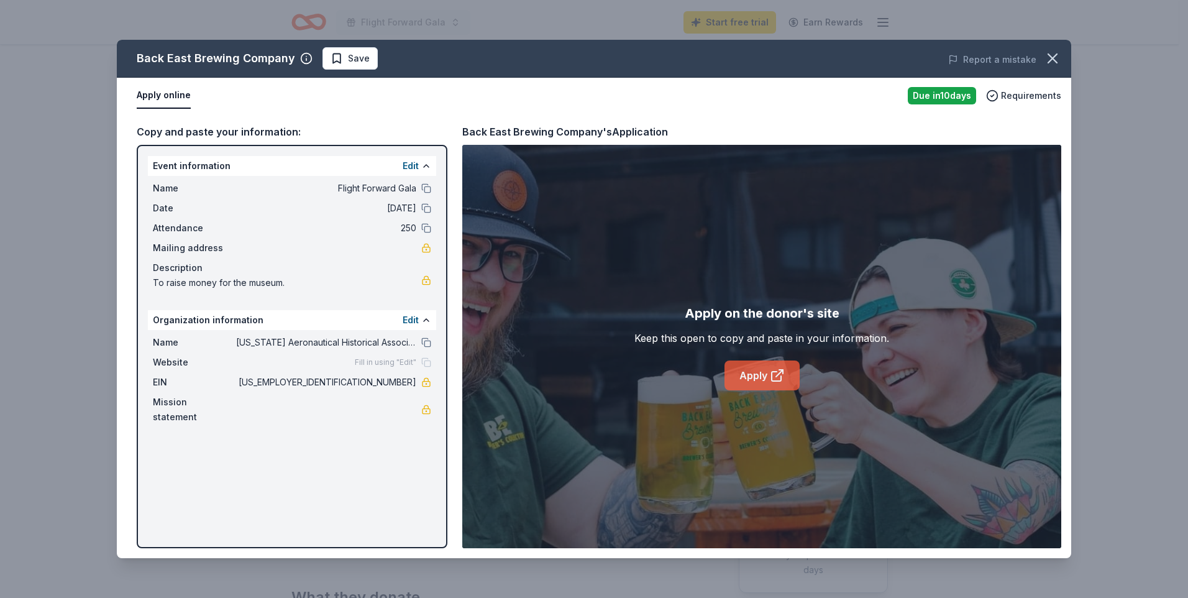
click at [766, 363] on link "Apply" at bounding box center [762, 376] width 75 height 30
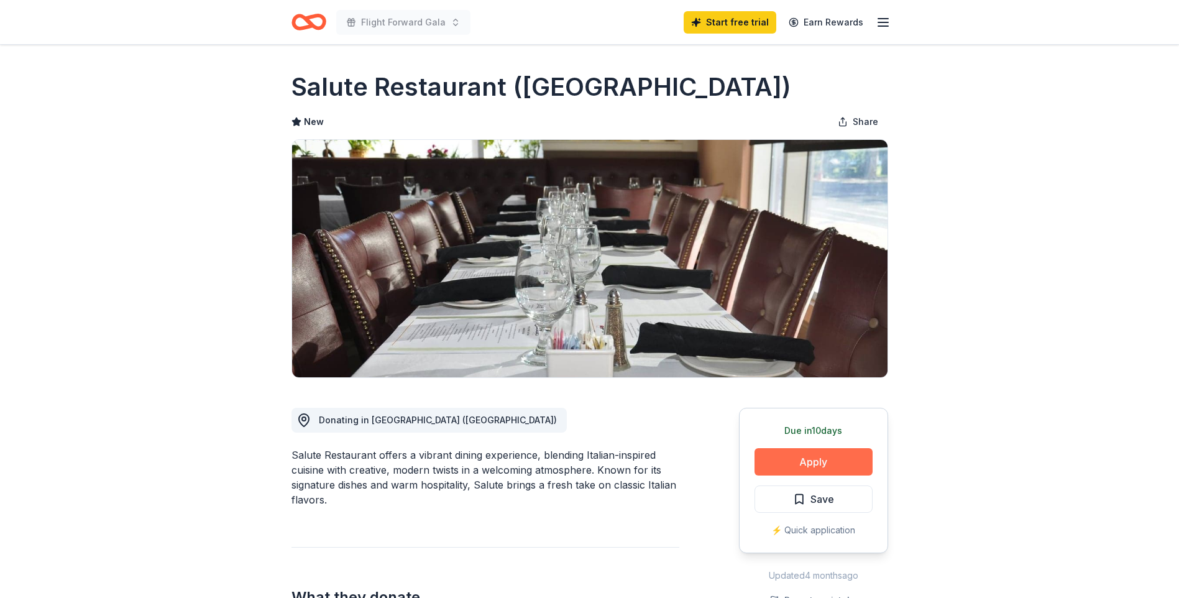
click at [809, 469] on button "Apply" at bounding box center [814, 461] width 118 height 27
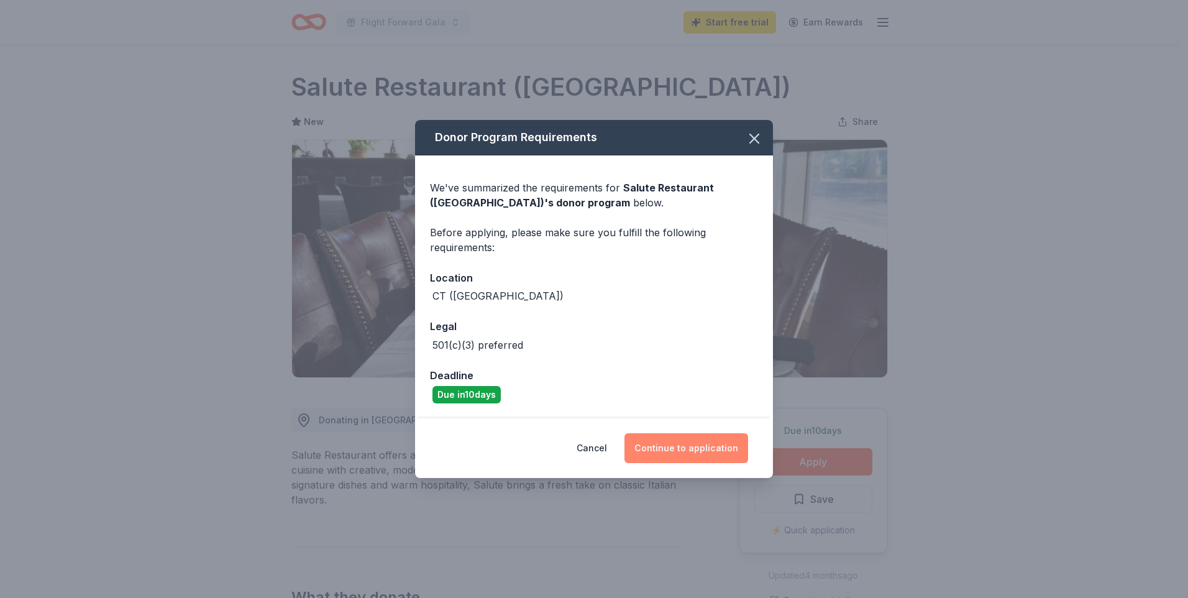
click at [671, 448] on button "Continue to application" at bounding box center [687, 448] width 124 height 30
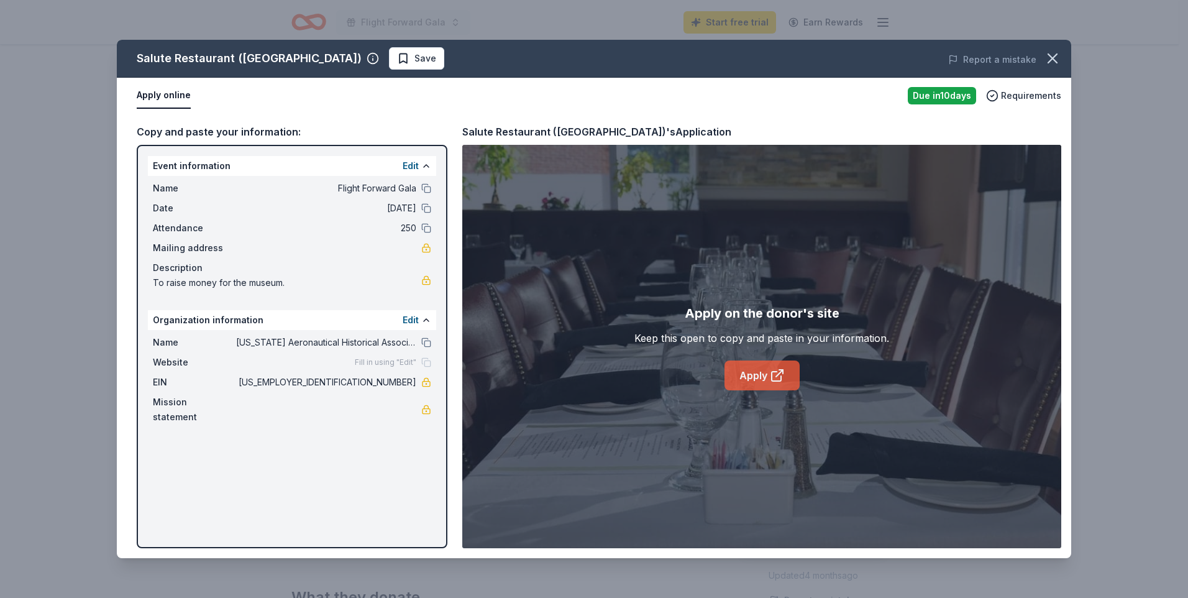
click at [748, 378] on link "Apply" at bounding box center [762, 376] width 75 height 30
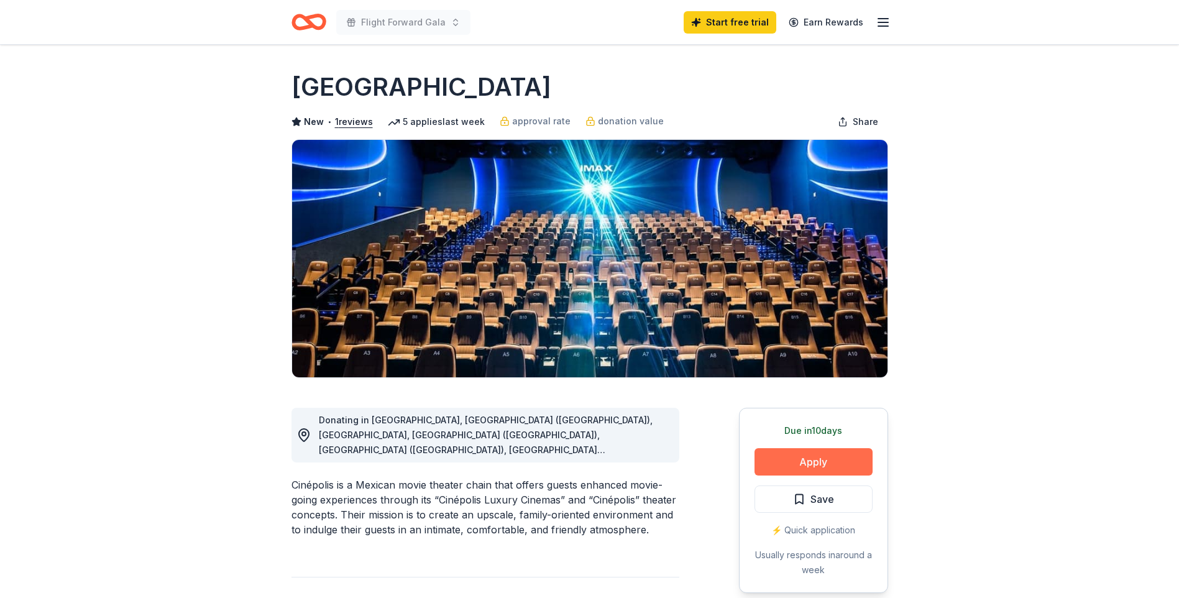
click at [840, 460] on button "Apply" at bounding box center [814, 461] width 118 height 27
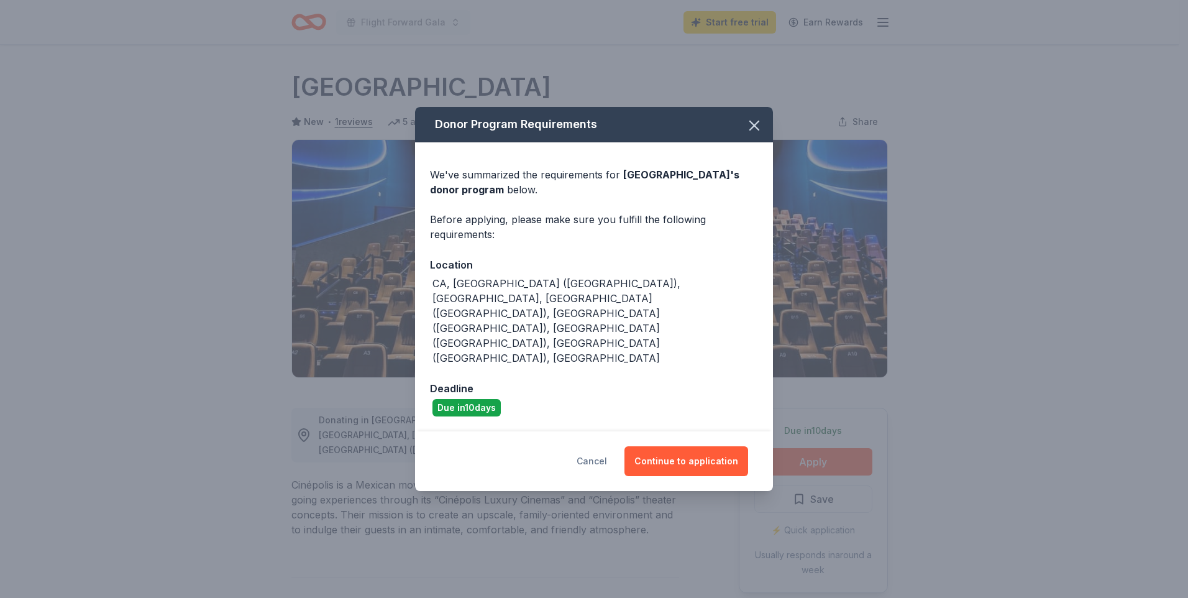
click at [589, 446] on button "Cancel" at bounding box center [592, 461] width 30 height 30
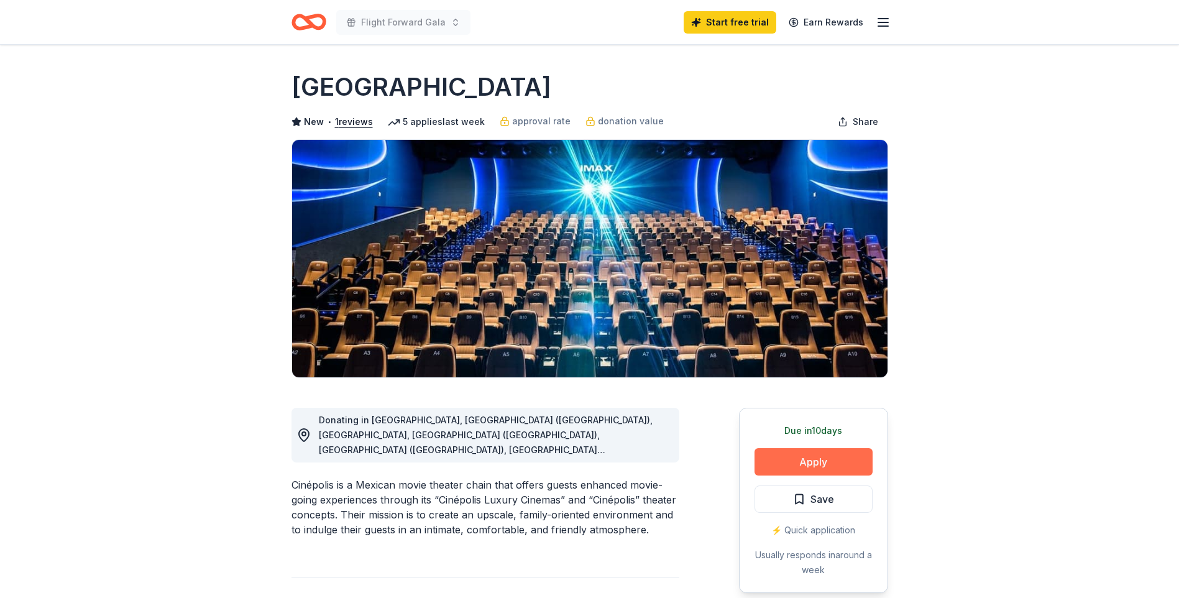
click at [840, 458] on button "Apply" at bounding box center [814, 461] width 118 height 27
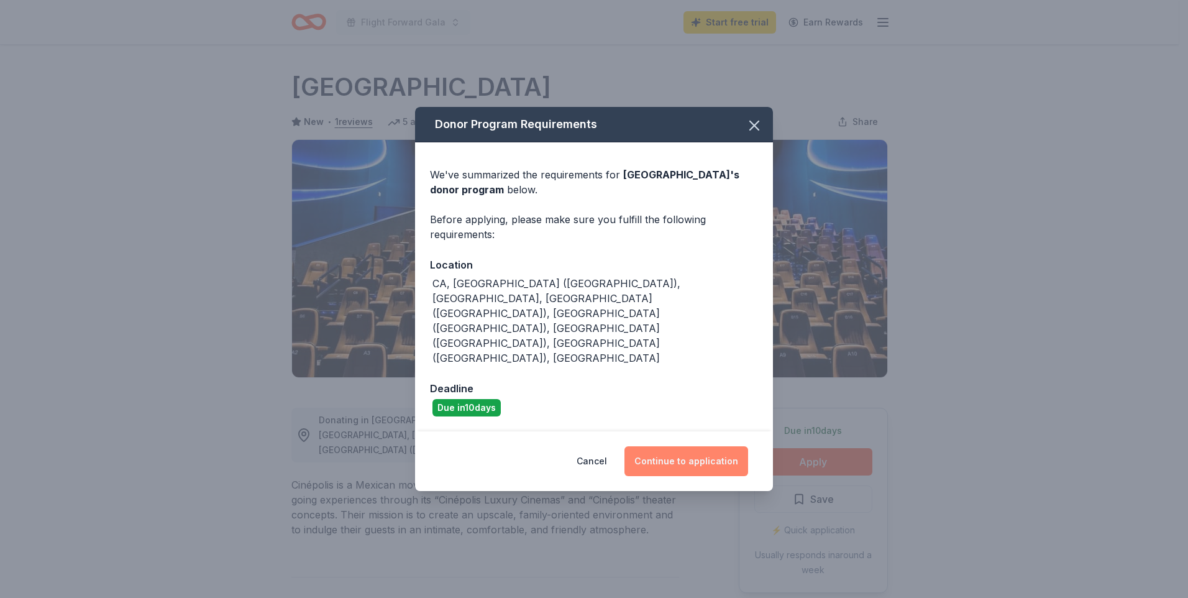
click at [683, 446] on button "Continue to application" at bounding box center [687, 461] width 124 height 30
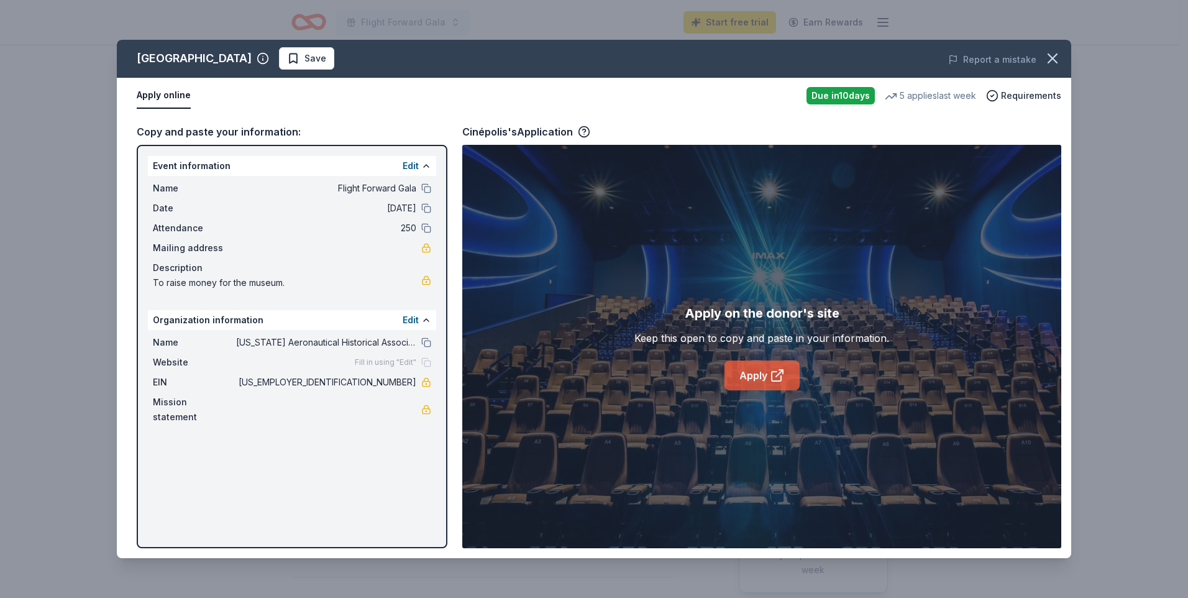
click at [761, 378] on link "Apply" at bounding box center [762, 376] width 75 height 30
